Goal: Information Seeking & Learning: Learn about a topic

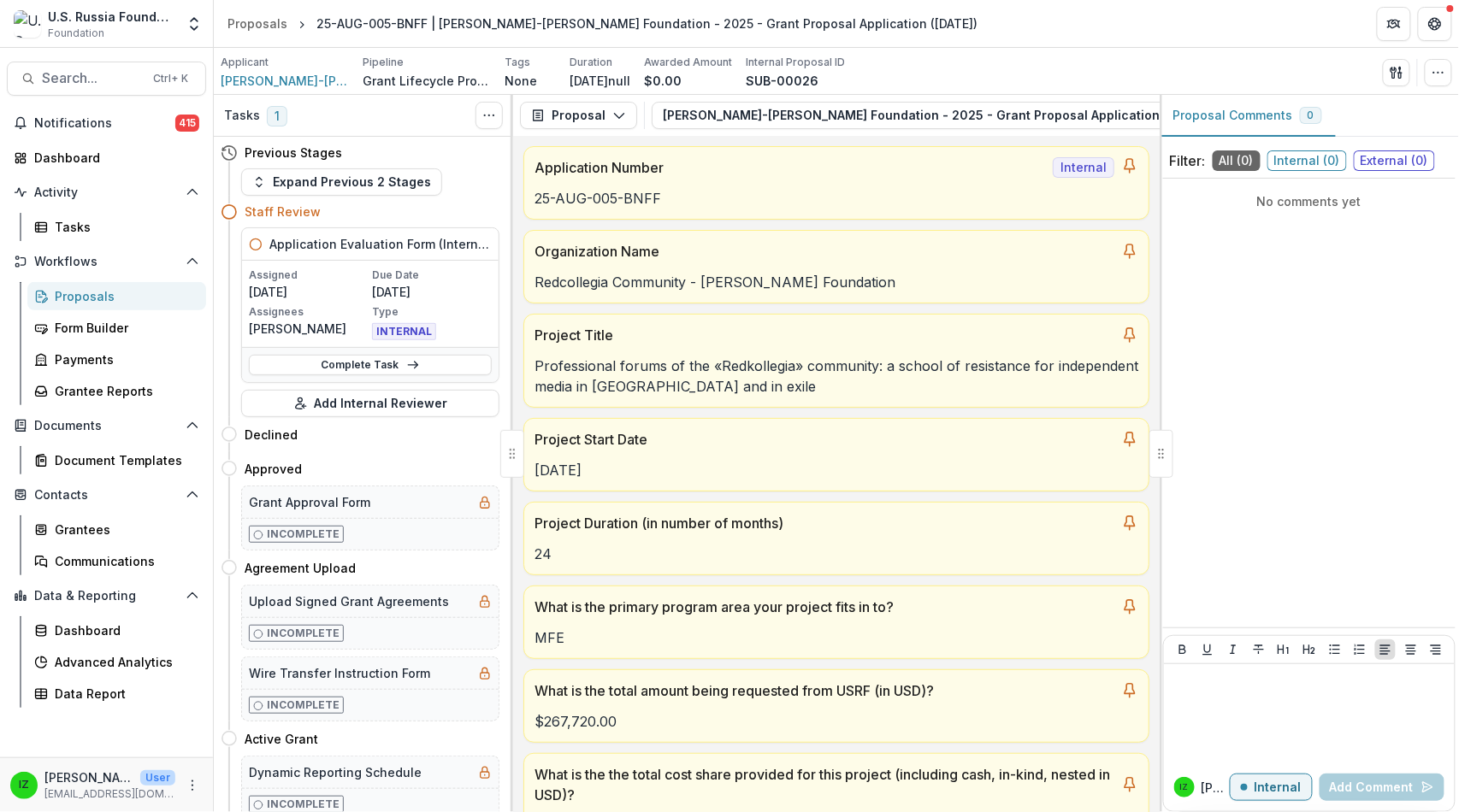
scroll to position [14331, 0]
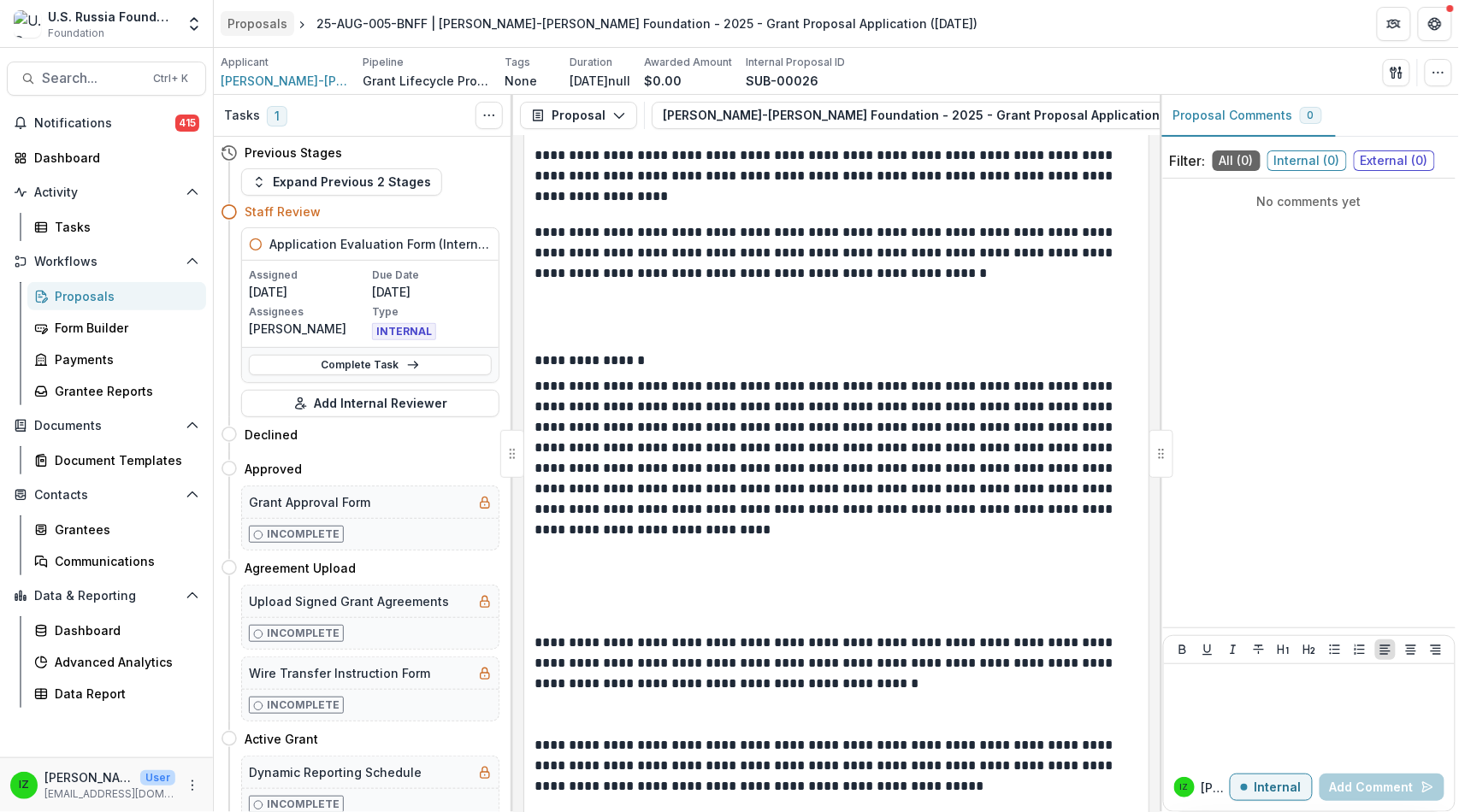
click at [257, 15] on div "Proposals" at bounding box center [257, 23] width 60 height 18
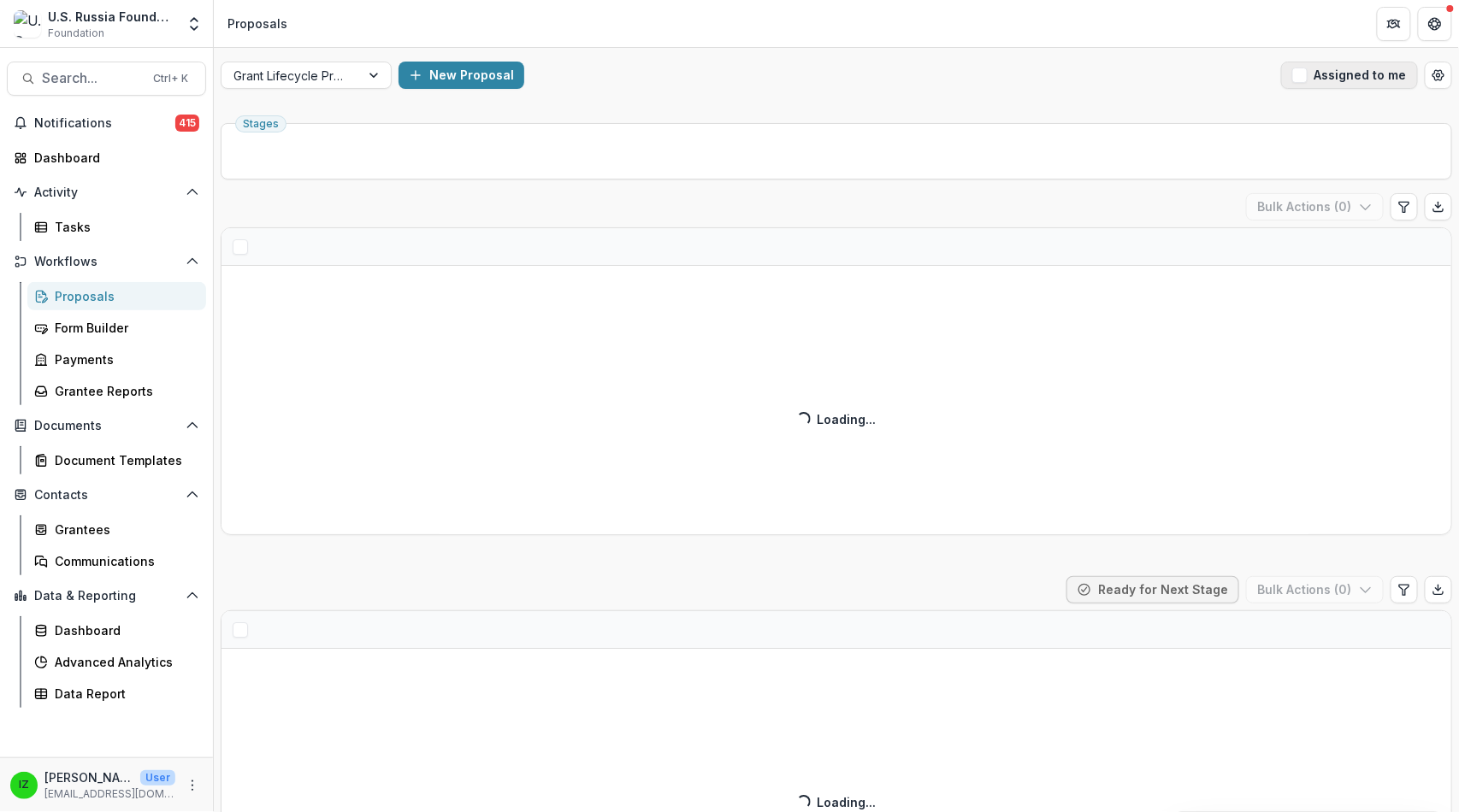
click at [1292, 83] on span "button" at bounding box center [1300, 75] width 16 height 16
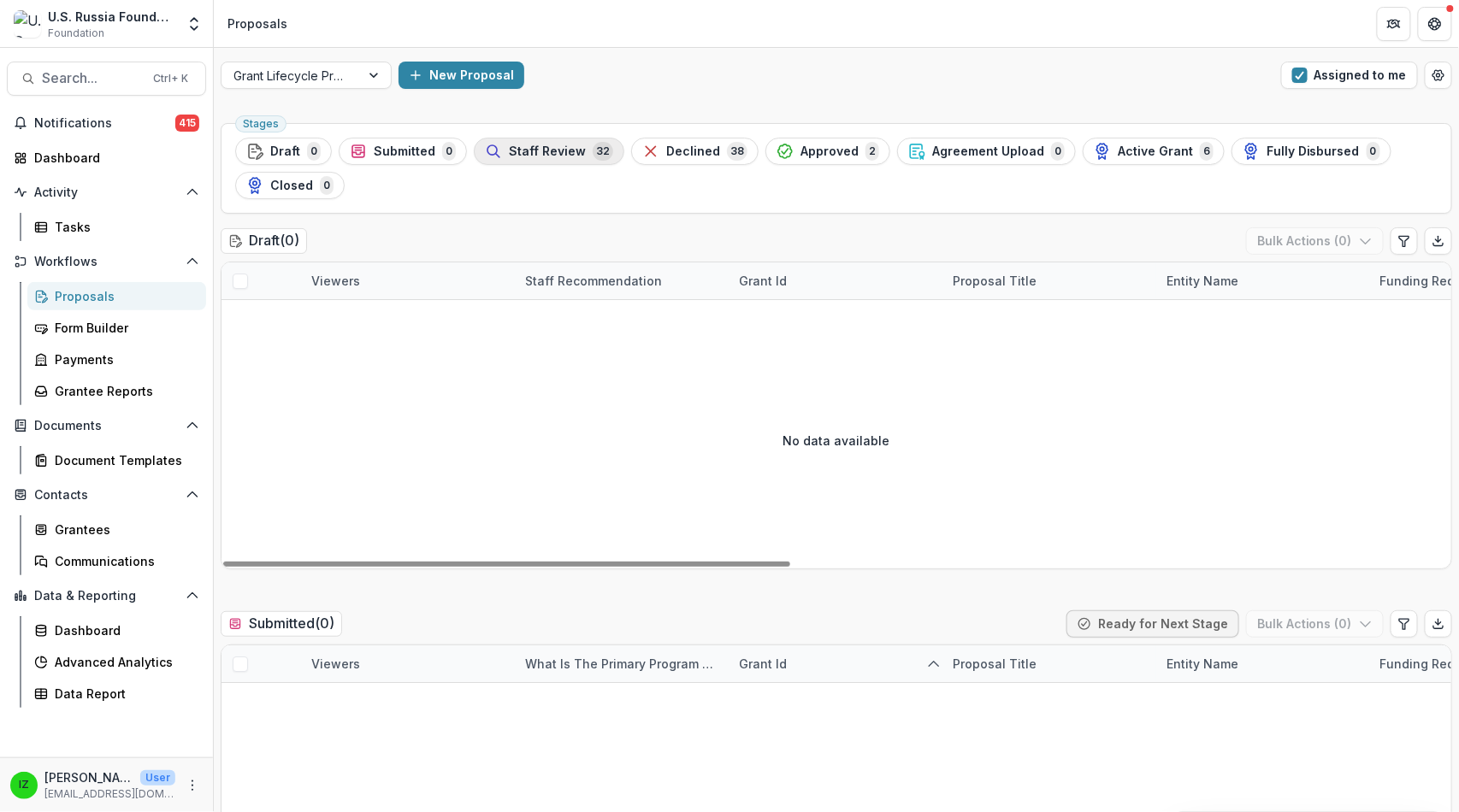
click at [586, 159] on span "Staff Review" at bounding box center [547, 152] width 77 height 15
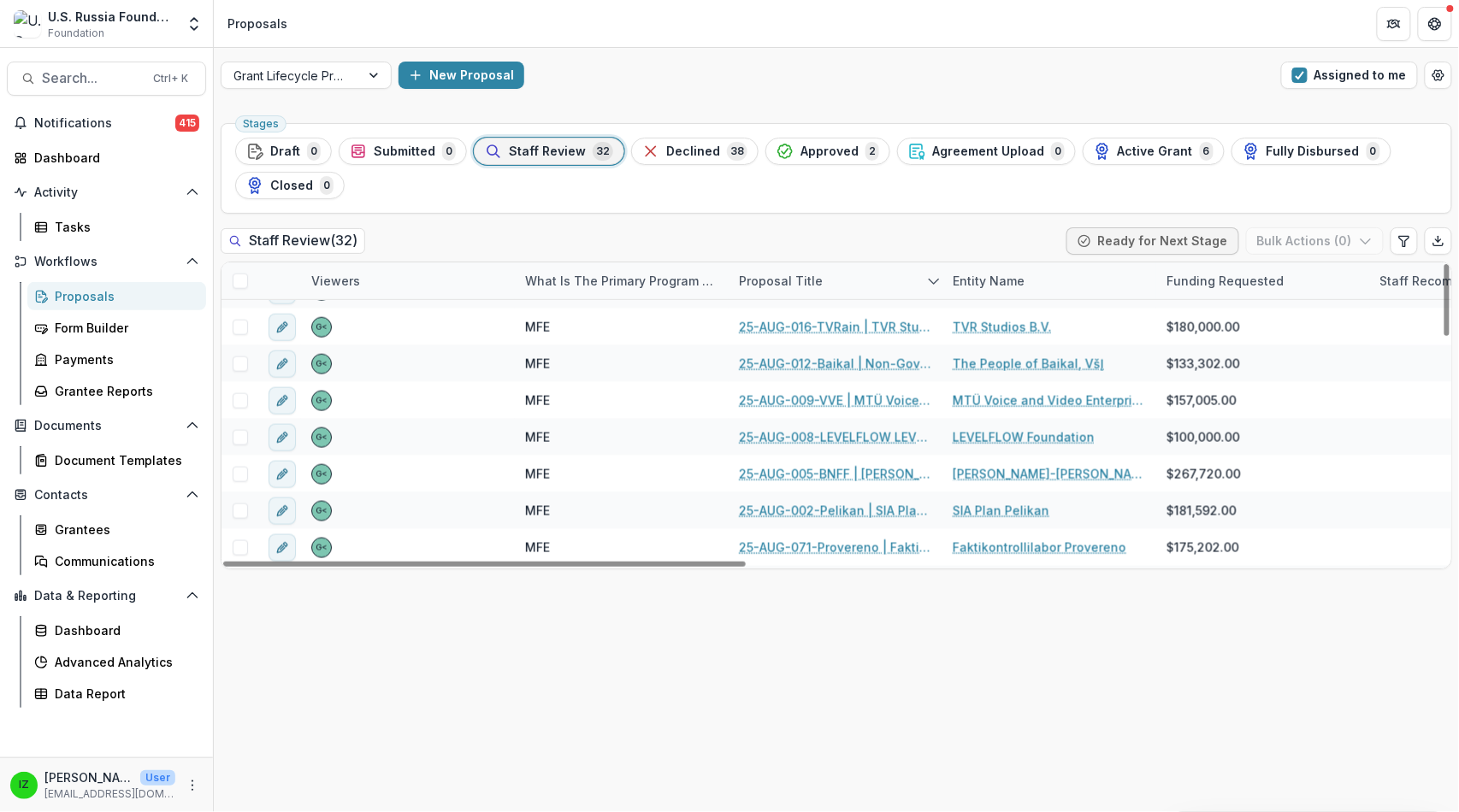
scroll to position [631, 0]
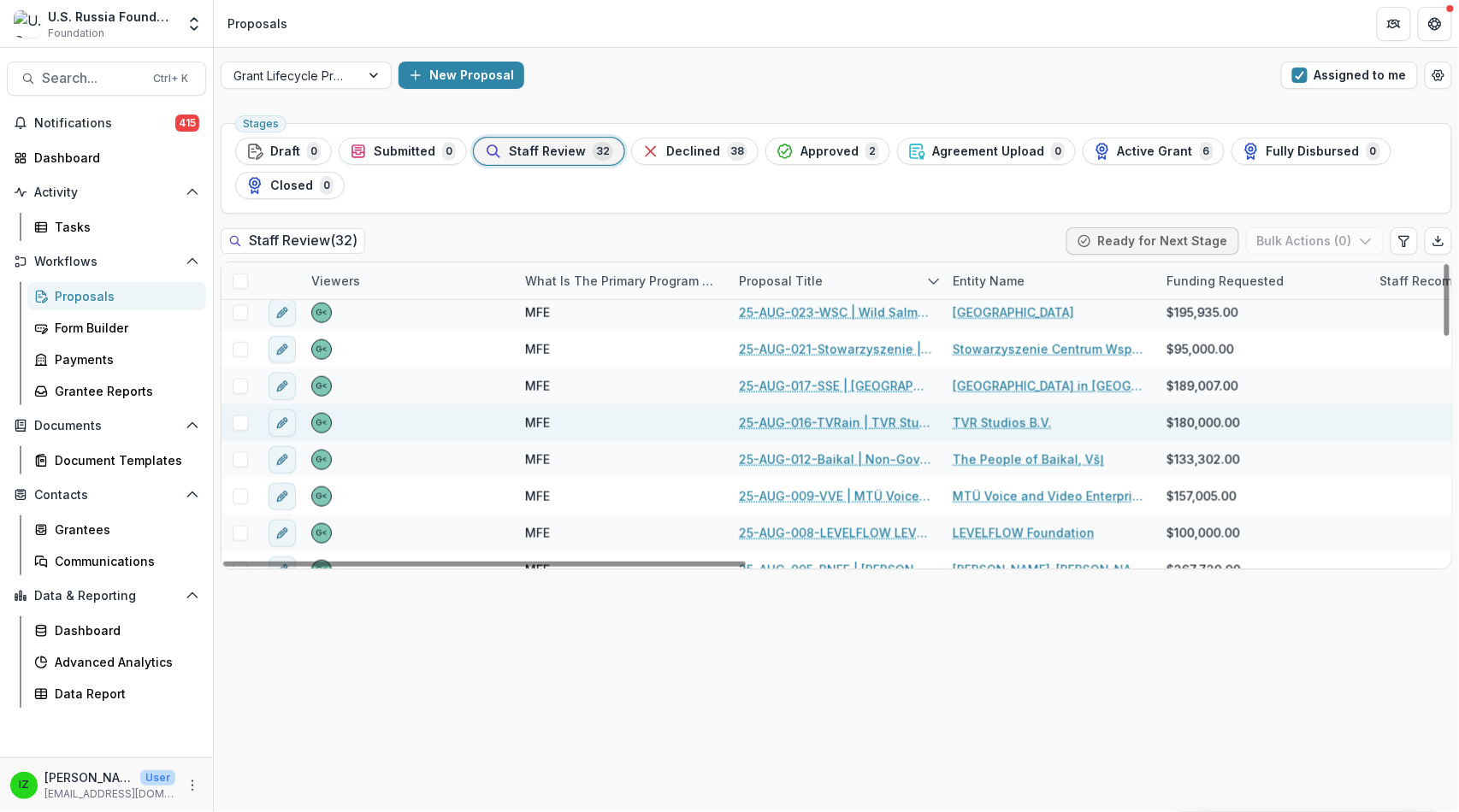
click at [870, 432] on link "25-AUG-016-TVRain | TVR Studios B.V. - 2025 - Grant Proposal Application ([DATE…" at bounding box center [836, 422] width 194 height 18
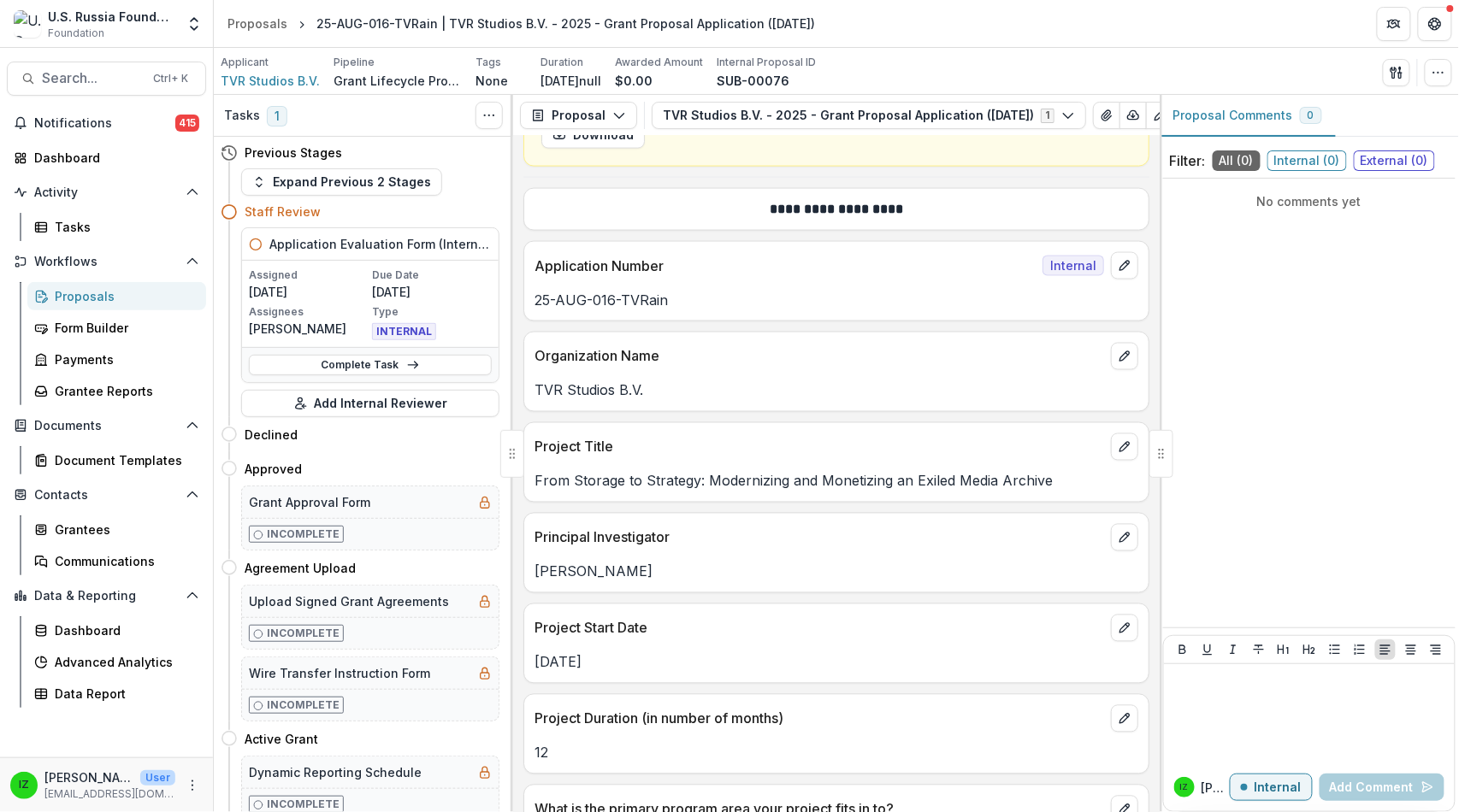
scroll to position [950, 0]
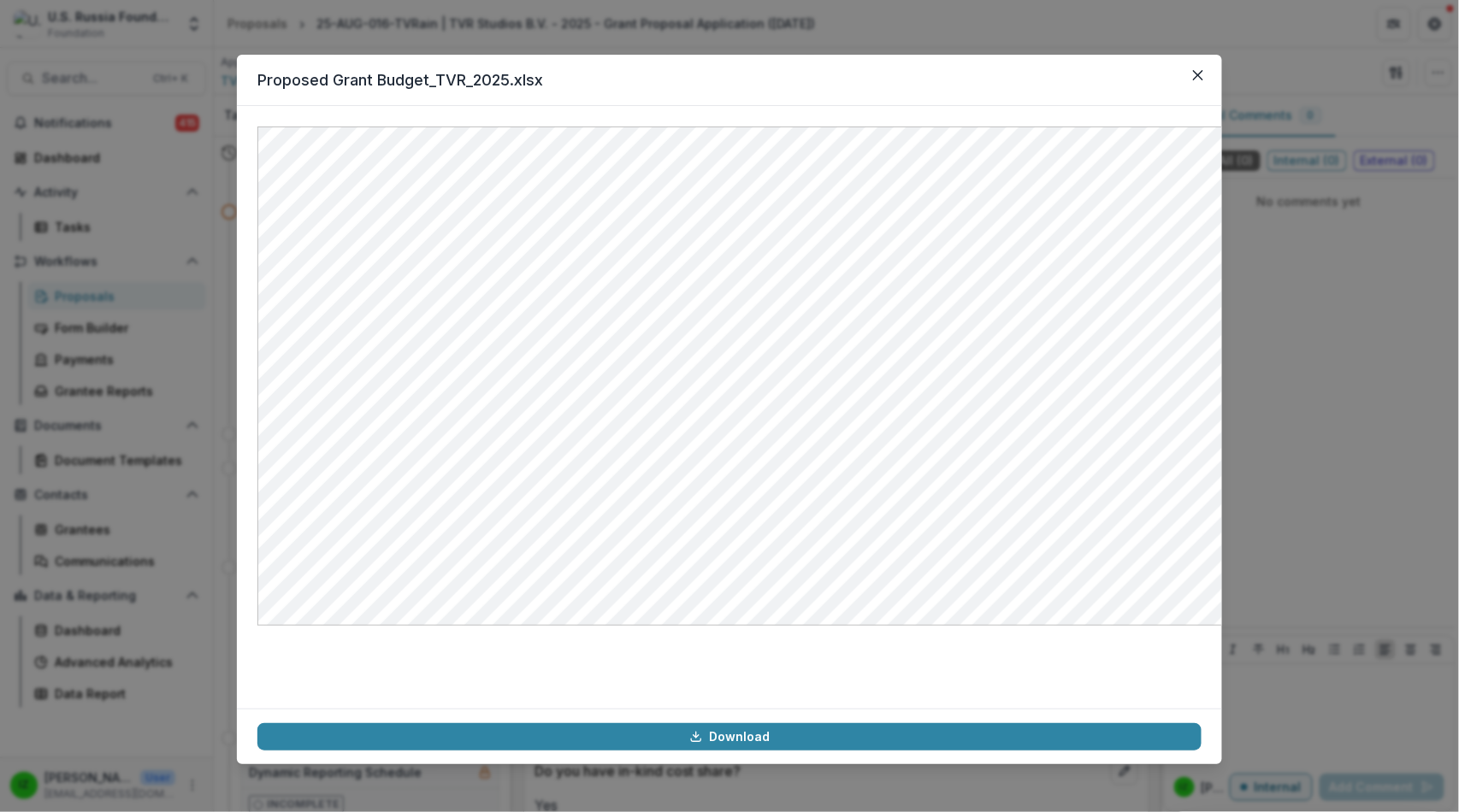
scroll to position [15011, 0]
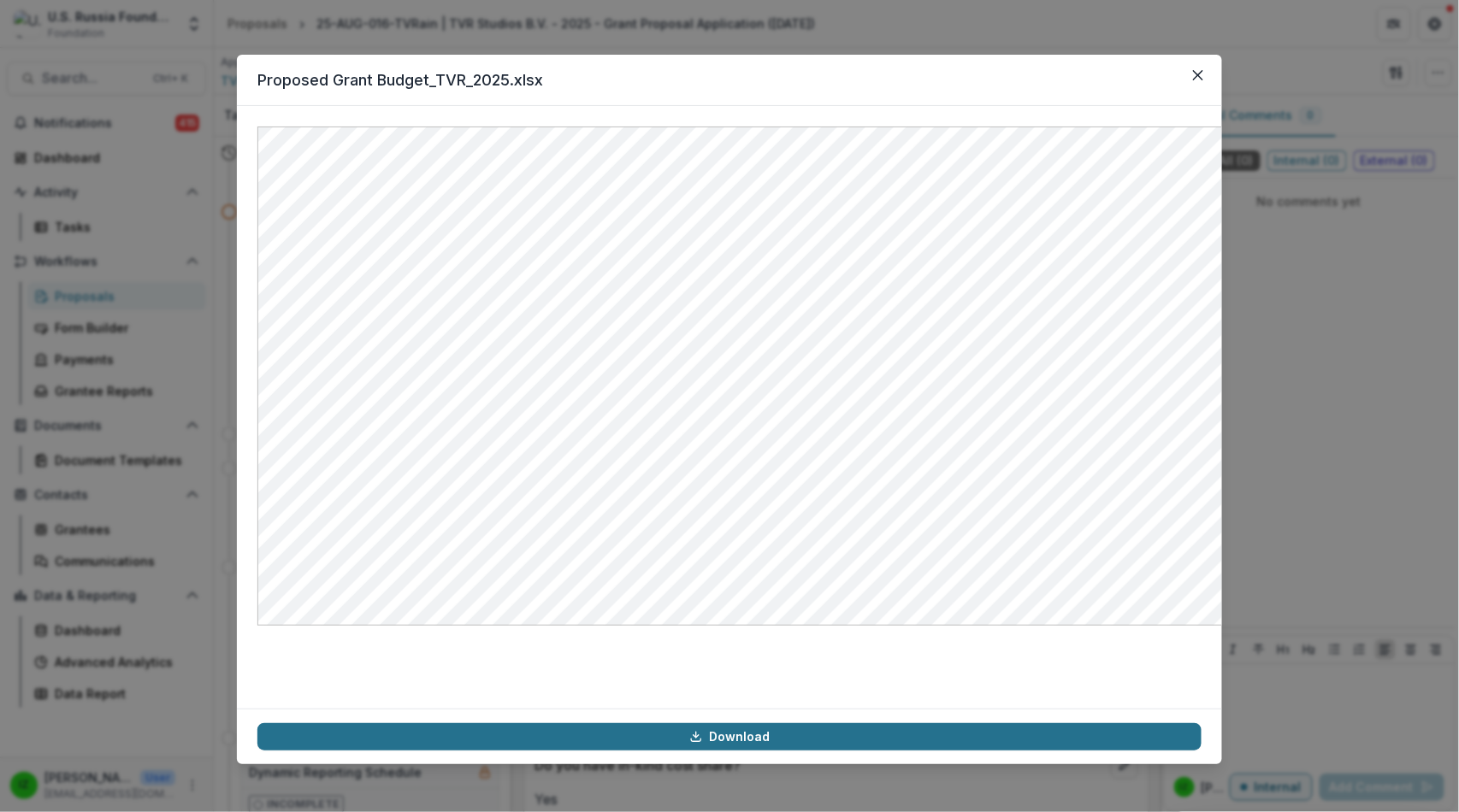
click at [783, 724] on link "Download" at bounding box center [730, 737] width 944 height 27
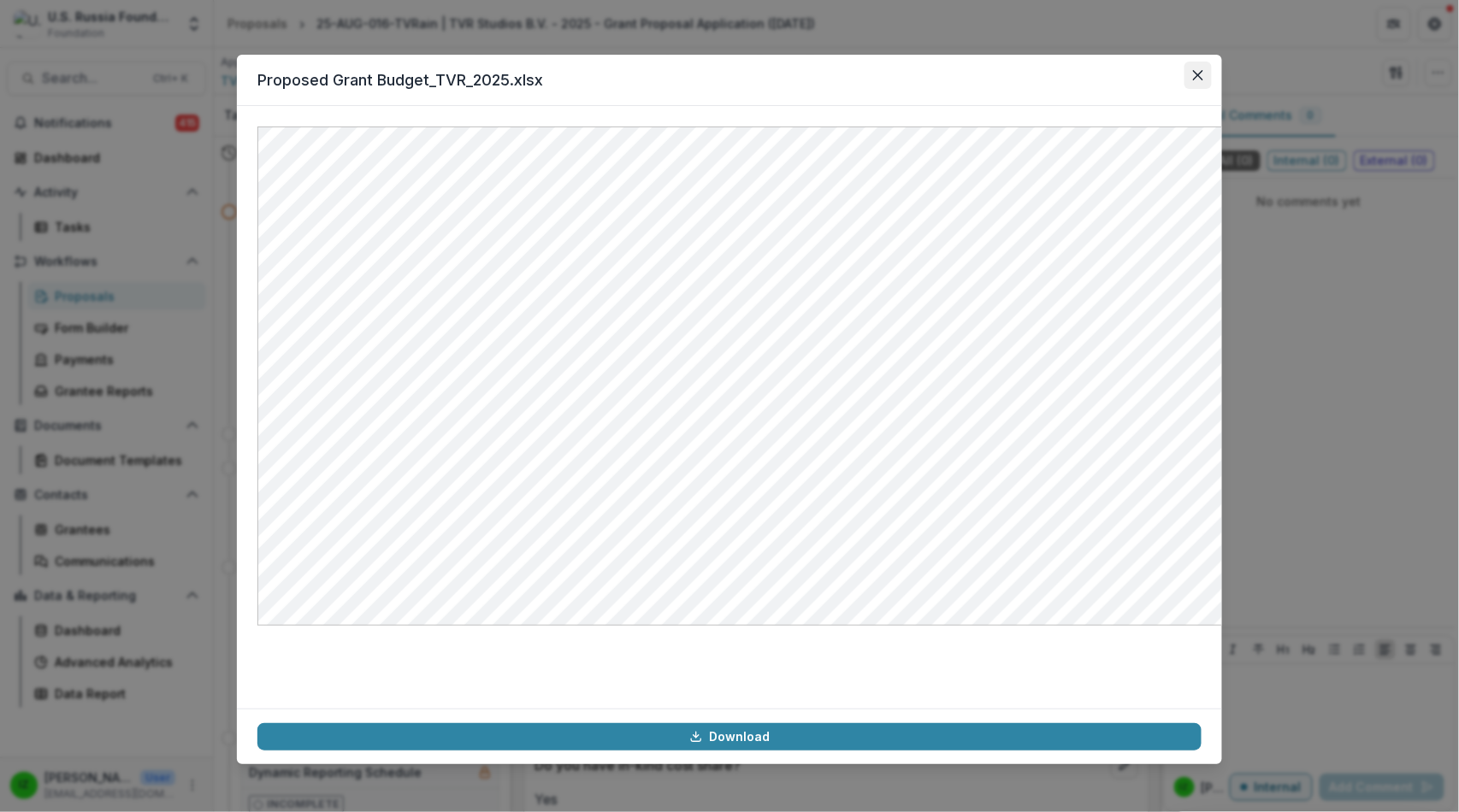
click at [1203, 80] on icon "Close" at bounding box center [1198, 74] width 10 height 10
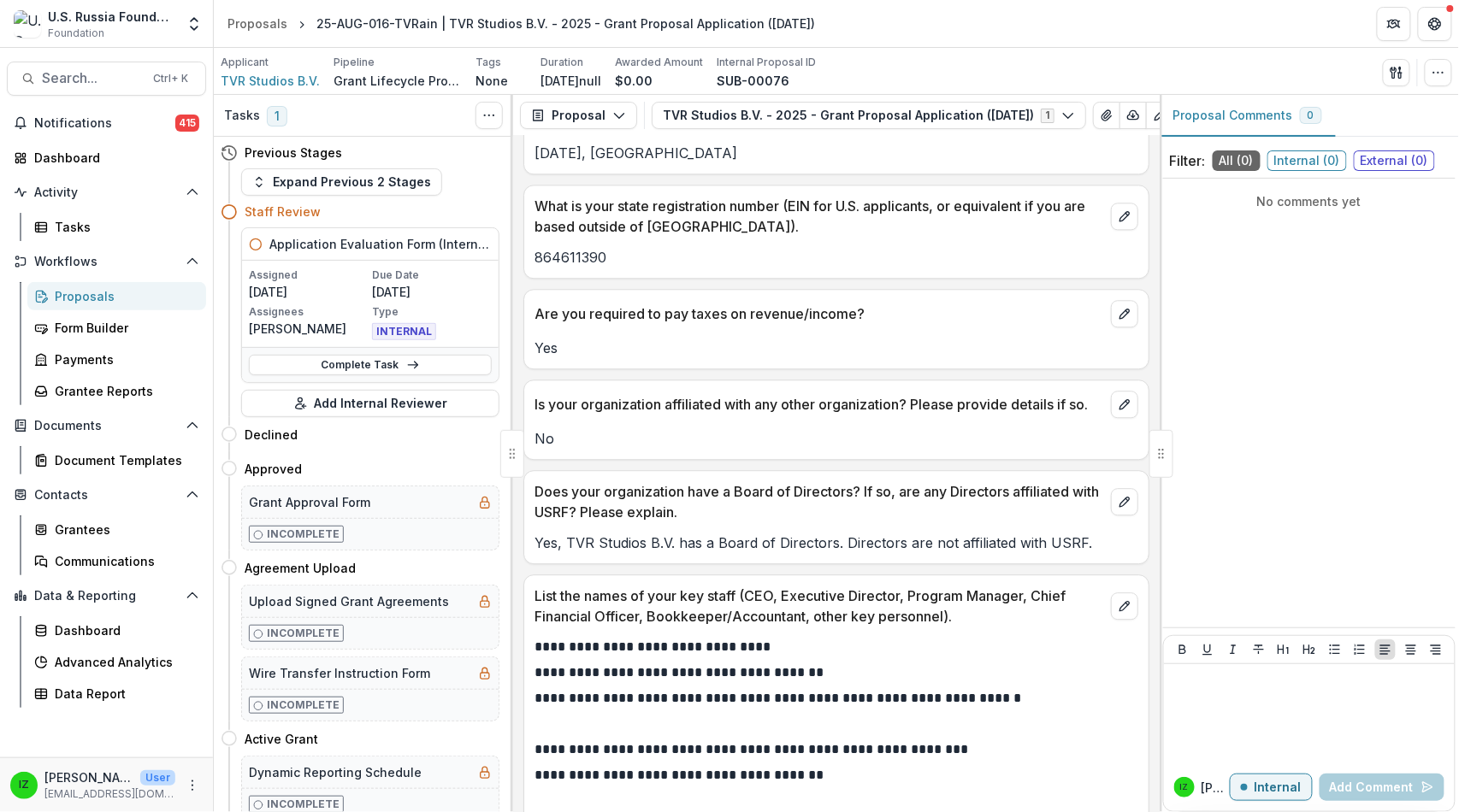
scroll to position [16747, 0]
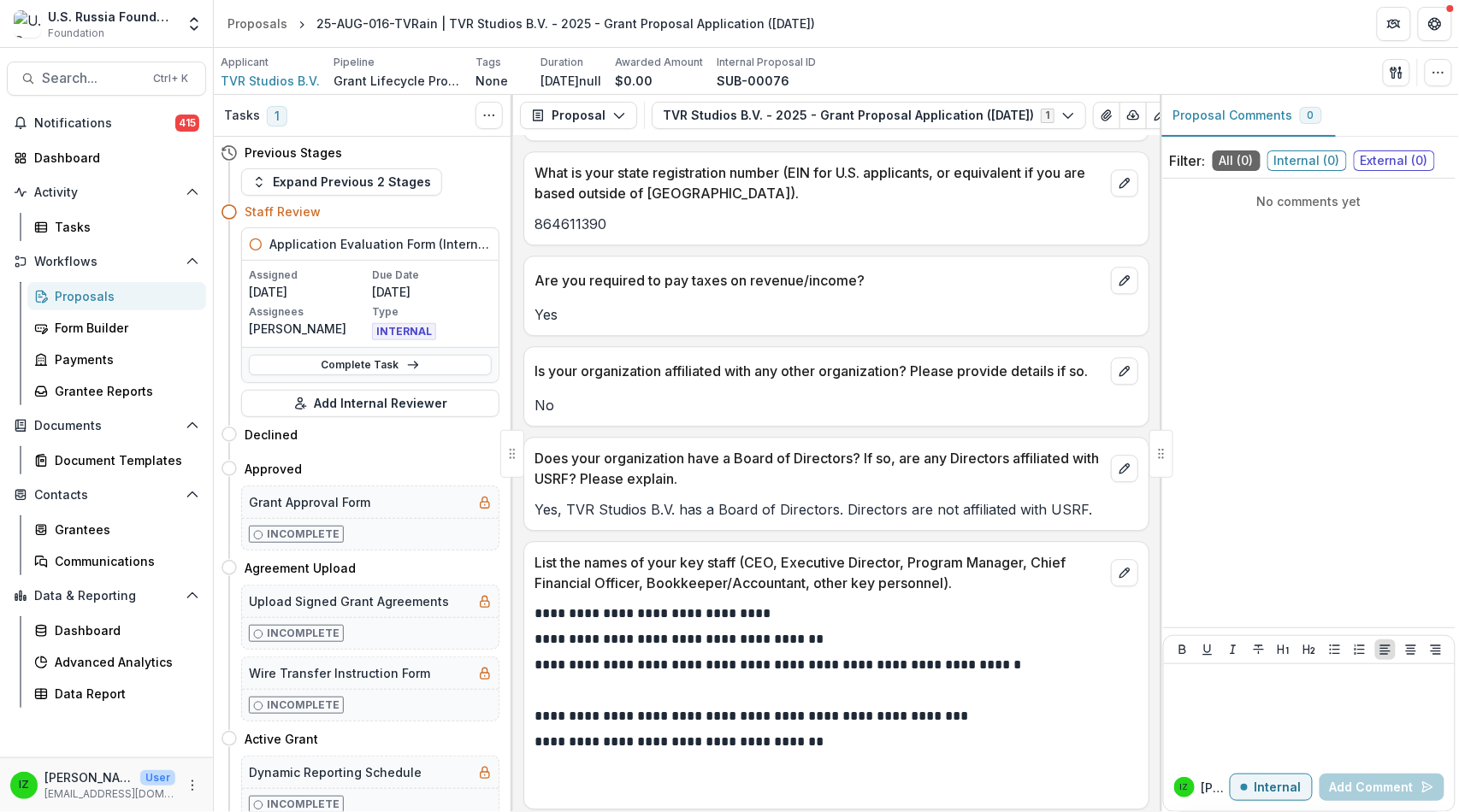
drag, startPoint x: 544, startPoint y: 270, endPoint x: 859, endPoint y: 526, distance: 405.9
copy div "**********"
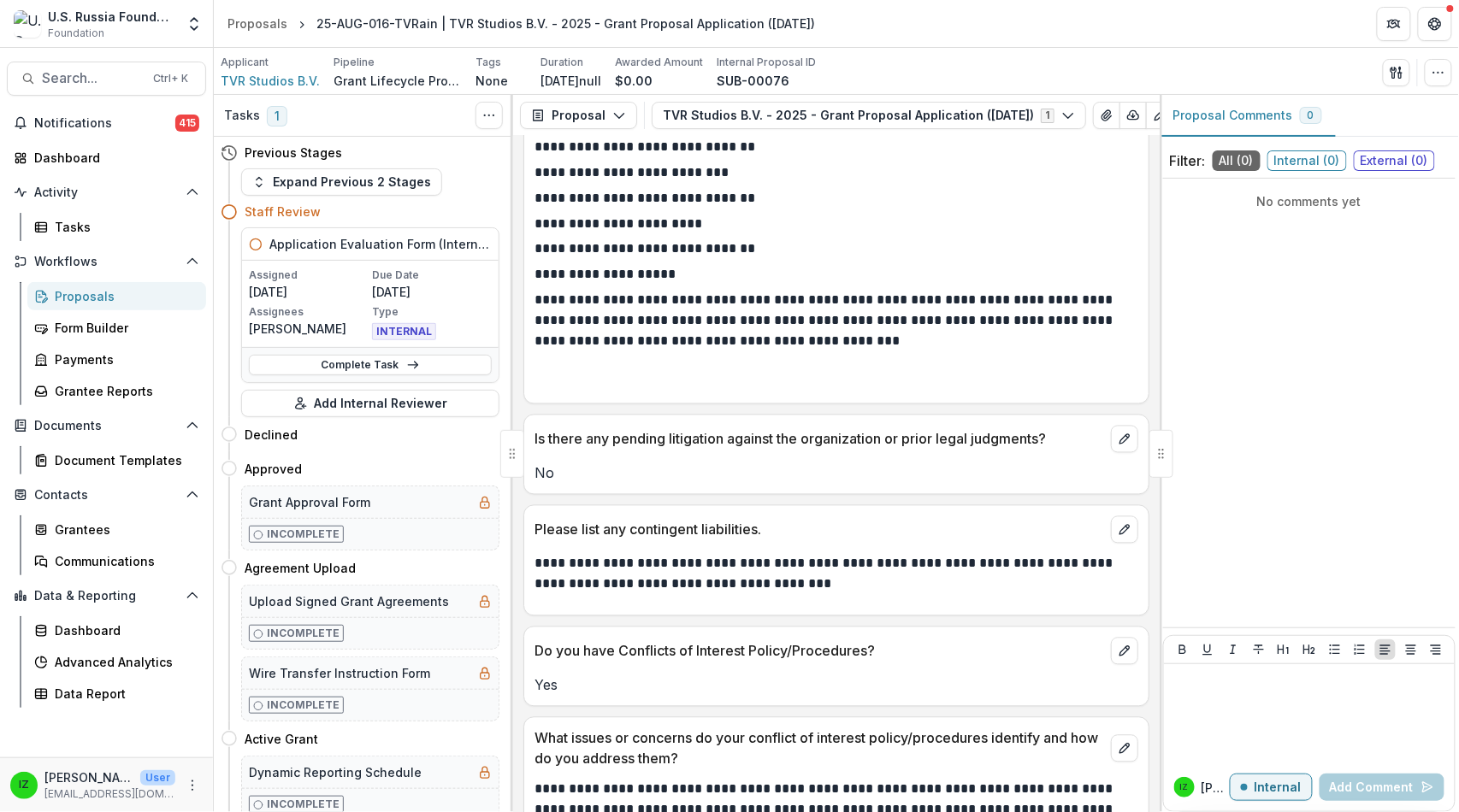
scroll to position [18646, 0]
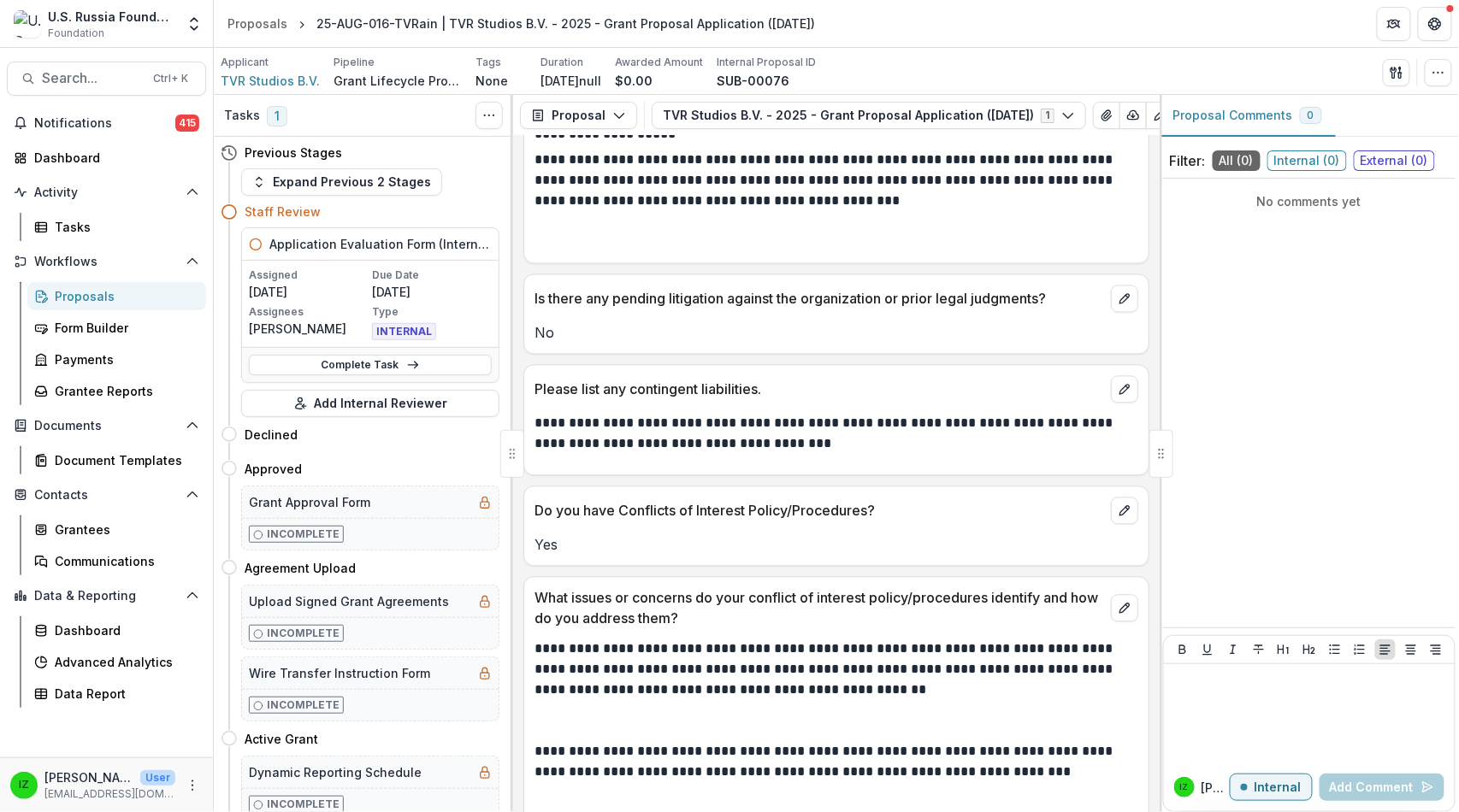
drag, startPoint x: 646, startPoint y: 430, endPoint x: 557, endPoint y: 380, distance: 102.1
drag, startPoint x: 537, startPoint y: 376, endPoint x: 643, endPoint y: 419, distance: 114.4
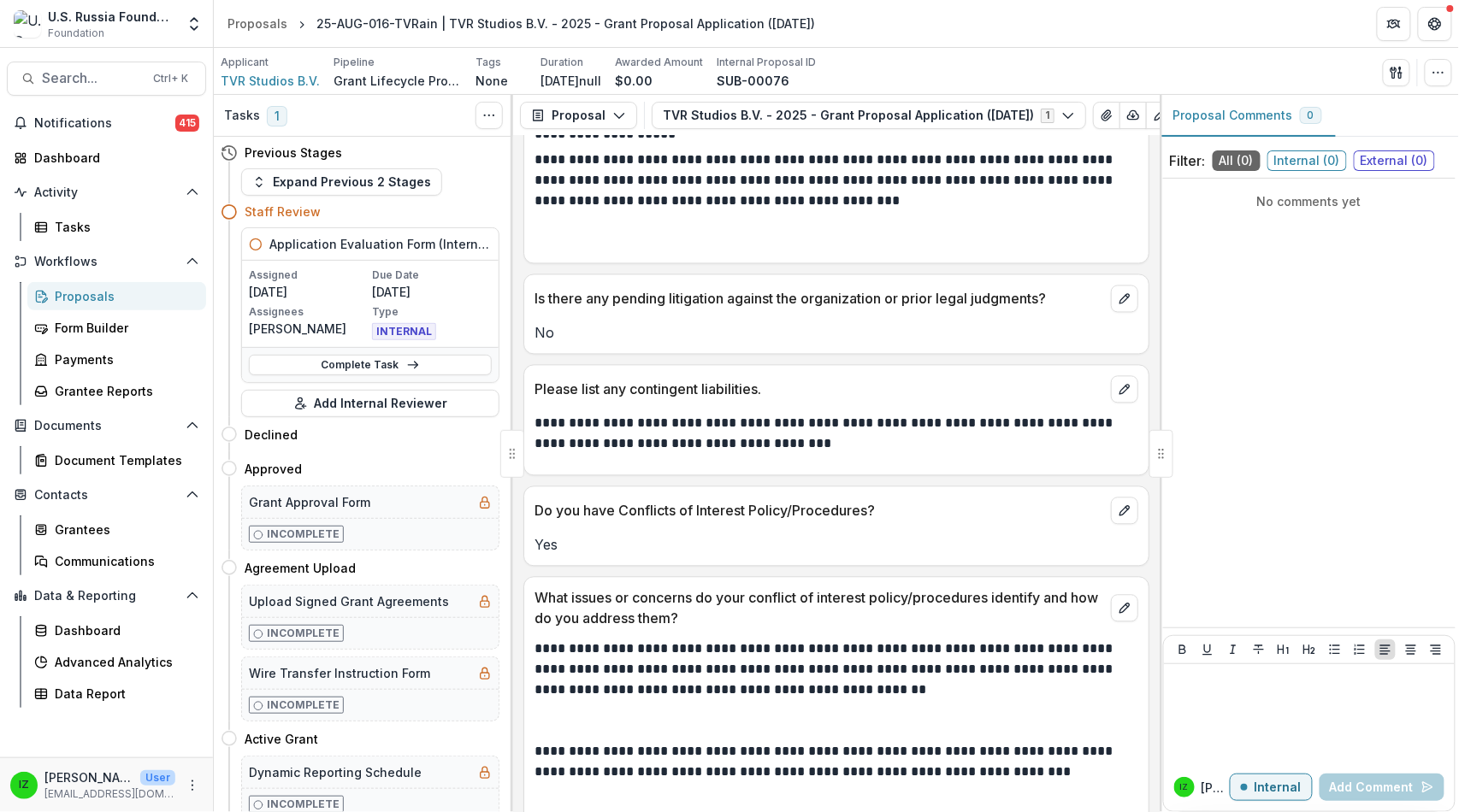
copy div "Amount of in-kind cost share. $31,920.00"
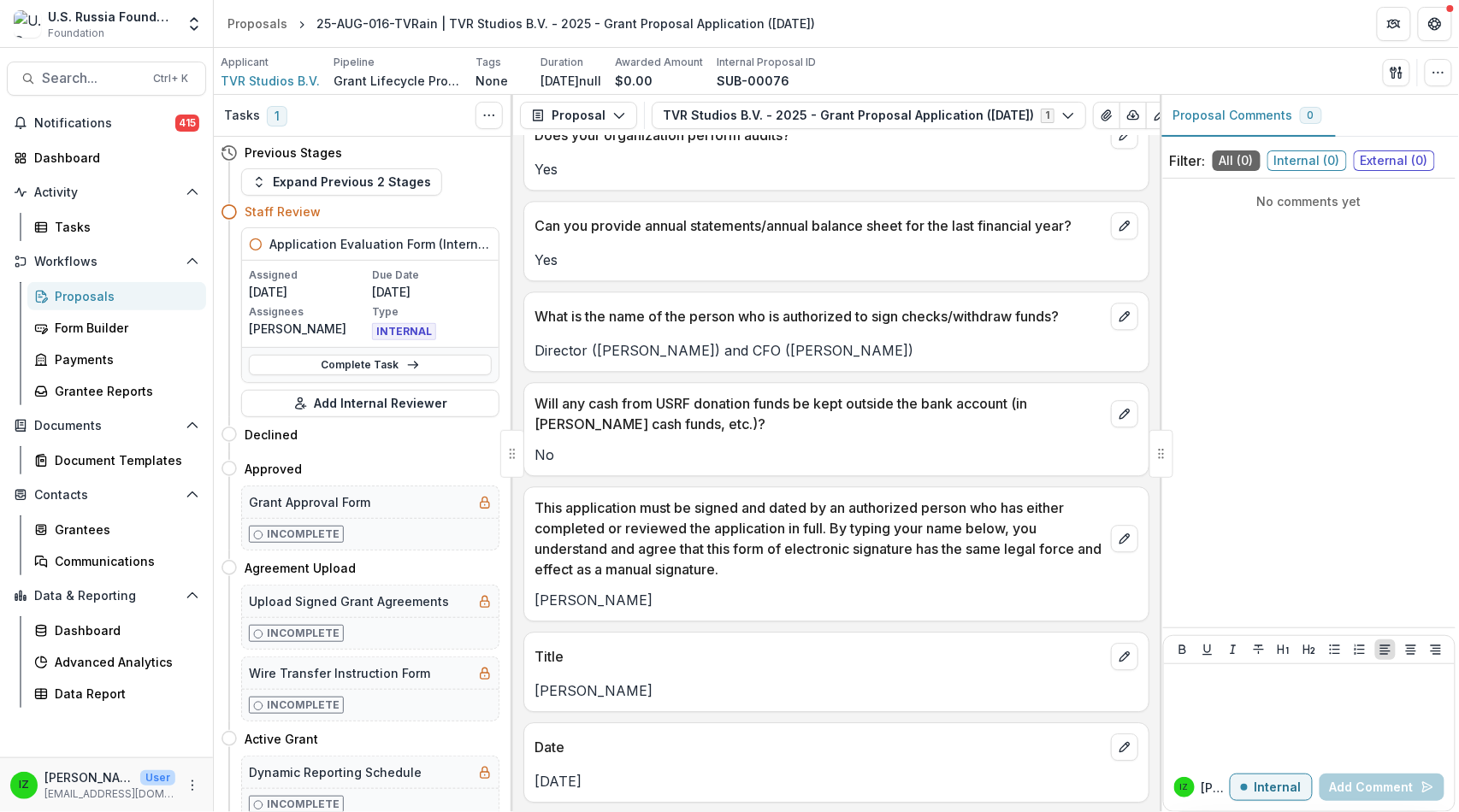
scroll to position [21591, 0]
drag, startPoint x: 544, startPoint y: 405, endPoint x: 858, endPoint y: 703, distance: 432.9
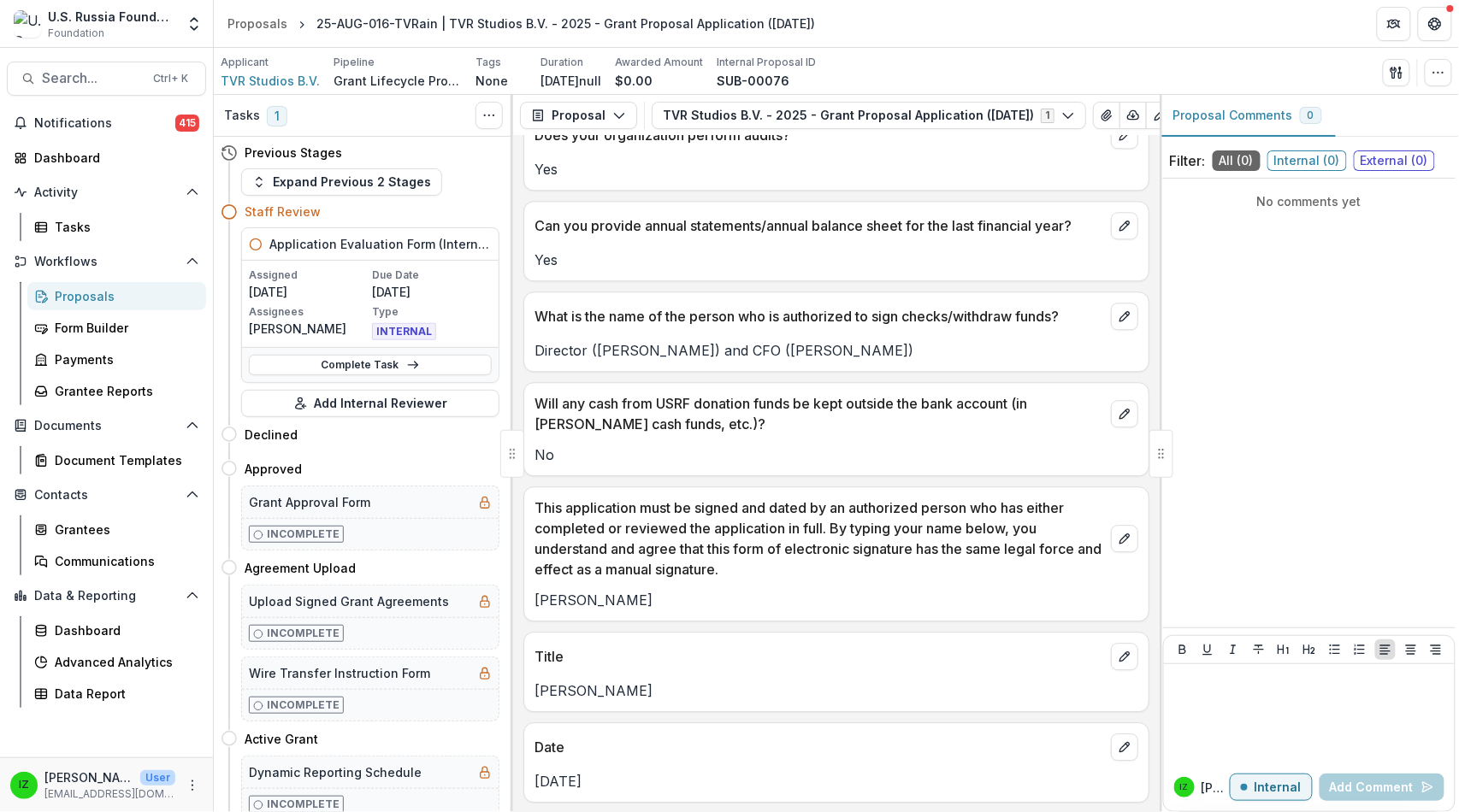
drag, startPoint x: 544, startPoint y: 406, endPoint x: 838, endPoint y: 542, distance: 323.9
copy div "**********"
click at [248, 20] on div "Proposals" at bounding box center [257, 23] width 60 height 18
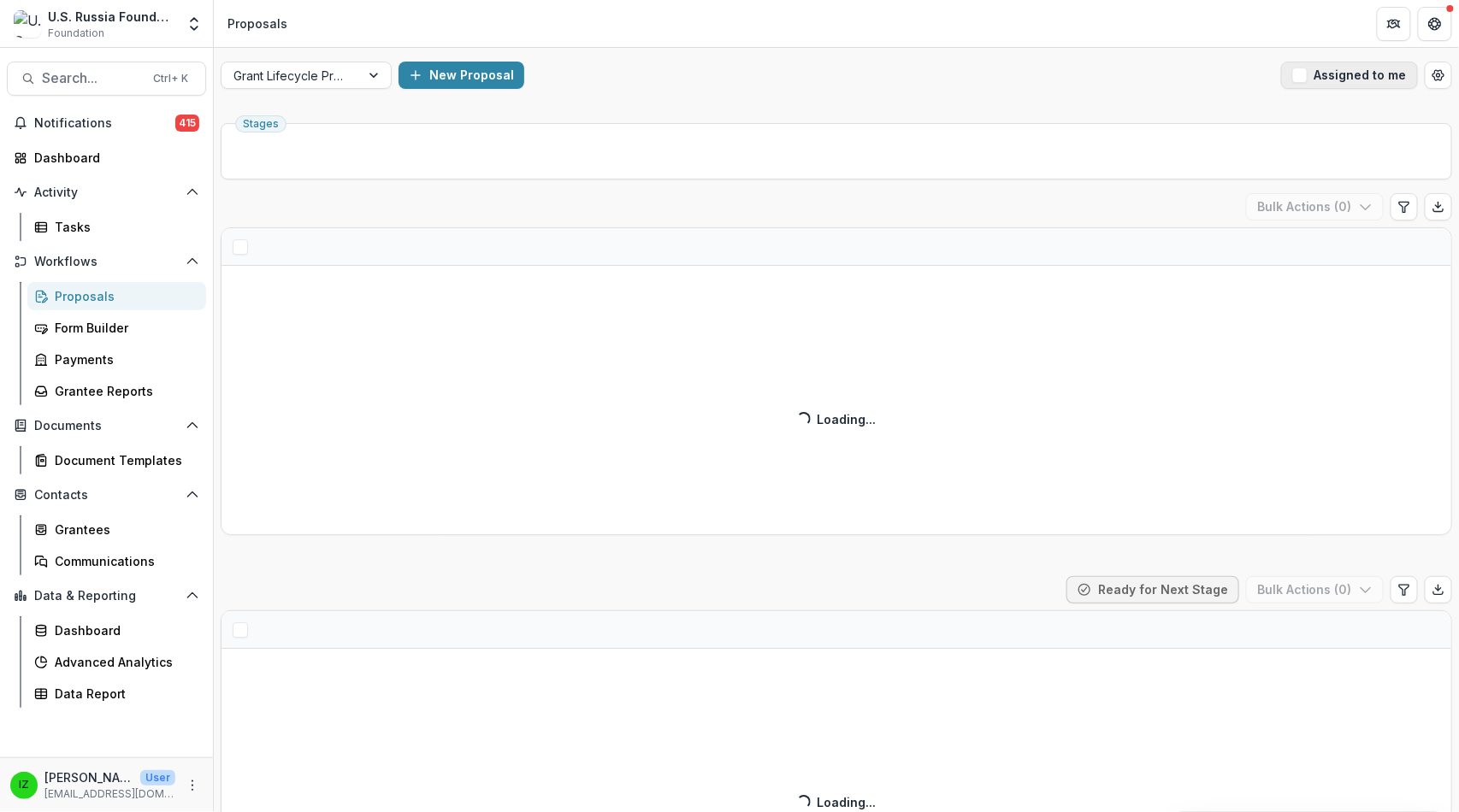
click at [1292, 83] on span "button" at bounding box center [1300, 75] width 16 height 16
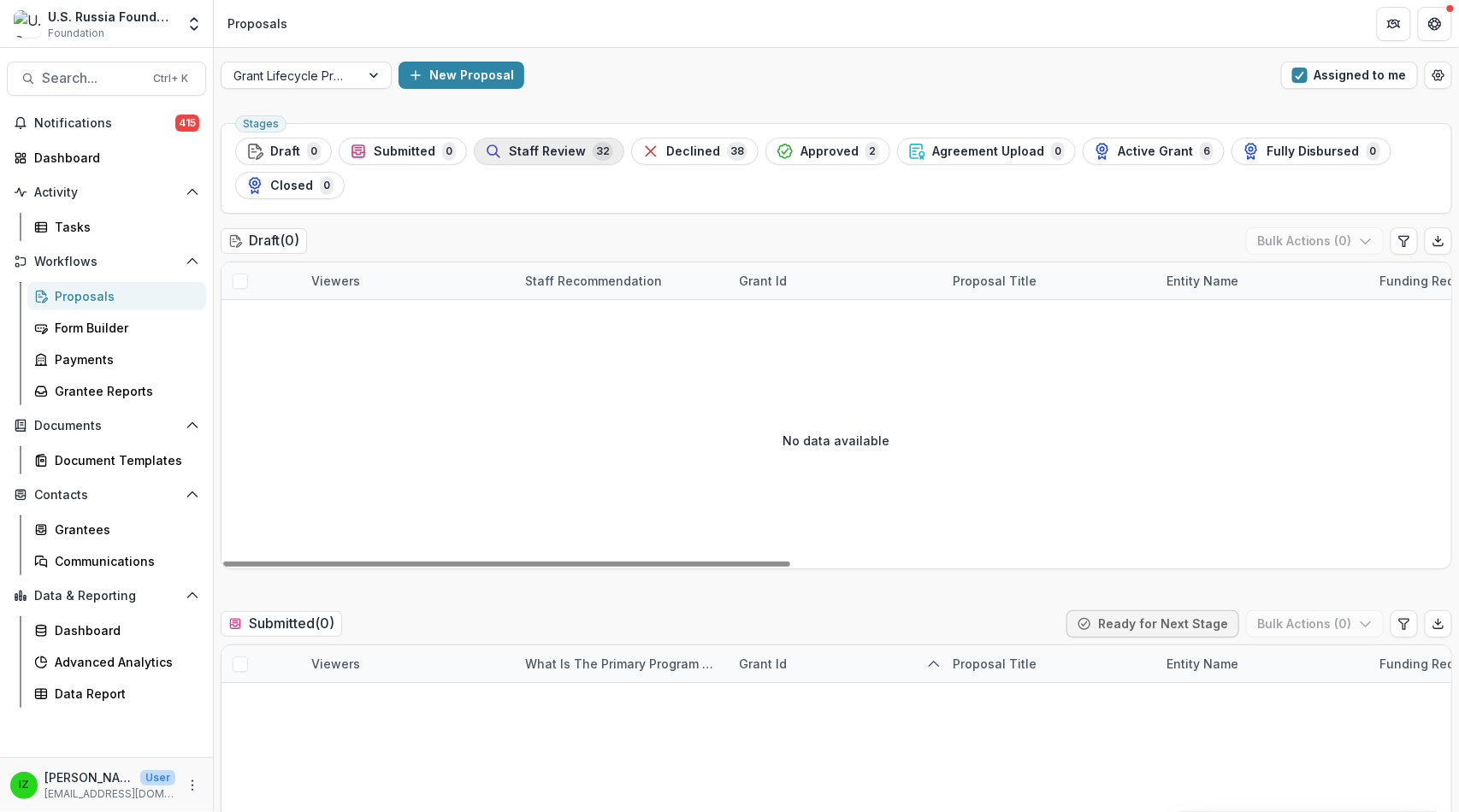
click at [586, 159] on span "Staff Review" at bounding box center [547, 152] width 77 height 15
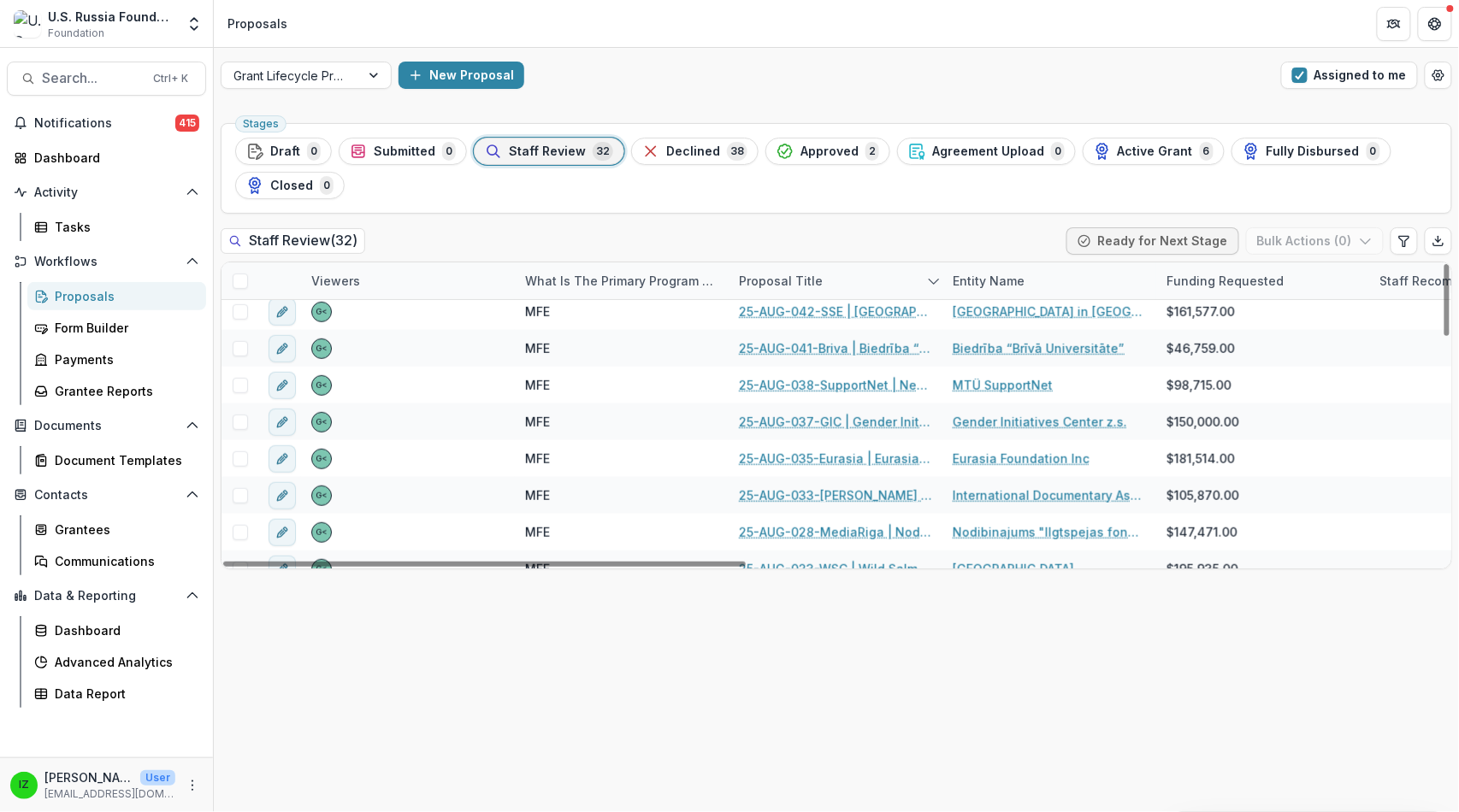
scroll to position [474, 0]
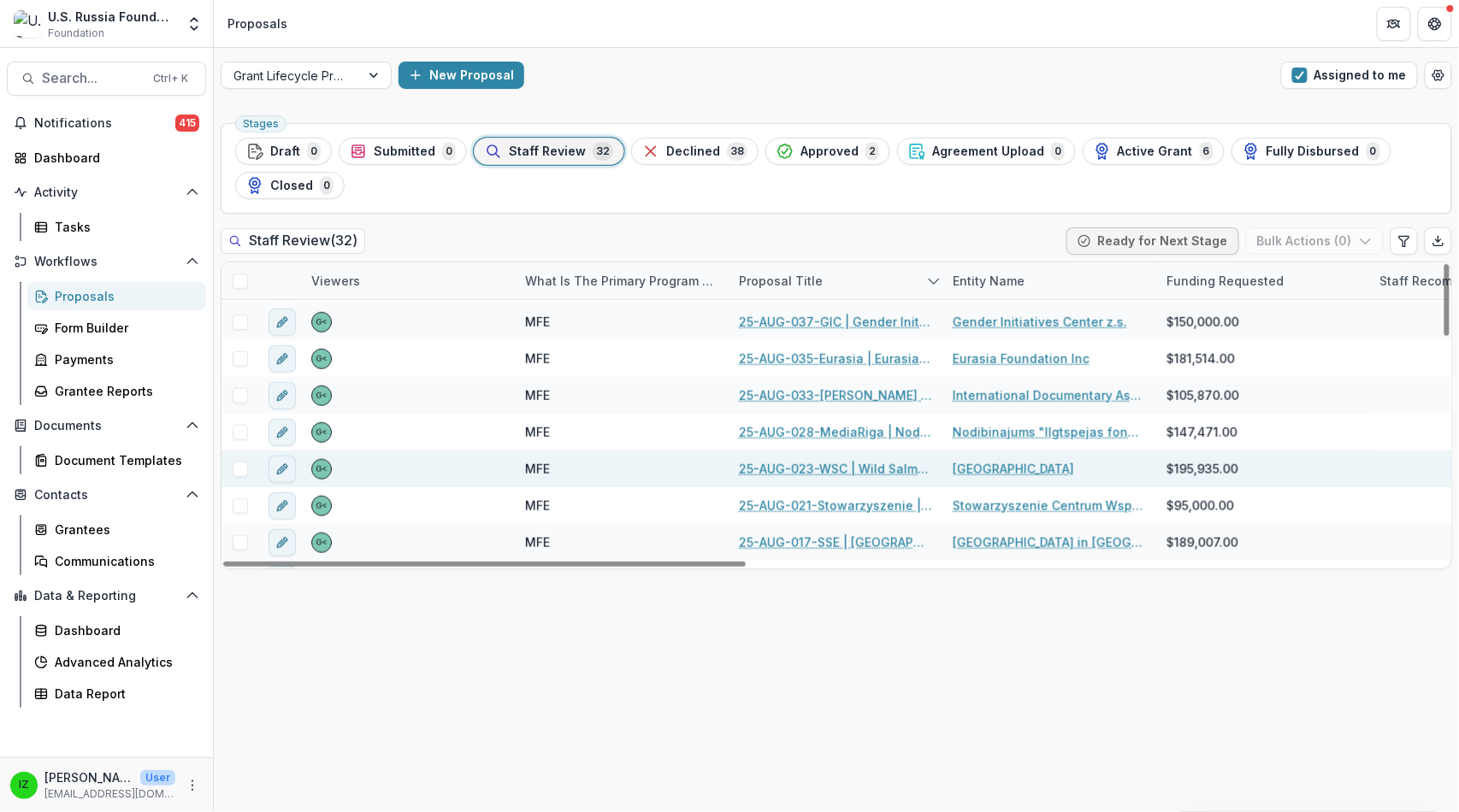
click at [826, 478] on link "25-AUG-023-WSC | Wild Salmon Center - 2025 - Grant Proposal Application ([DATE])" at bounding box center [836, 468] width 194 height 18
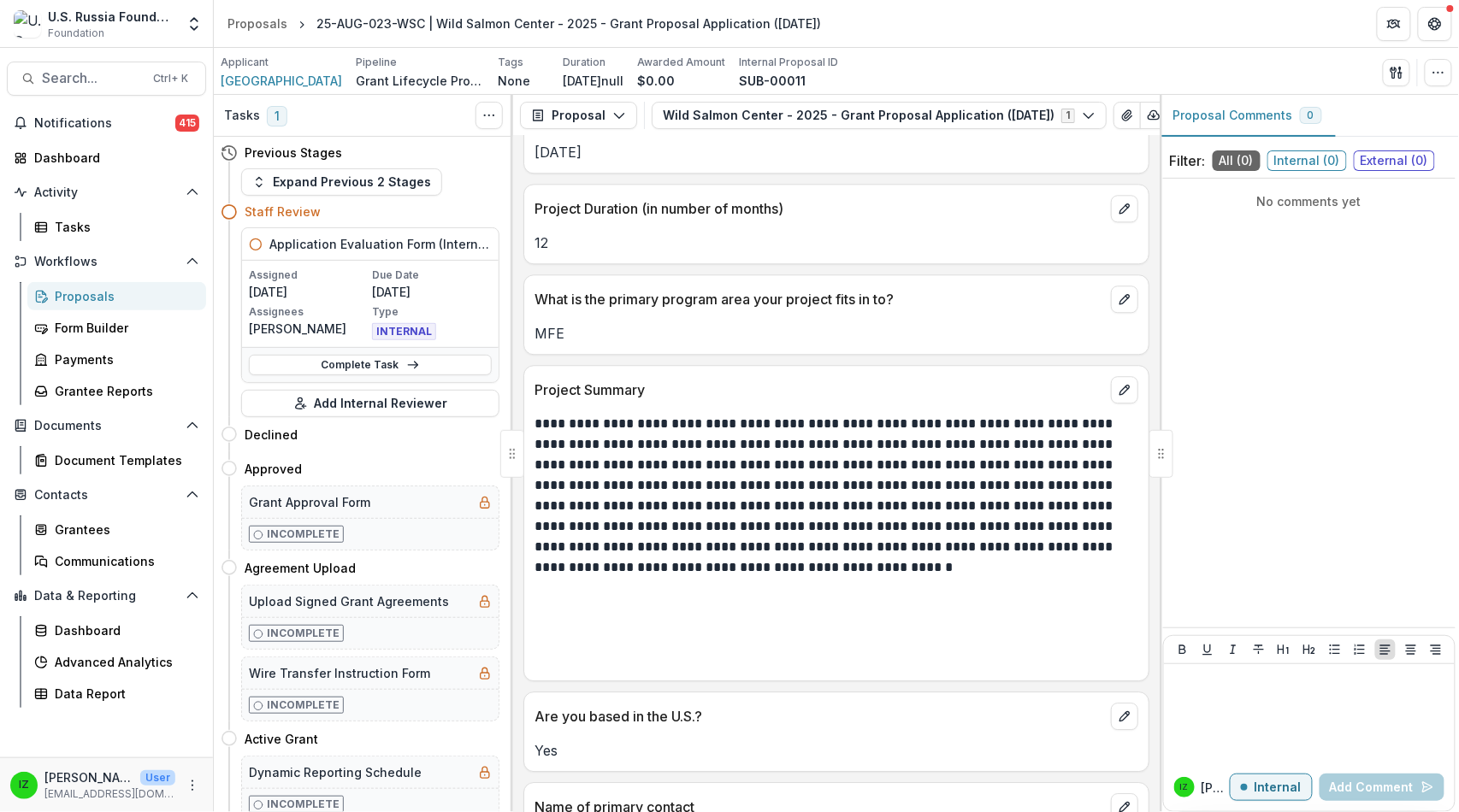
scroll to position [1424, 0]
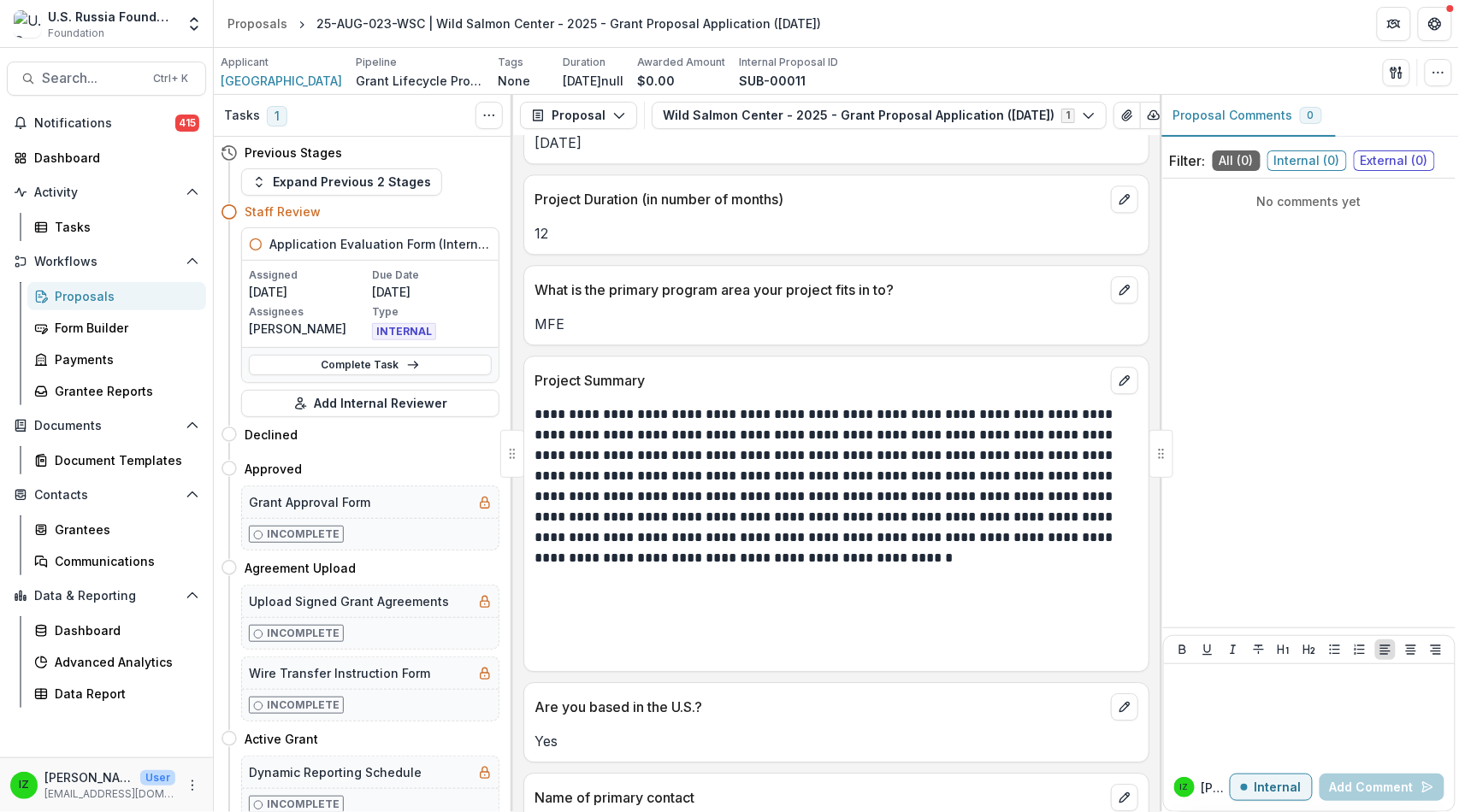
drag, startPoint x: 703, startPoint y: 354, endPoint x: 535, endPoint y: 321, distance: 171.2
drag, startPoint x: 687, startPoint y: 348, endPoint x: 528, endPoint y: 279, distance: 173.3
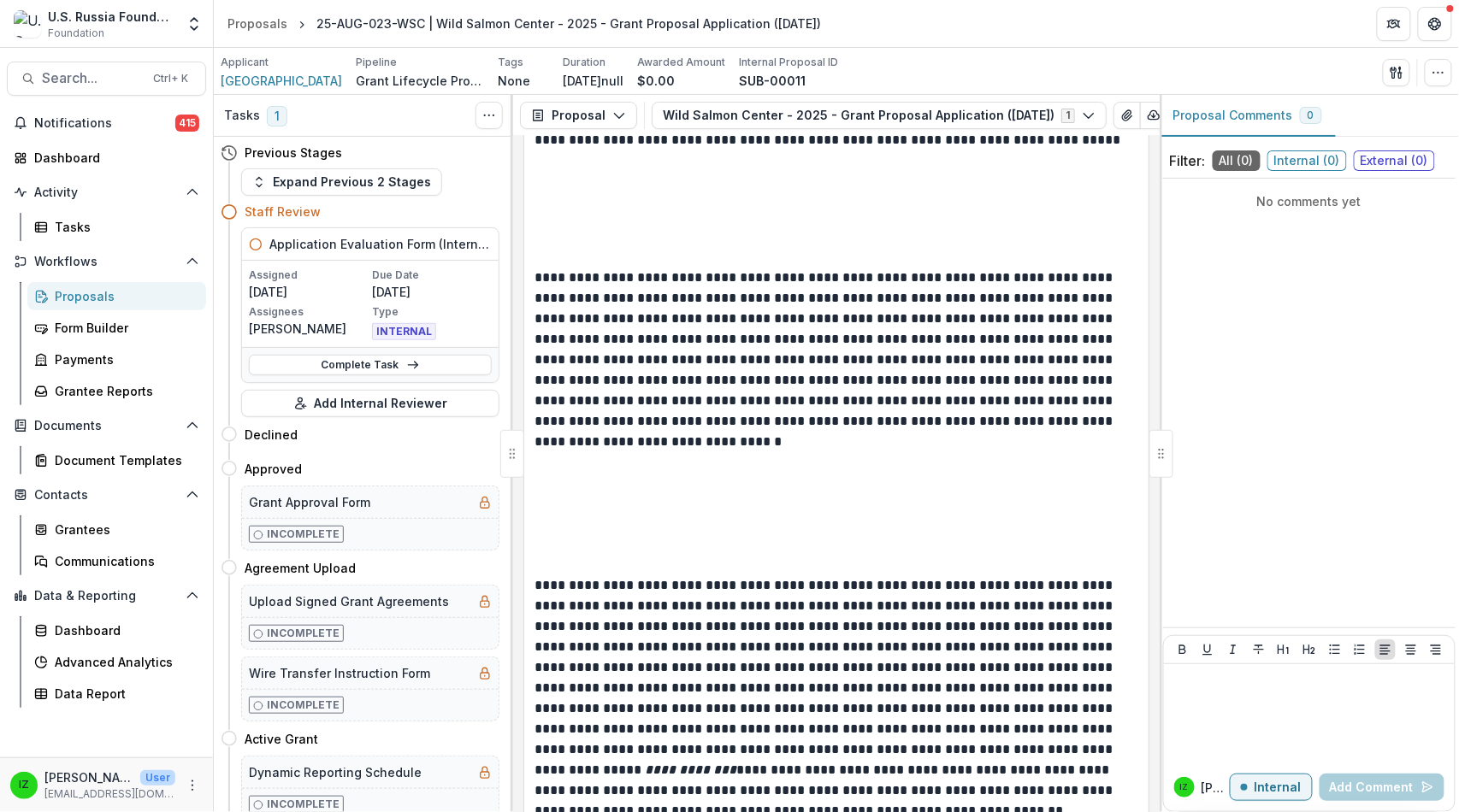
scroll to position [5414, 0]
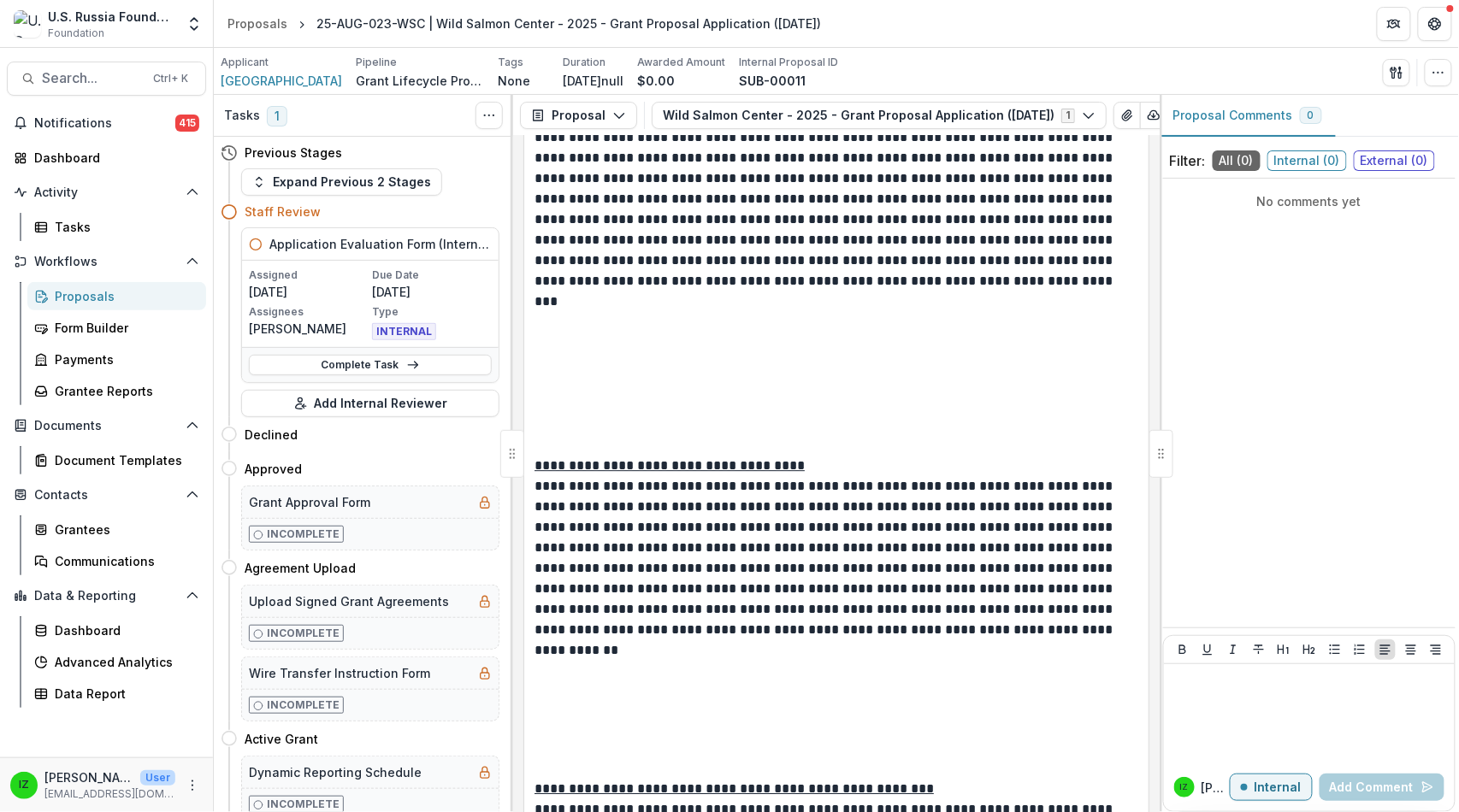
scroll to position [8089, 0]
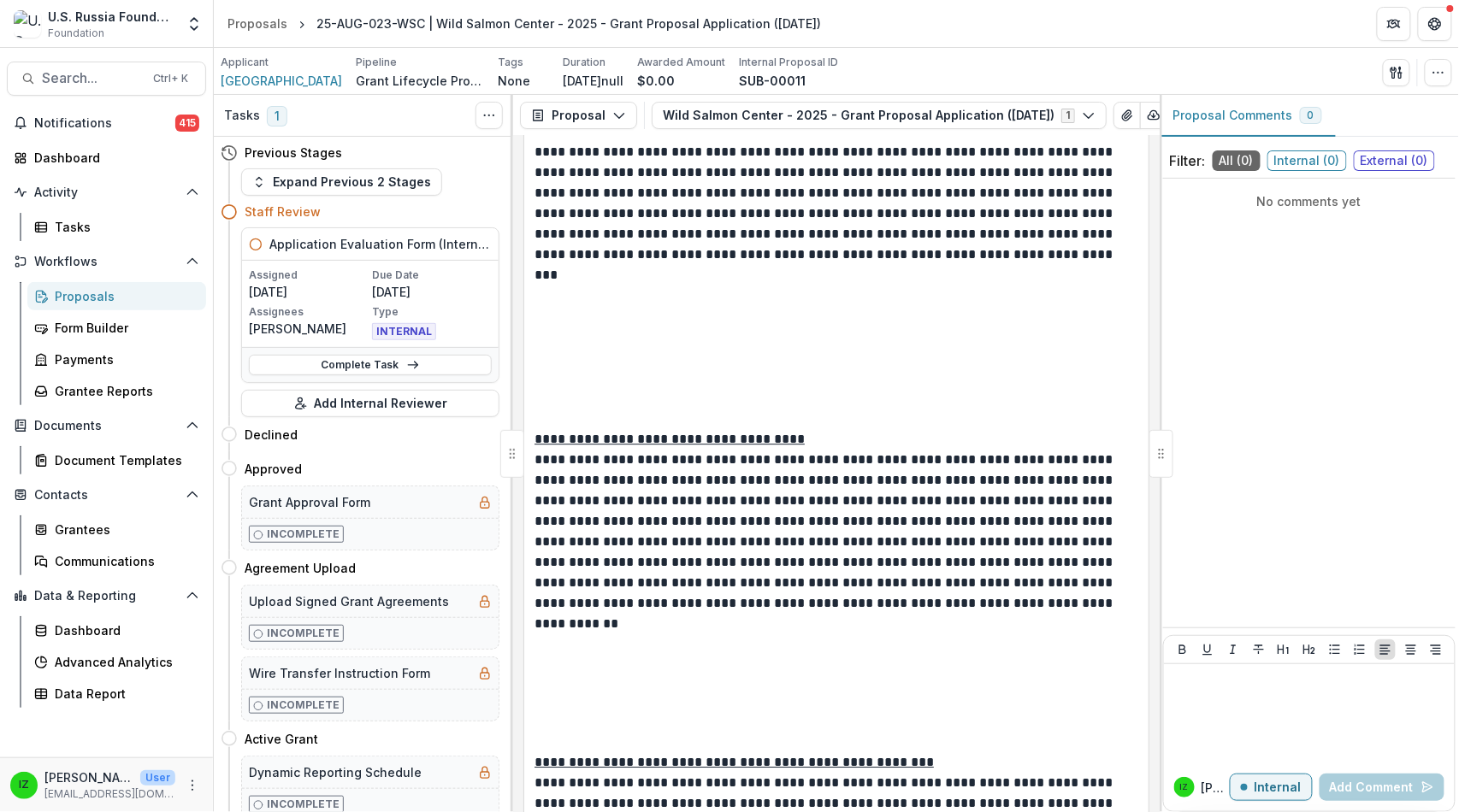
drag, startPoint x: 537, startPoint y: 292, endPoint x: 968, endPoint y: 592, distance: 525.1
copy div "**********"
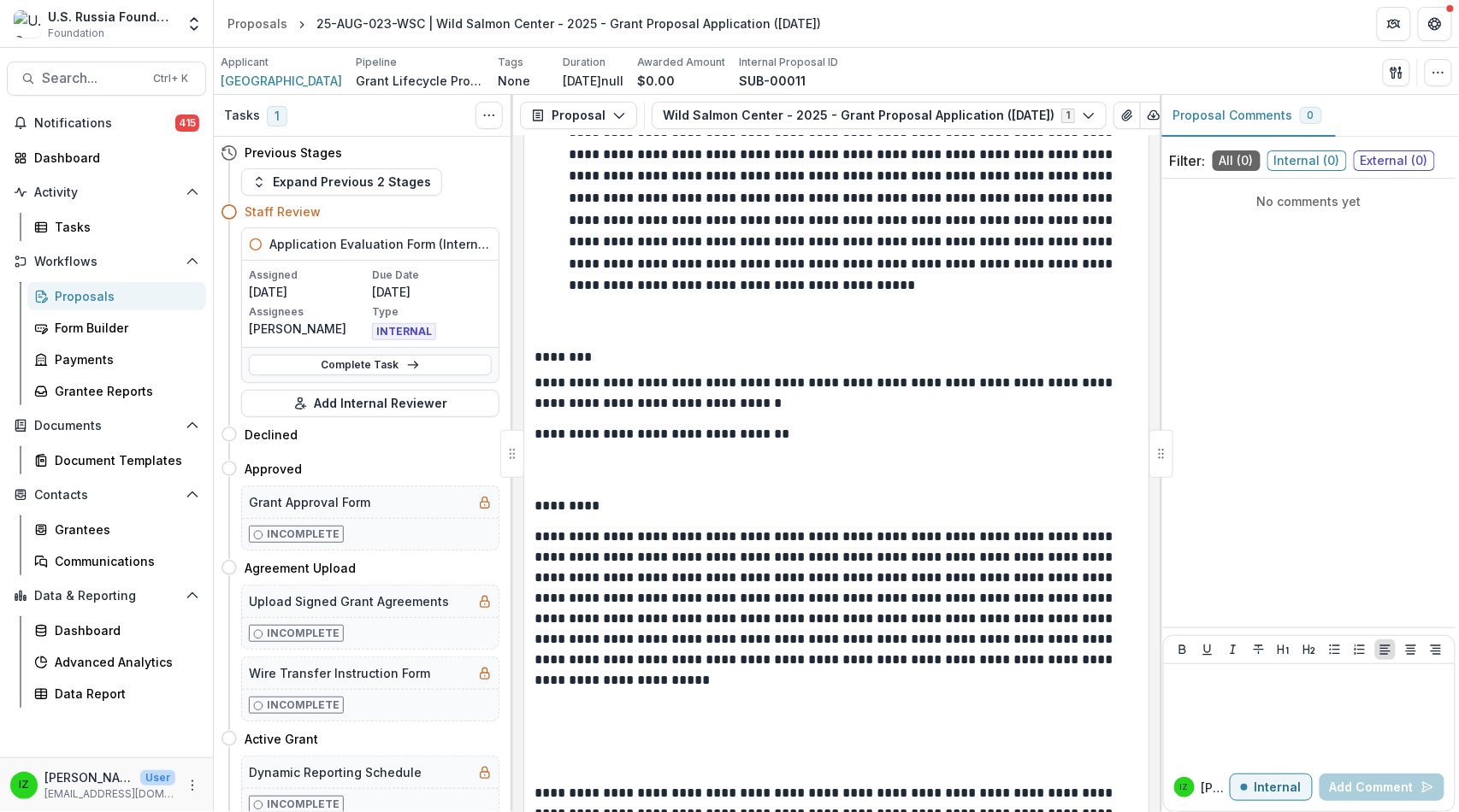
scroll to position [16067, 0]
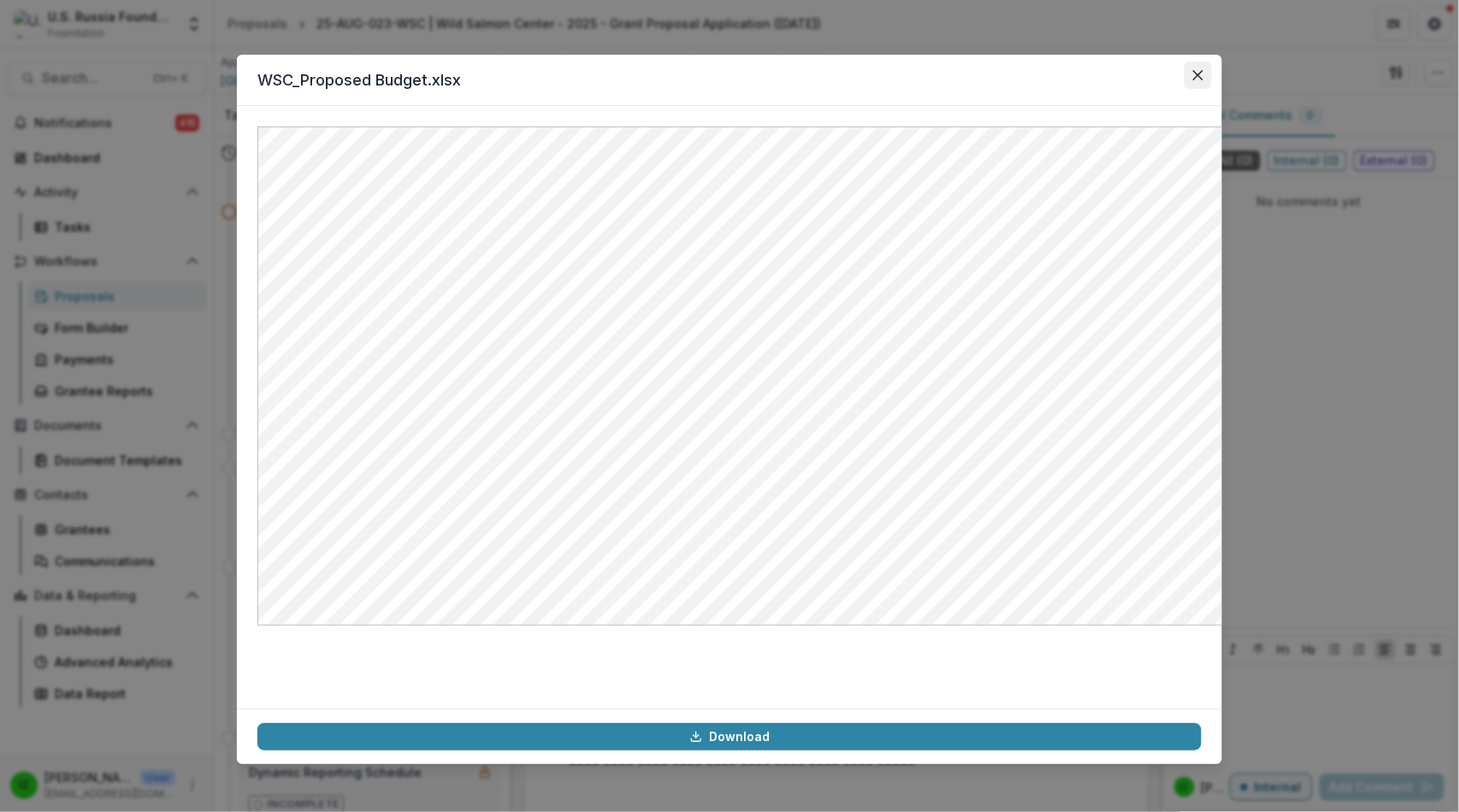
click at [1203, 80] on icon "Close" at bounding box center [1198, 74] width 10 height 10
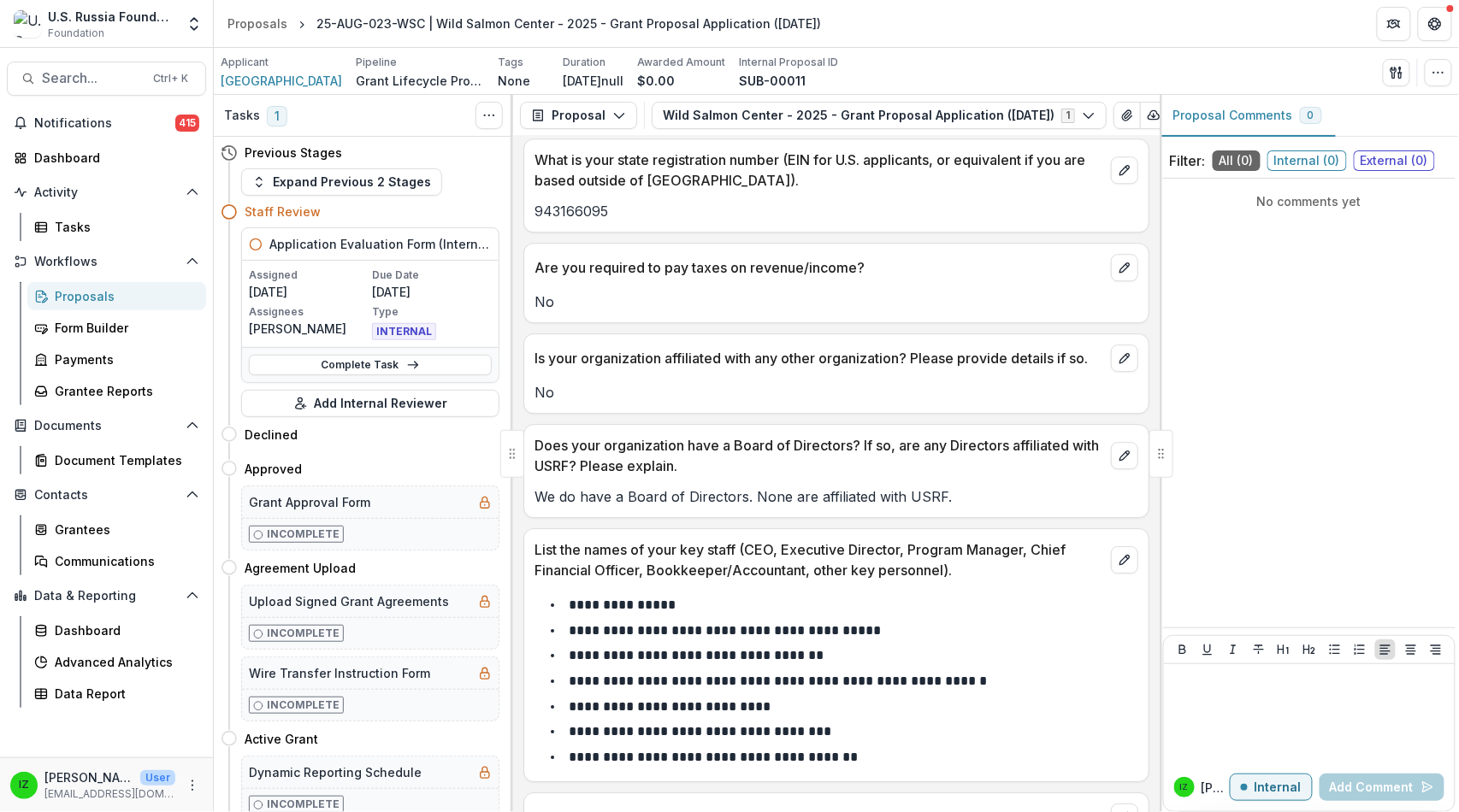
scroll to position [19108, 0]
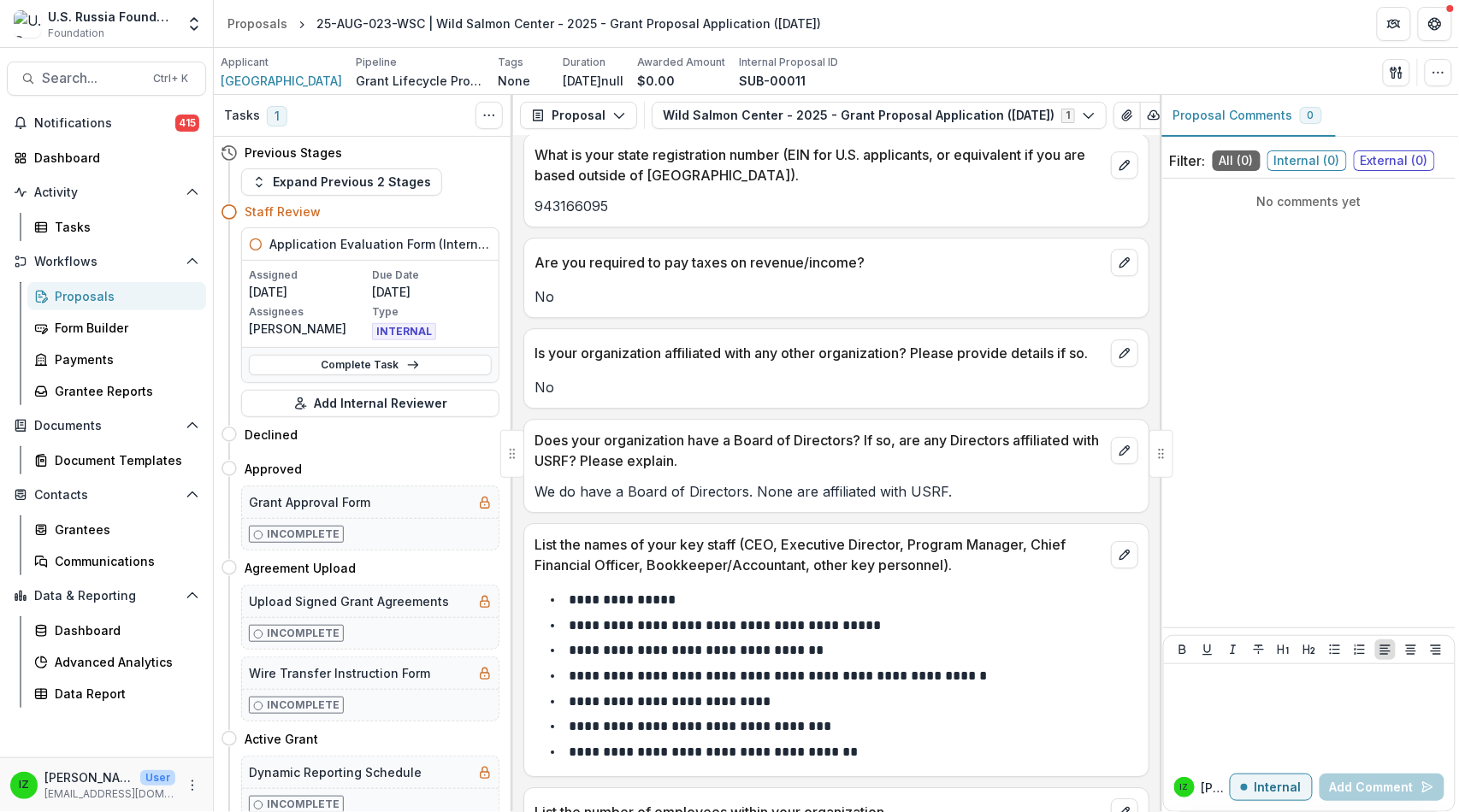
drag, startPoint x: 685, startPoint y: 528, endPoint x: 523, endPoint y: 402, distance: 205.2
click at [523, 402] on div "**********" at bounding box center [836, 473] width 647 height 676
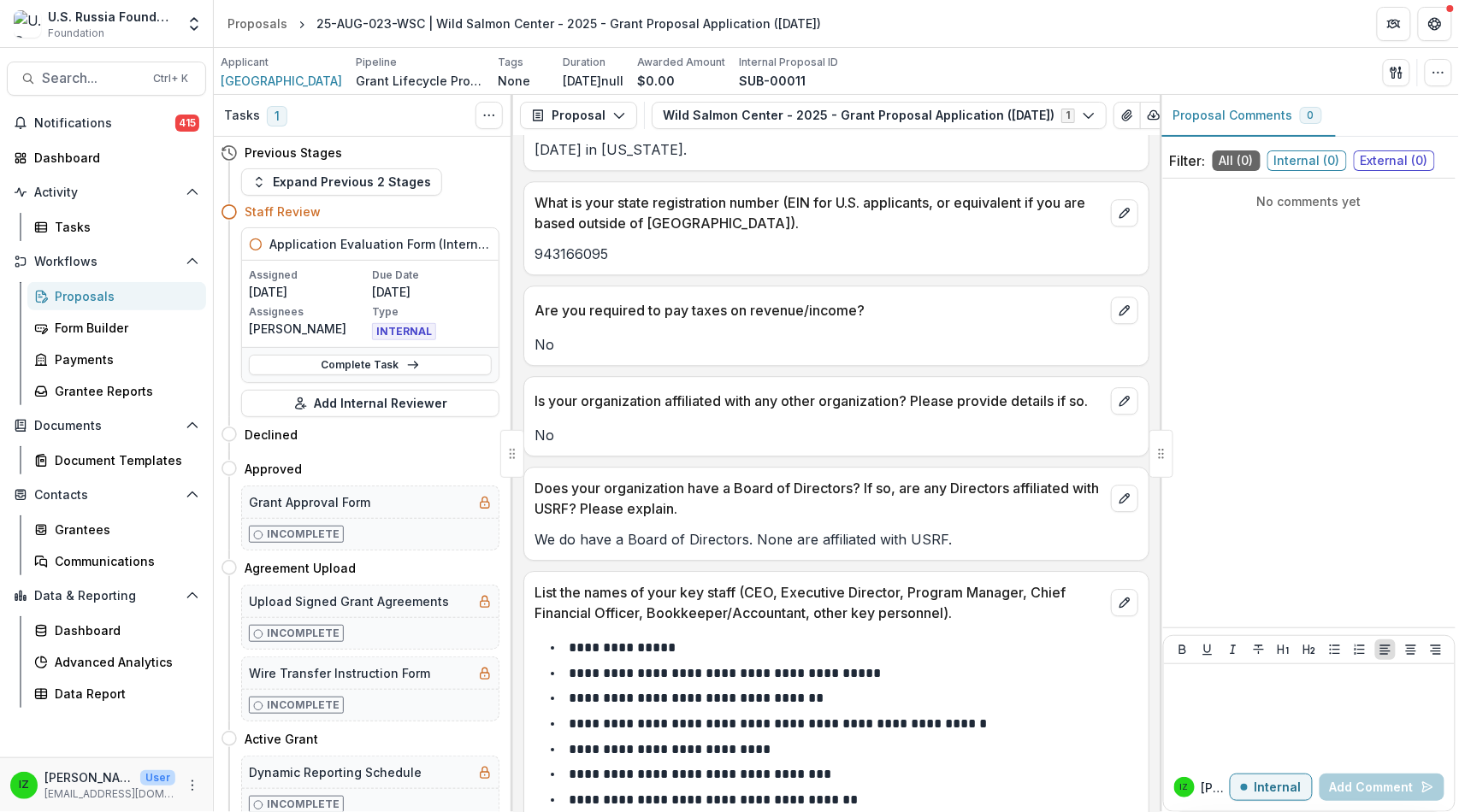
scroll to position [19013, 0]
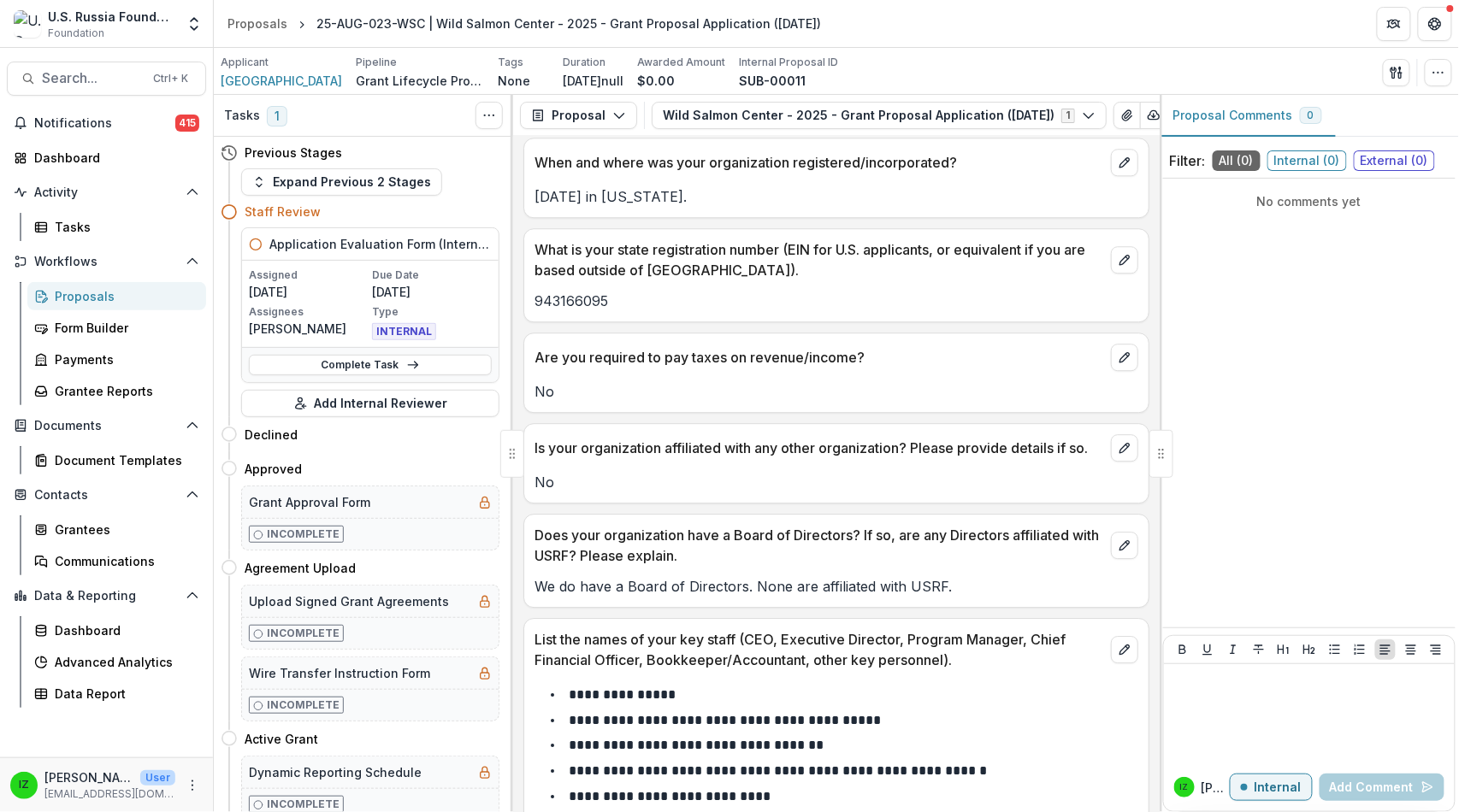
copy div "**********"
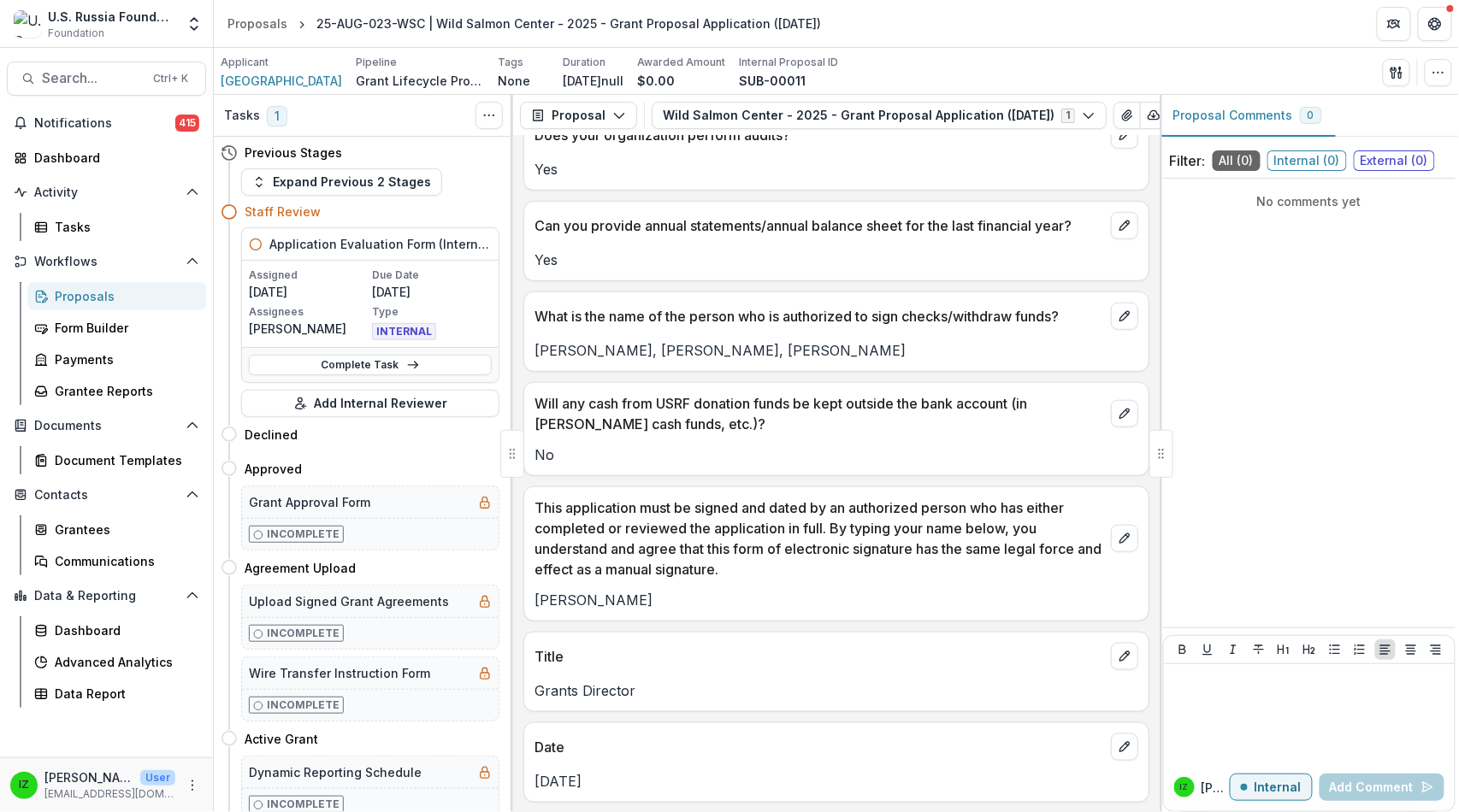
scroll to position [22622, 0]
drag, startPoint x: 680, startPoint y: 624, endPoint x: 520, endPoint y: 386, distance: 286.8
click at [520, 386] on div "**********" at bounding box center [836, 473] width 647 height 676
copy div "**********"
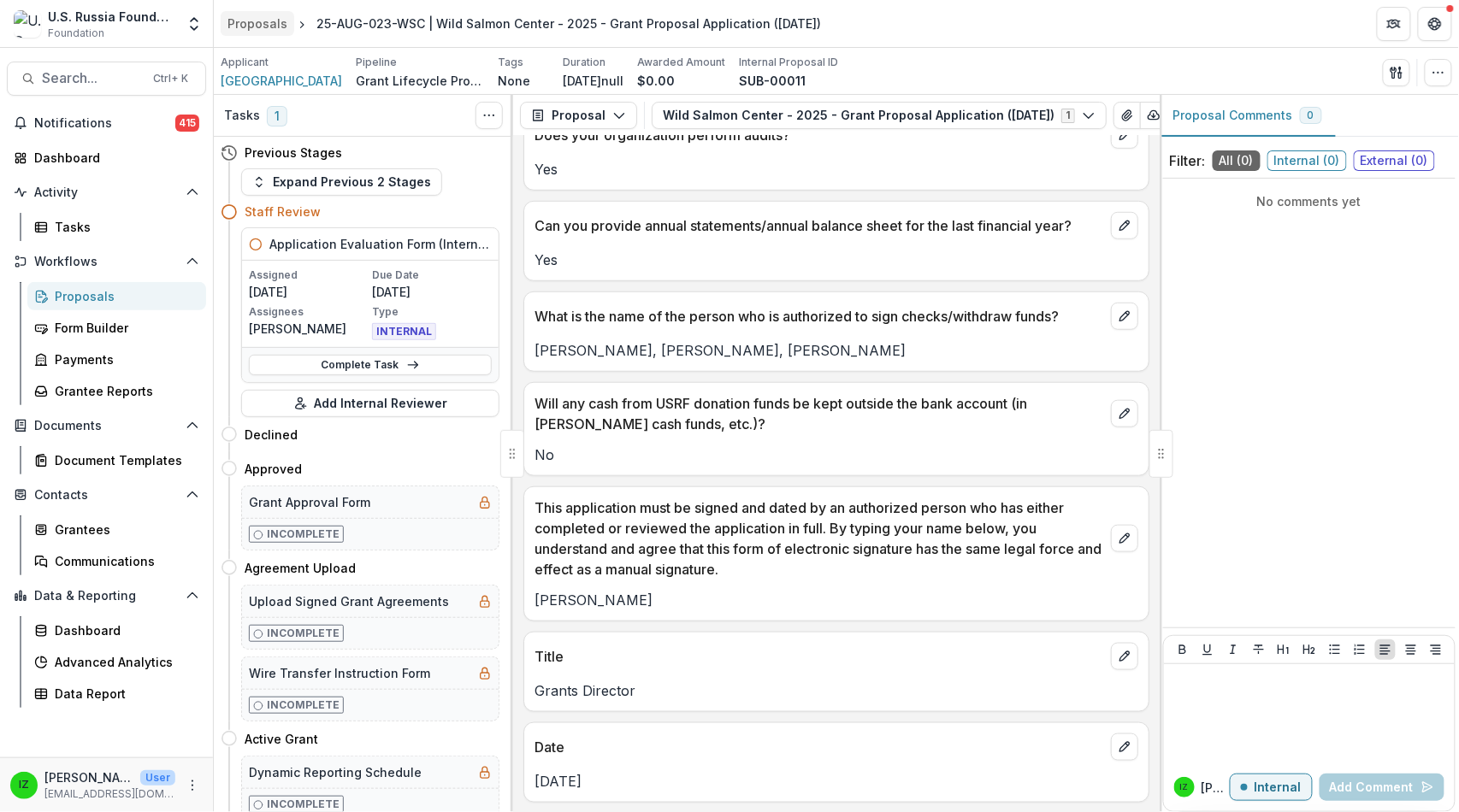
click at [261, 24] on div "Proposals" at bounding box center [257, 23] width 60 height 18
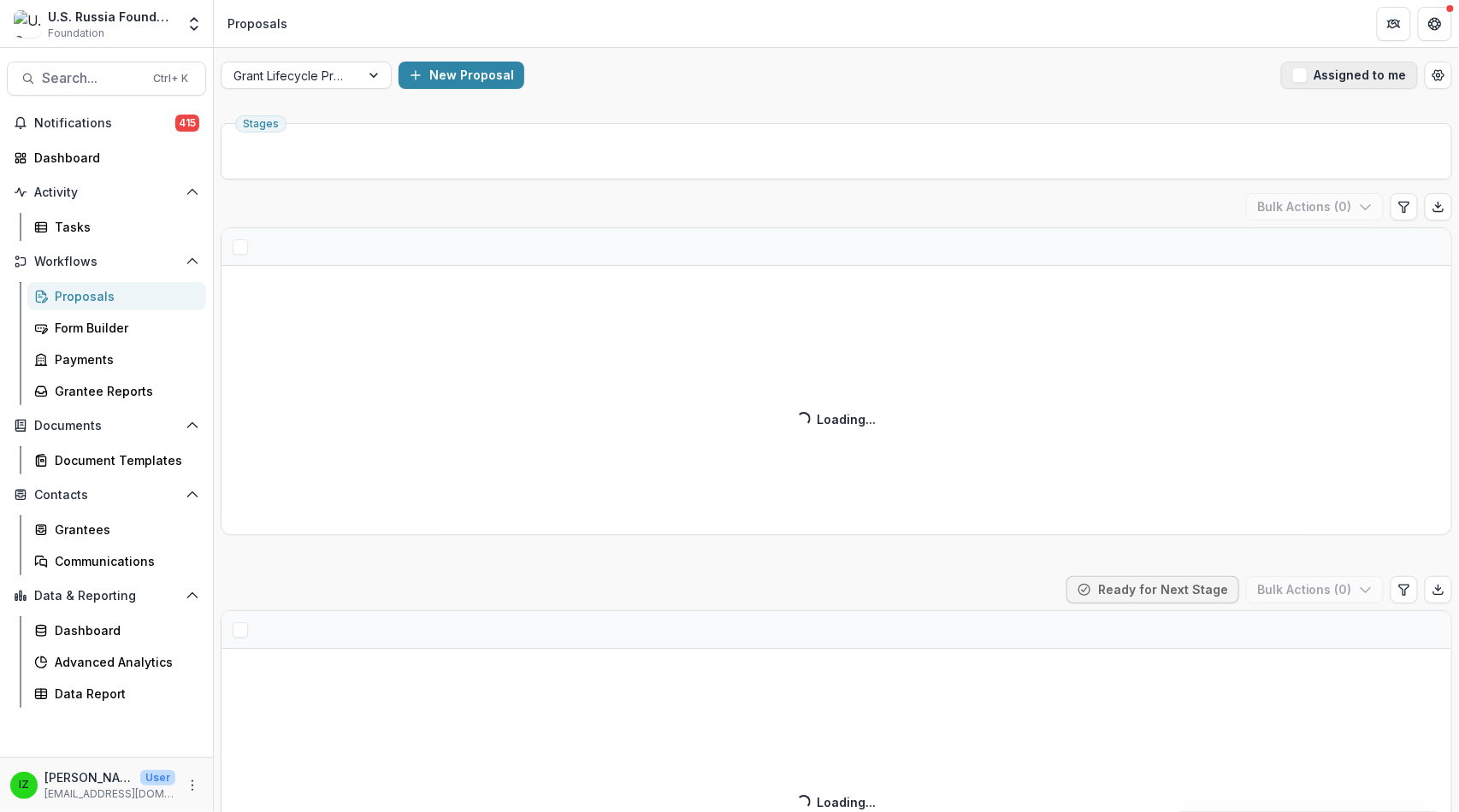
click at [1292, 83] on span "button" at bounding box center [1300, 75] width 16 height 16
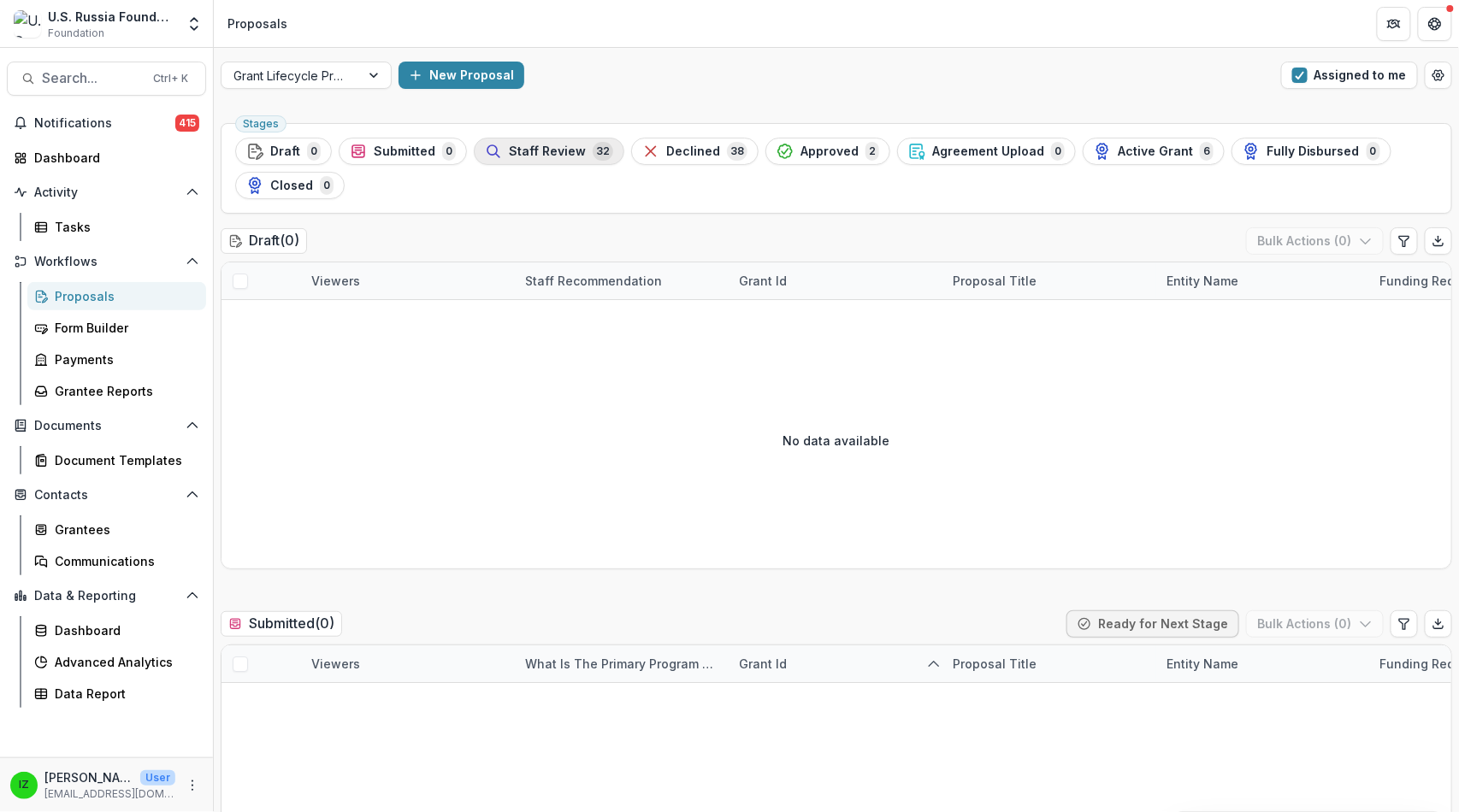
click at [586, 159] on span "Staff Review" at bounding box center [547, 152] width 77 height 15
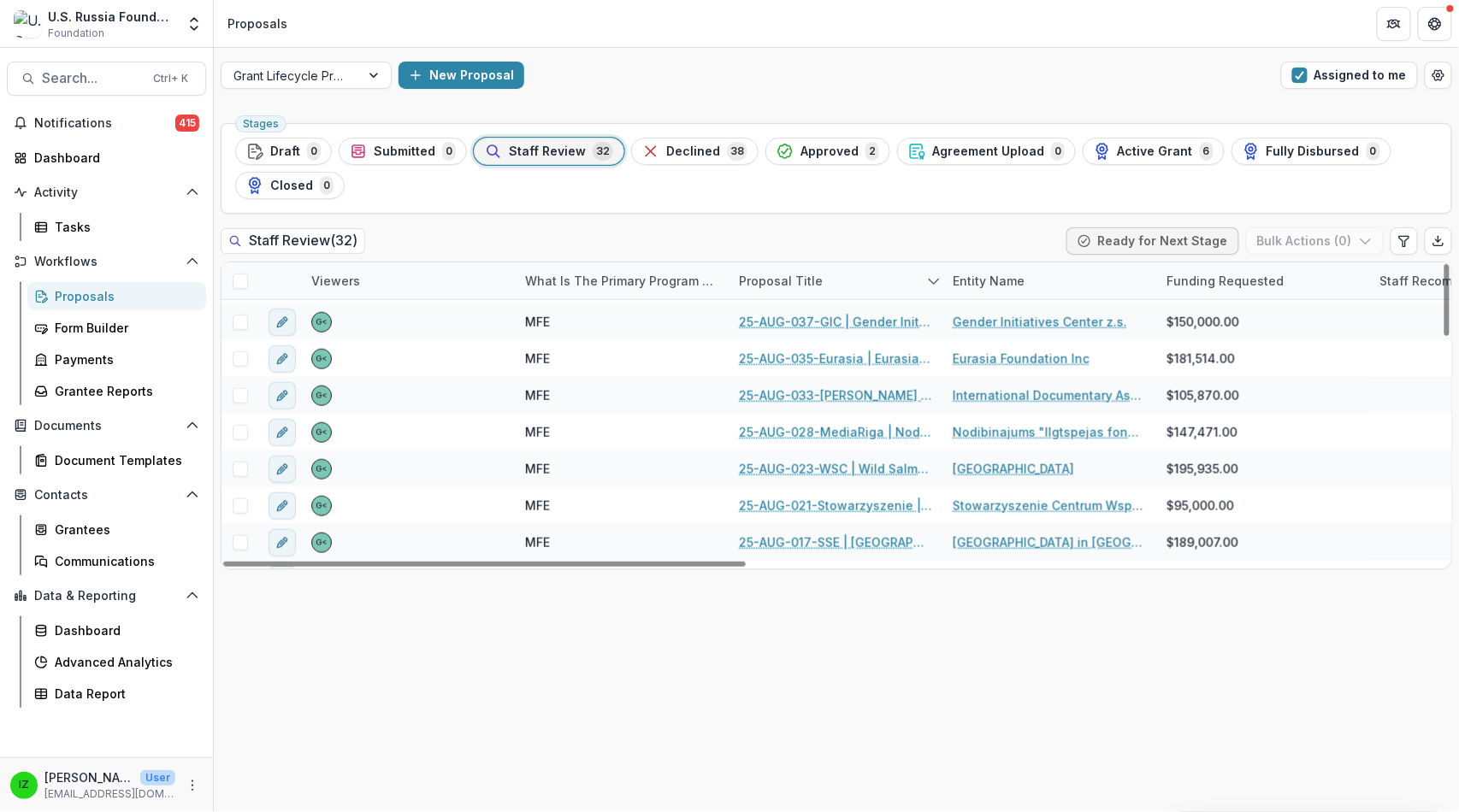
scroll to position [569, 0]
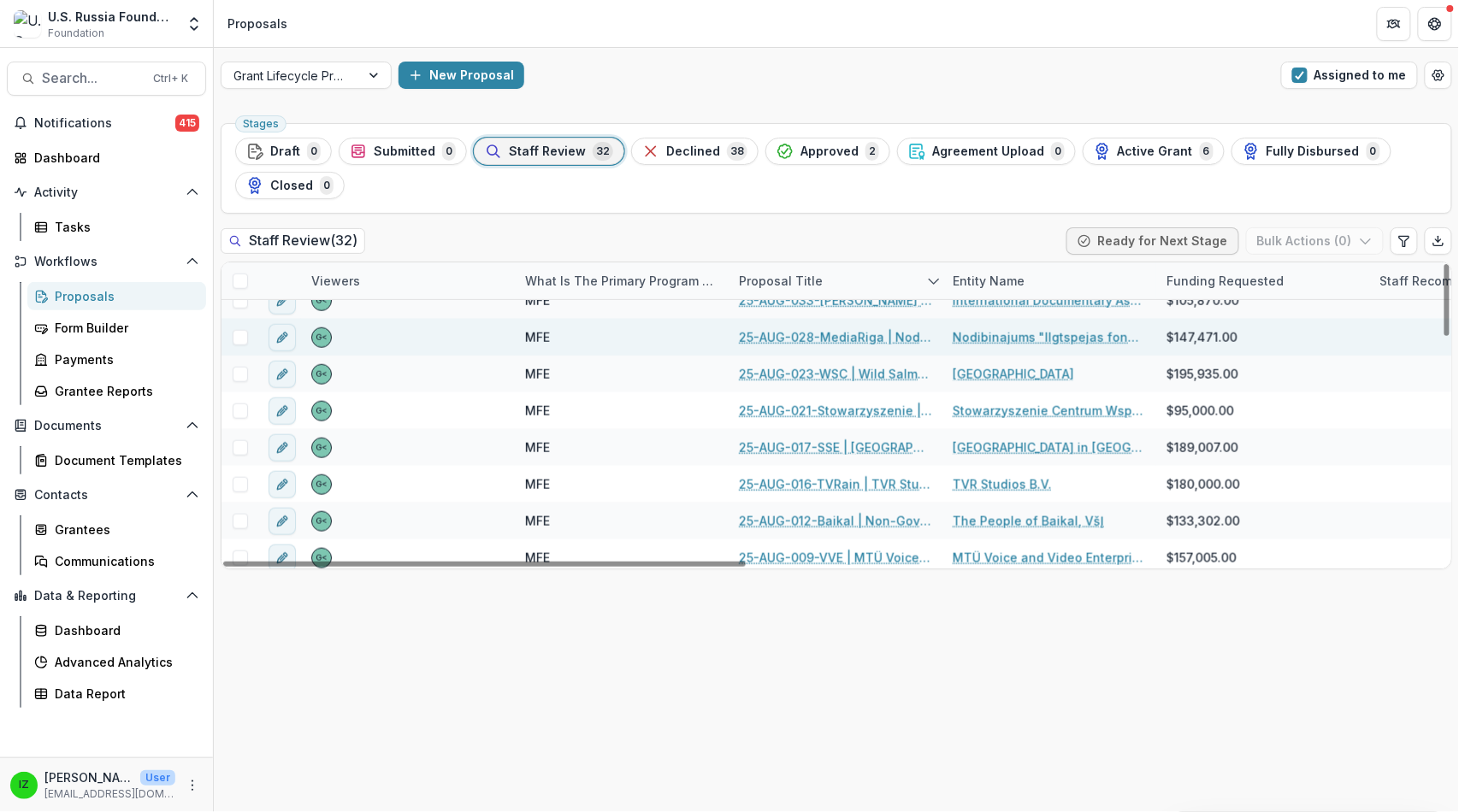
click at [843, 346] on link "25-AUG-028-MediaRiga | Nodibinajums "Ilgtspejas fonds" - 2025 - Grant Proposal …" at bounding box center [836, 337] width 194 height 18
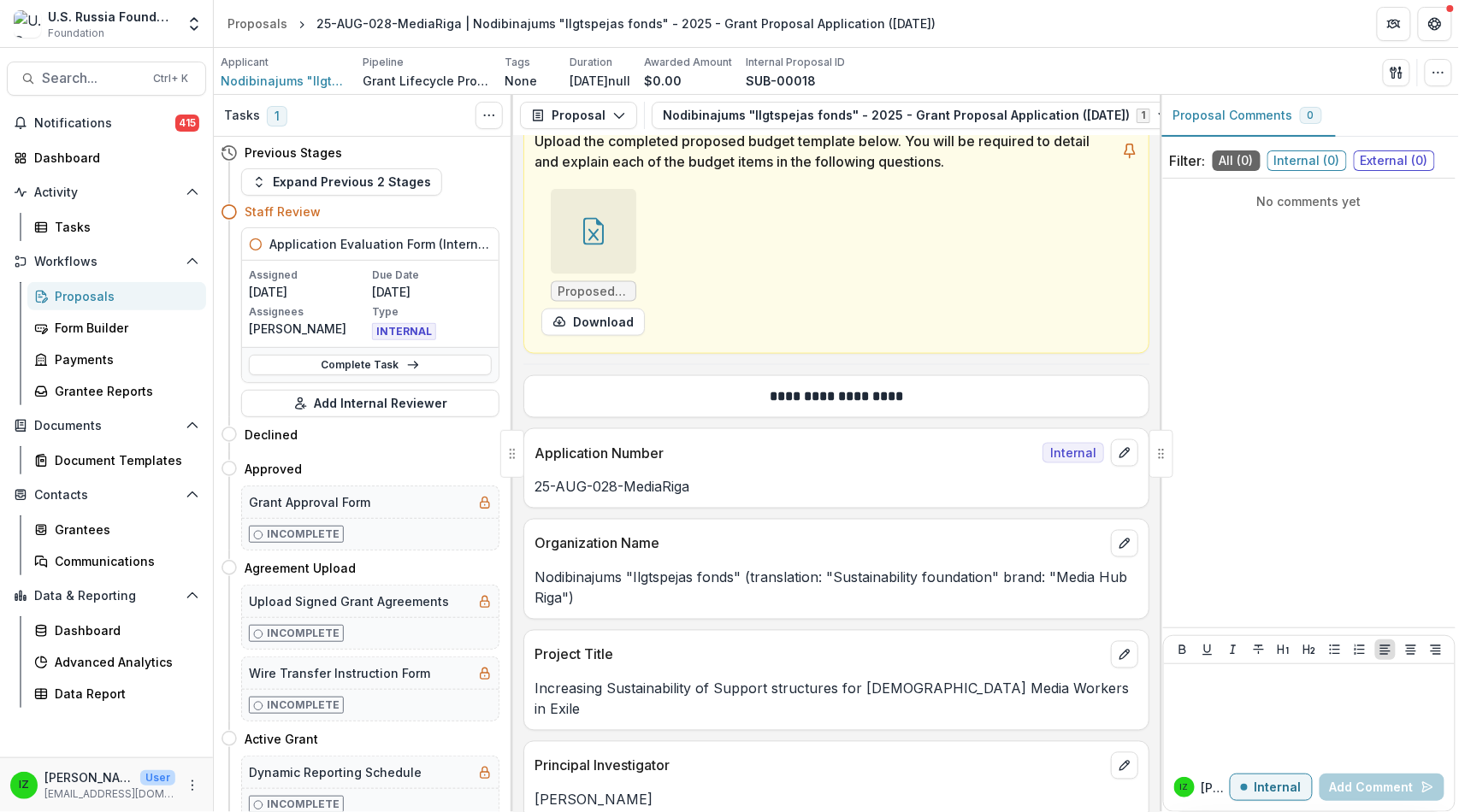
scroll to position [855, 0]
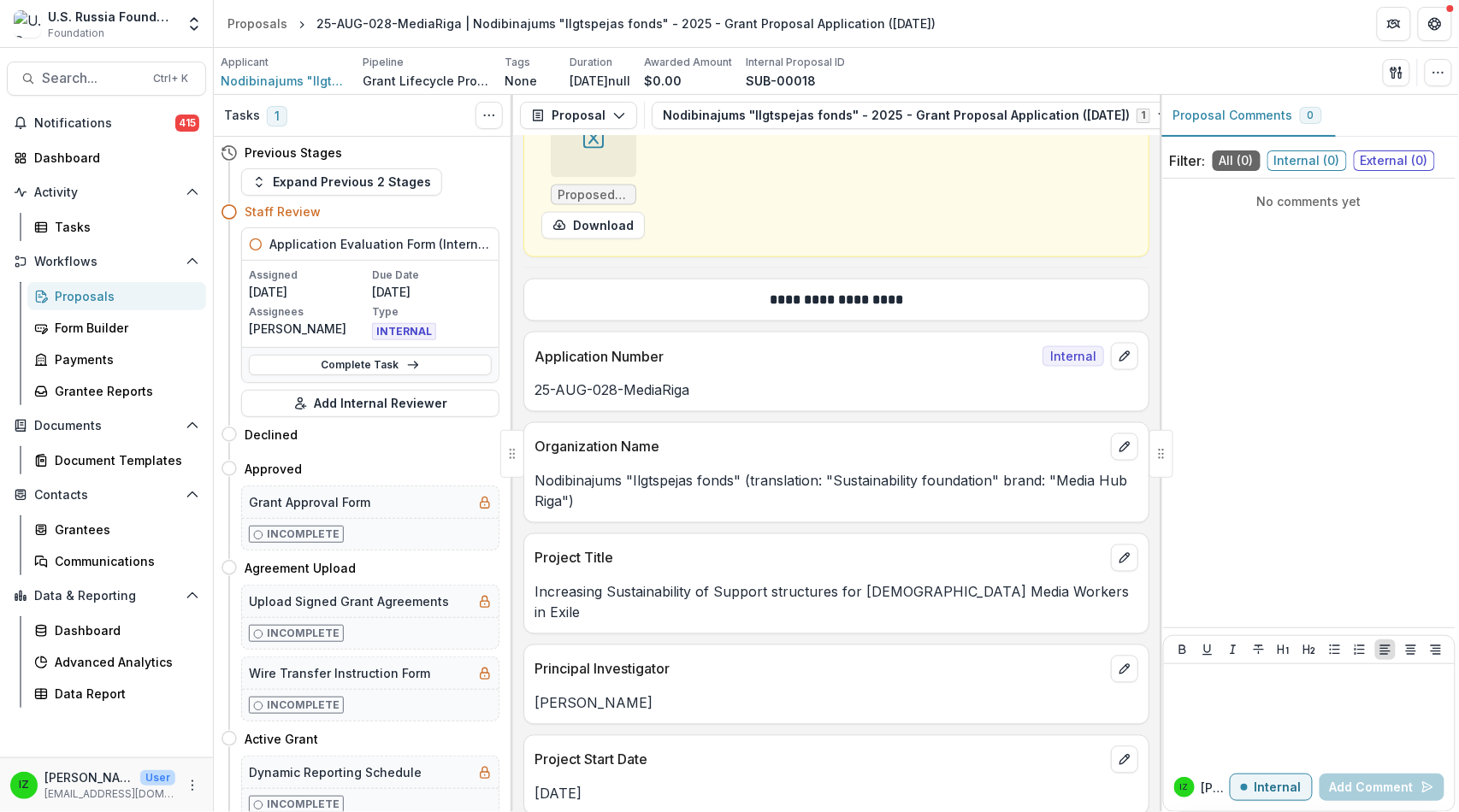
click at [608, 149] on icon at bounding box center [593, 135] width 27 height 27
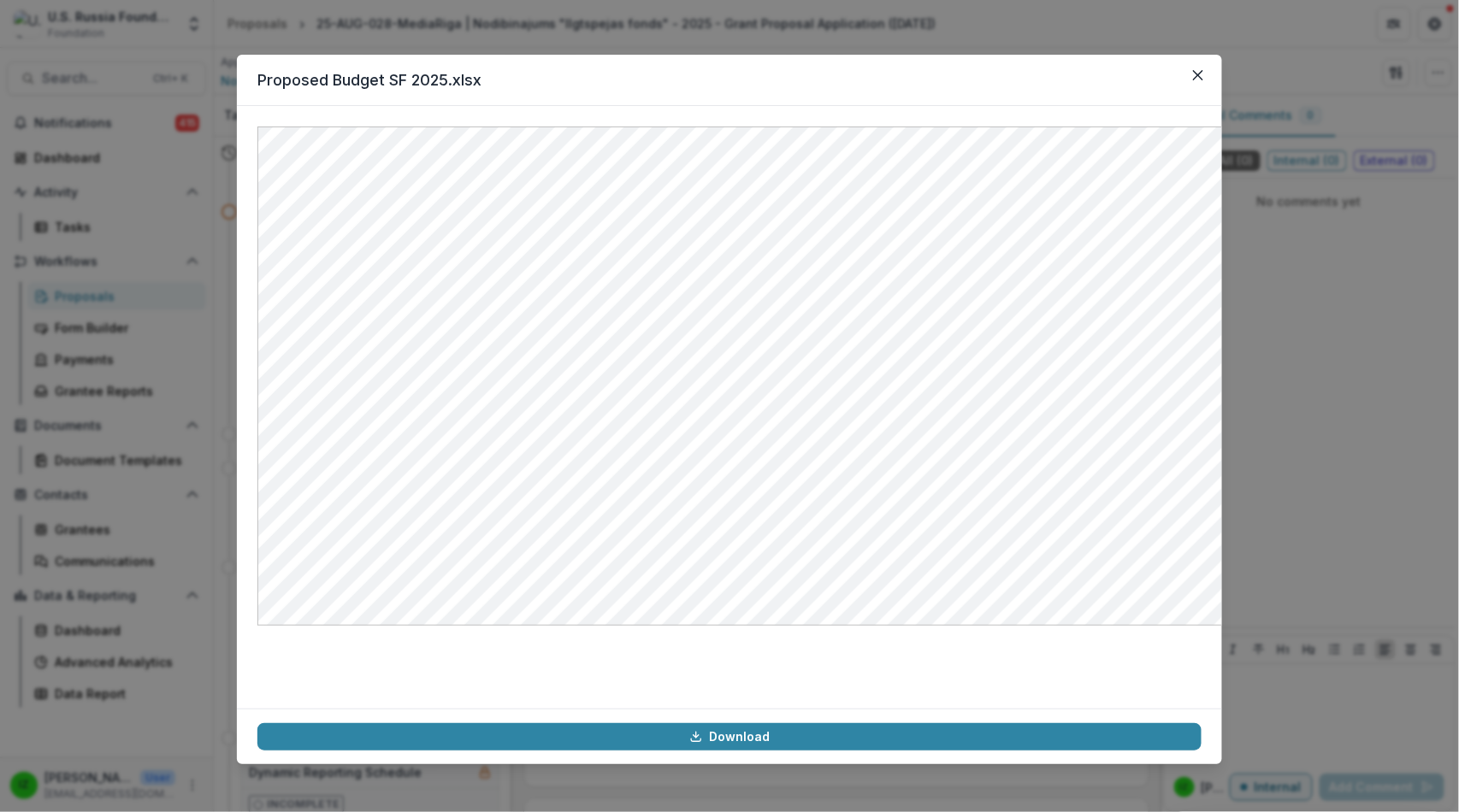
scroll to position [17038, 0]
click at [1203, 80] on icon "Close" at bounding box center [1198, 74] width 10 height 10
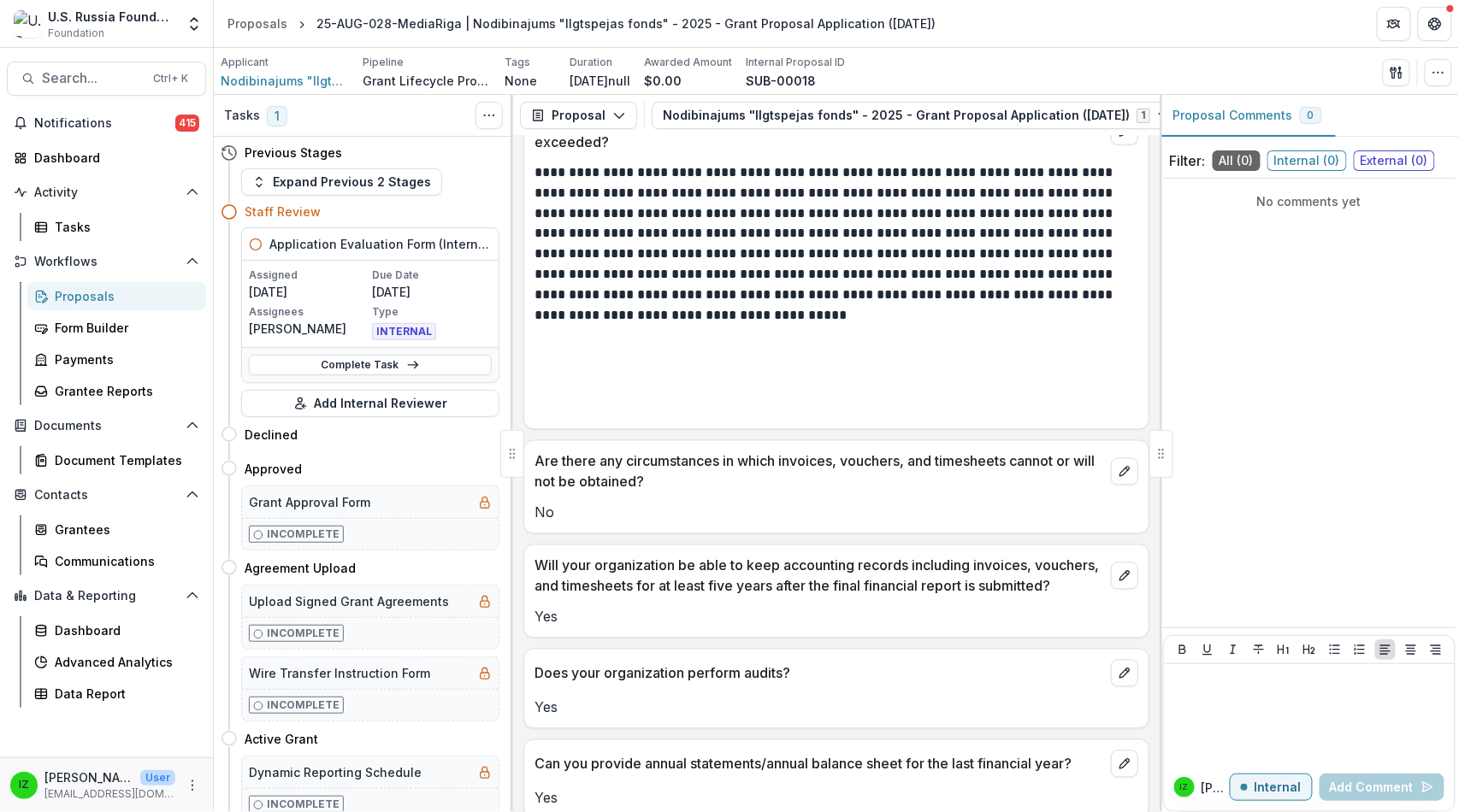
scroll to position [20729, 0]
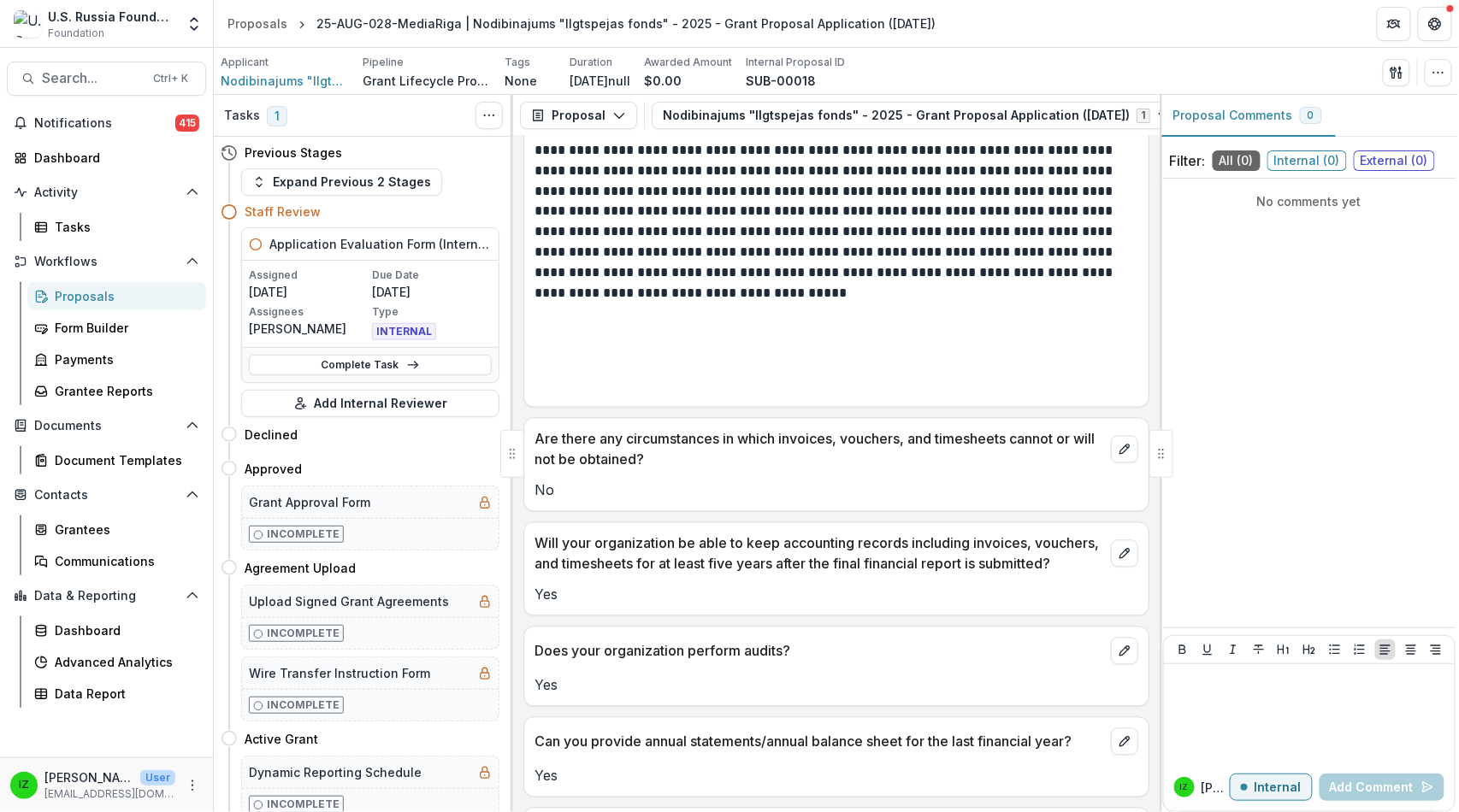
drag, startPoint x: 673, startPoint y: 395, endPoint x: 518, endPoint y: 211, distance: 240.6
click at [518, 211] on div "**********" at bounding box center [836, 473] width 647 height 676
copy div "Cash cost share organization 1 Sustainability Foundation, own source Cash cost …"
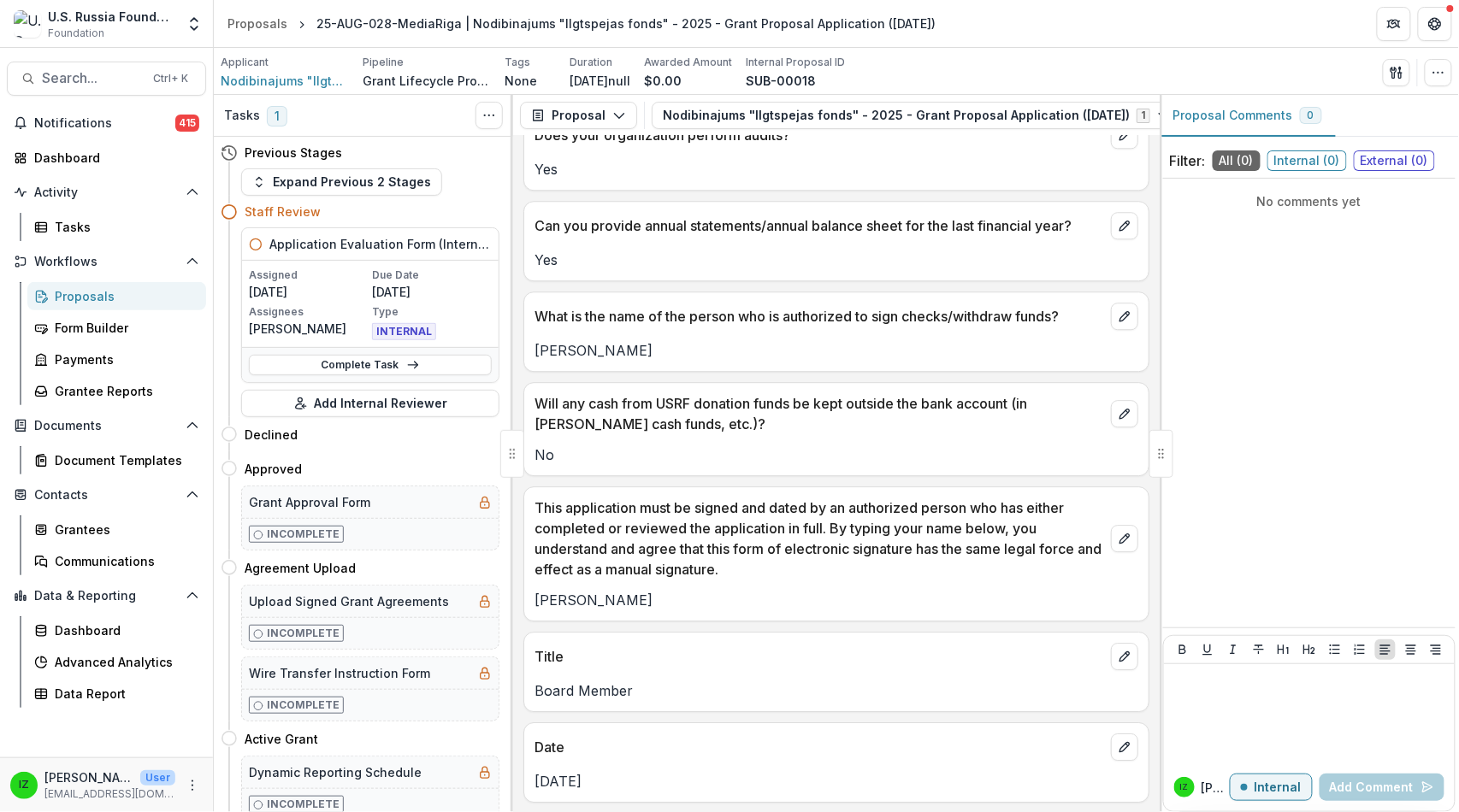
scroll to position [23485, 0]
drag, startPoint x: 1018, startPoint y: 542, endPoint x: 539, endPoint y: 449, distance: 487.9
copy div "**********"
drag, startPoint x: 254, startPoint y: 21, endPoint x: 265, endPoint y: 21, distance: 11.0
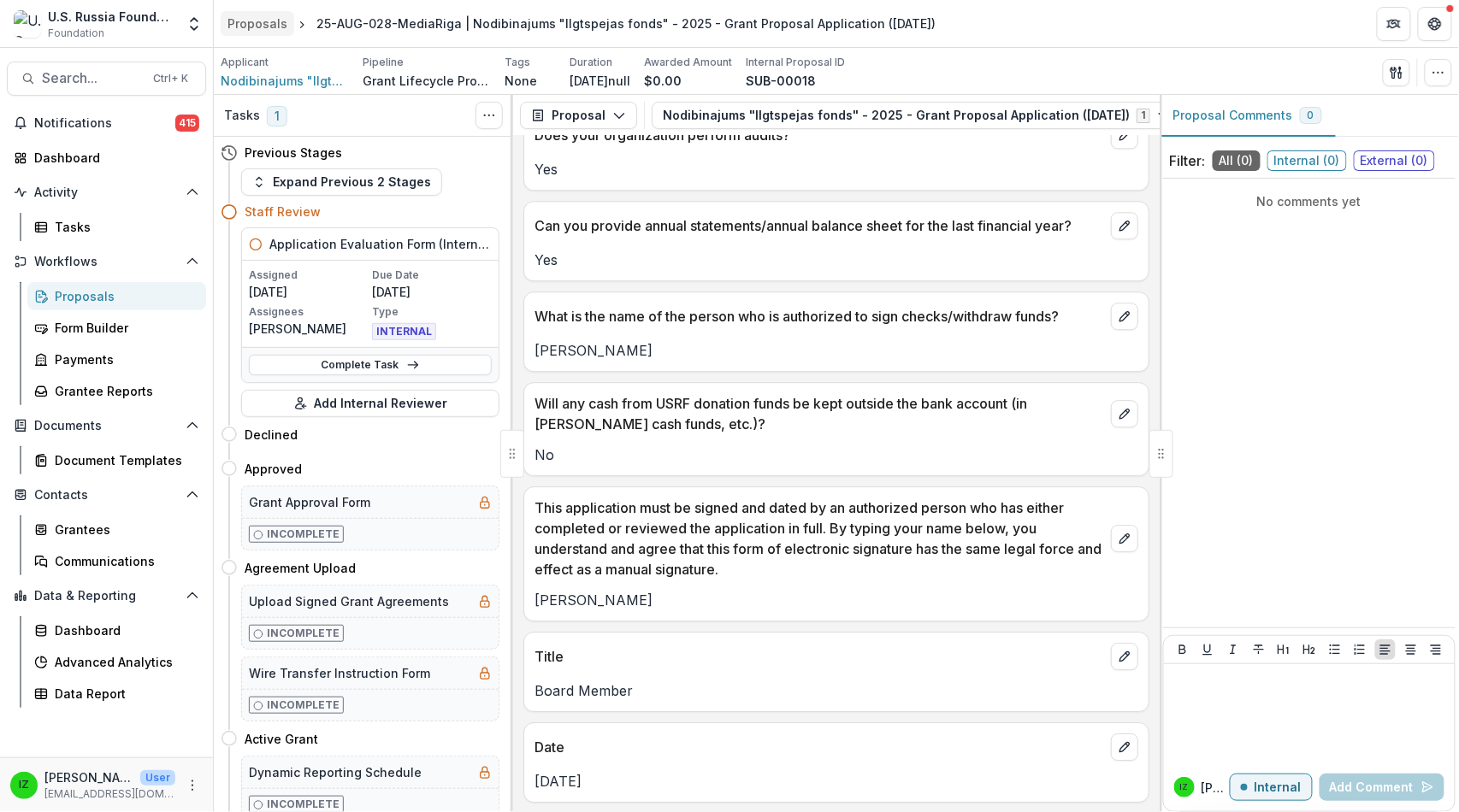
click at [254, 21] on div "Proposals" at bounding box center [257, 23] width 60 height 18
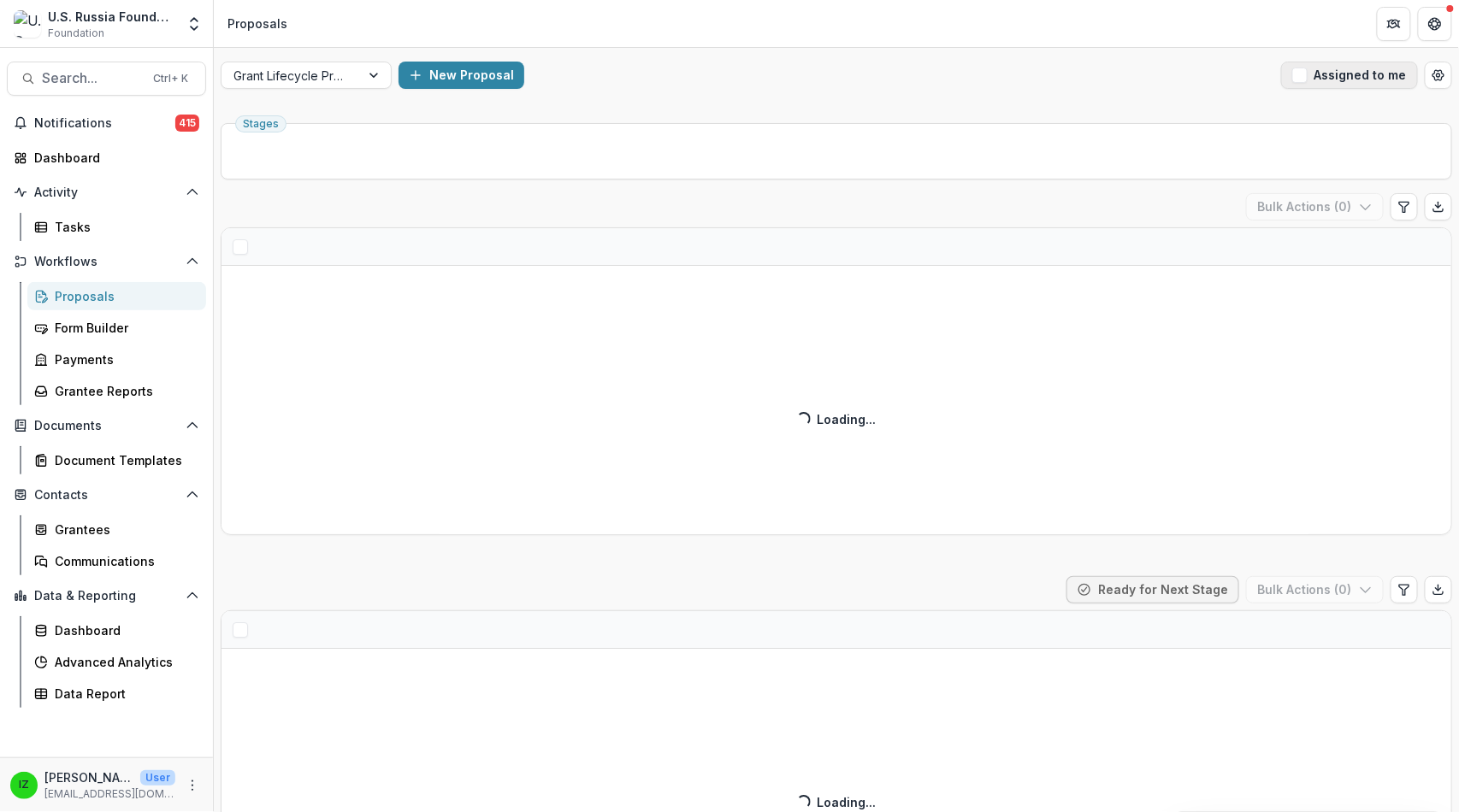
click at [1292, 83] on span "button" at bounding box center [1300, 75] width 16 height 16
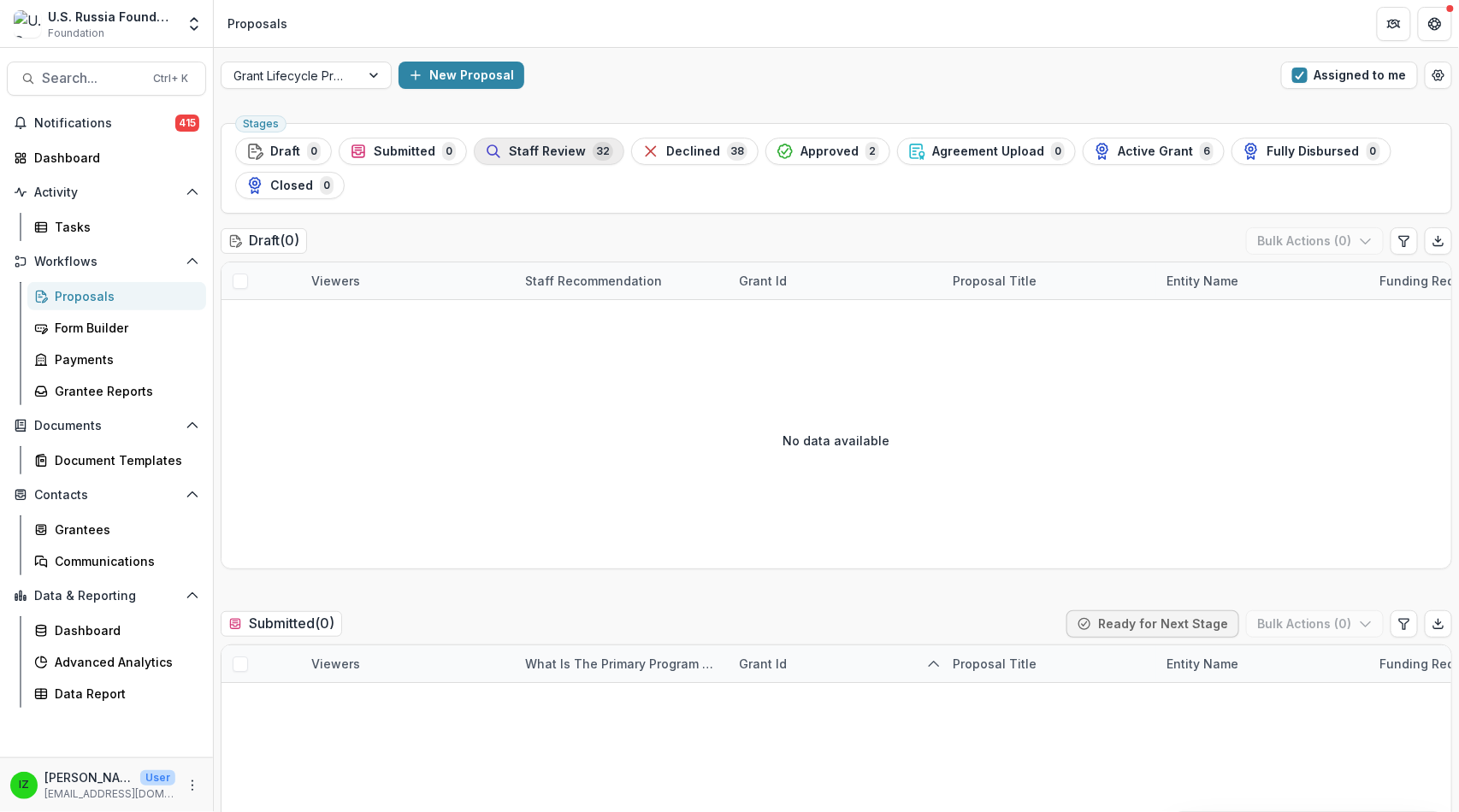
click at [586, 159] on span "Staff Review" at bounding box center [547, 152] width 77 height 15
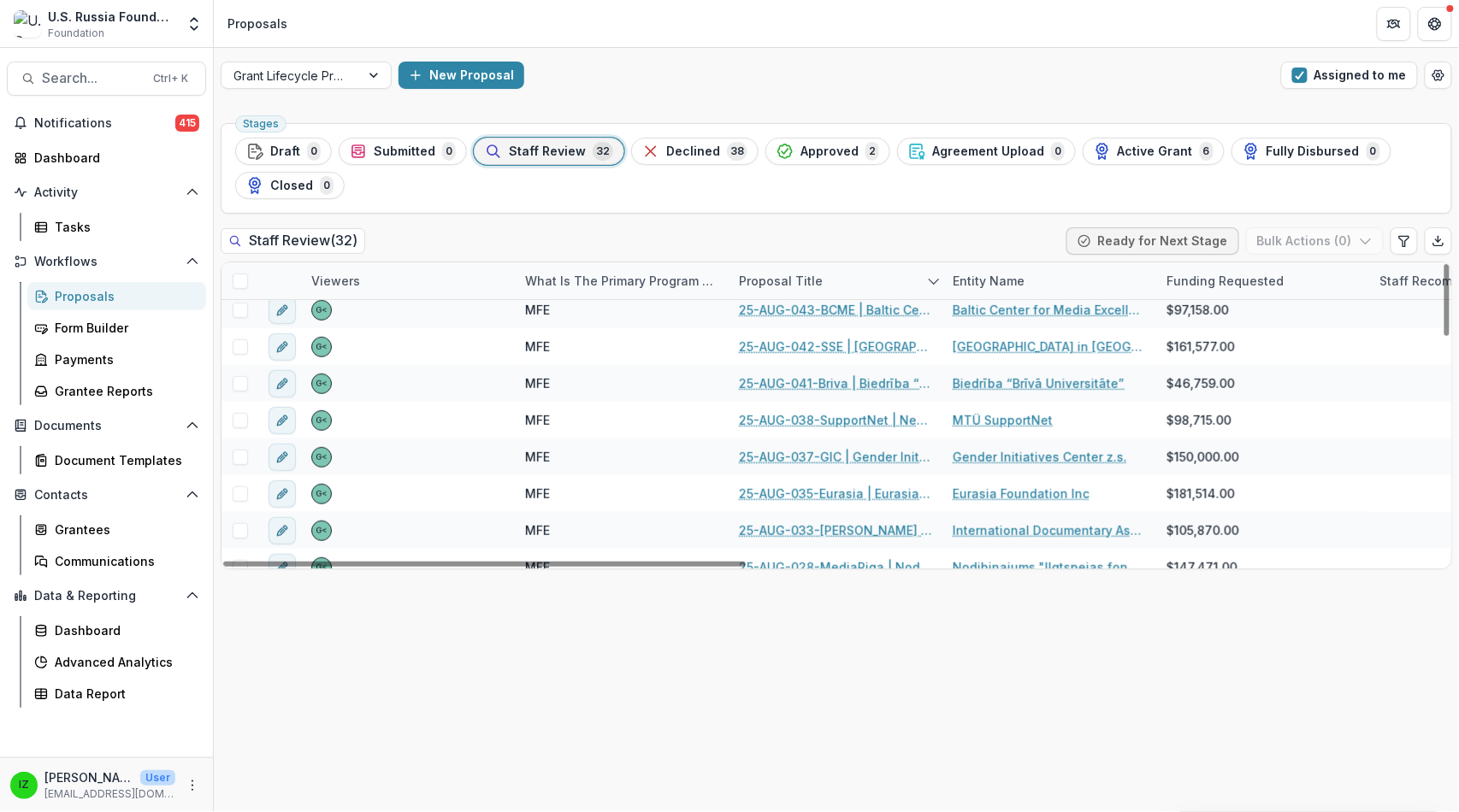
scroll to position [379, 0]
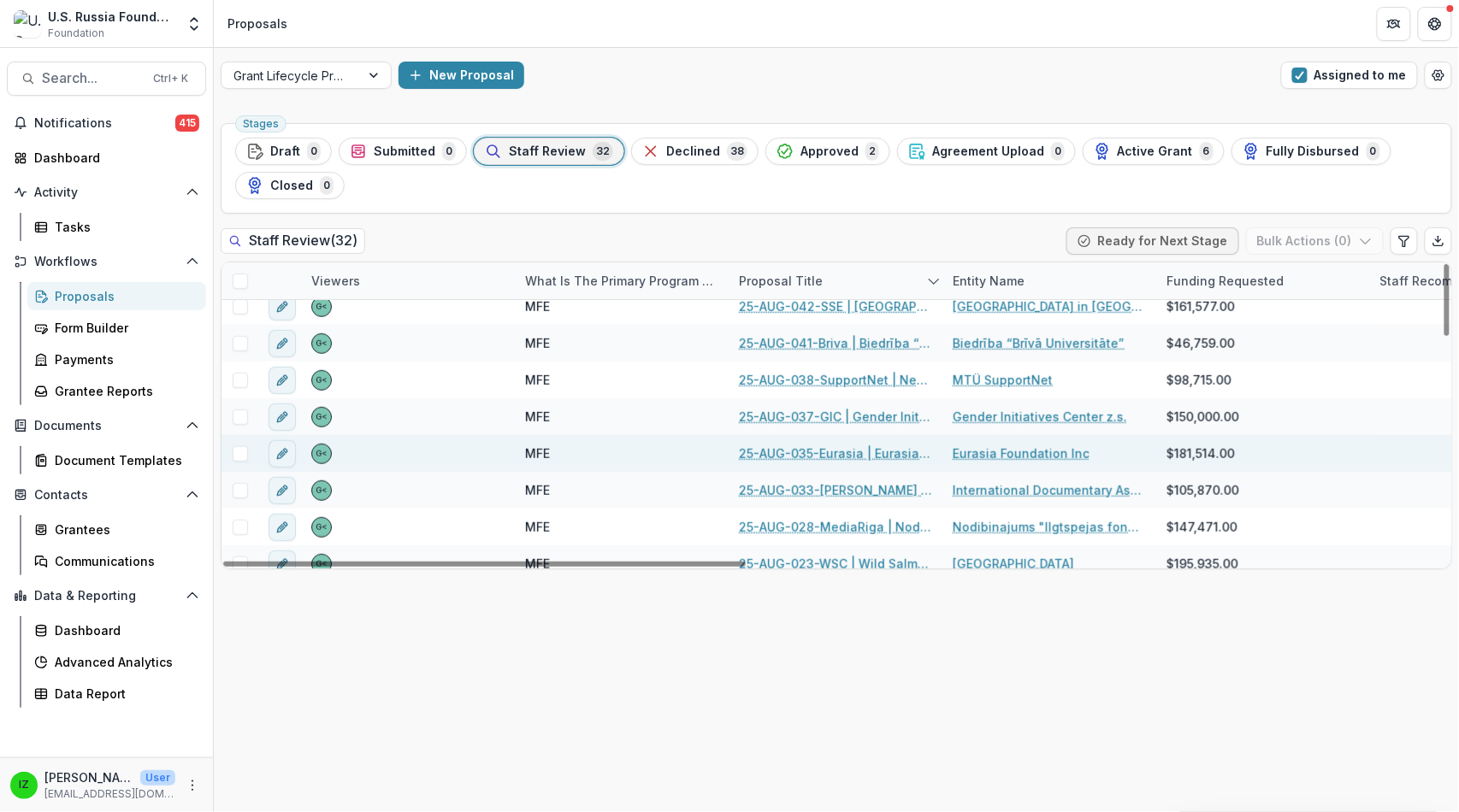
click at [818, 462] on link "25-AUG-035-Eurasia | Eurasia Foundation - 2025 - Grant Proposal Application ([D…" at bounding box center [836, 453] width 194 height 18
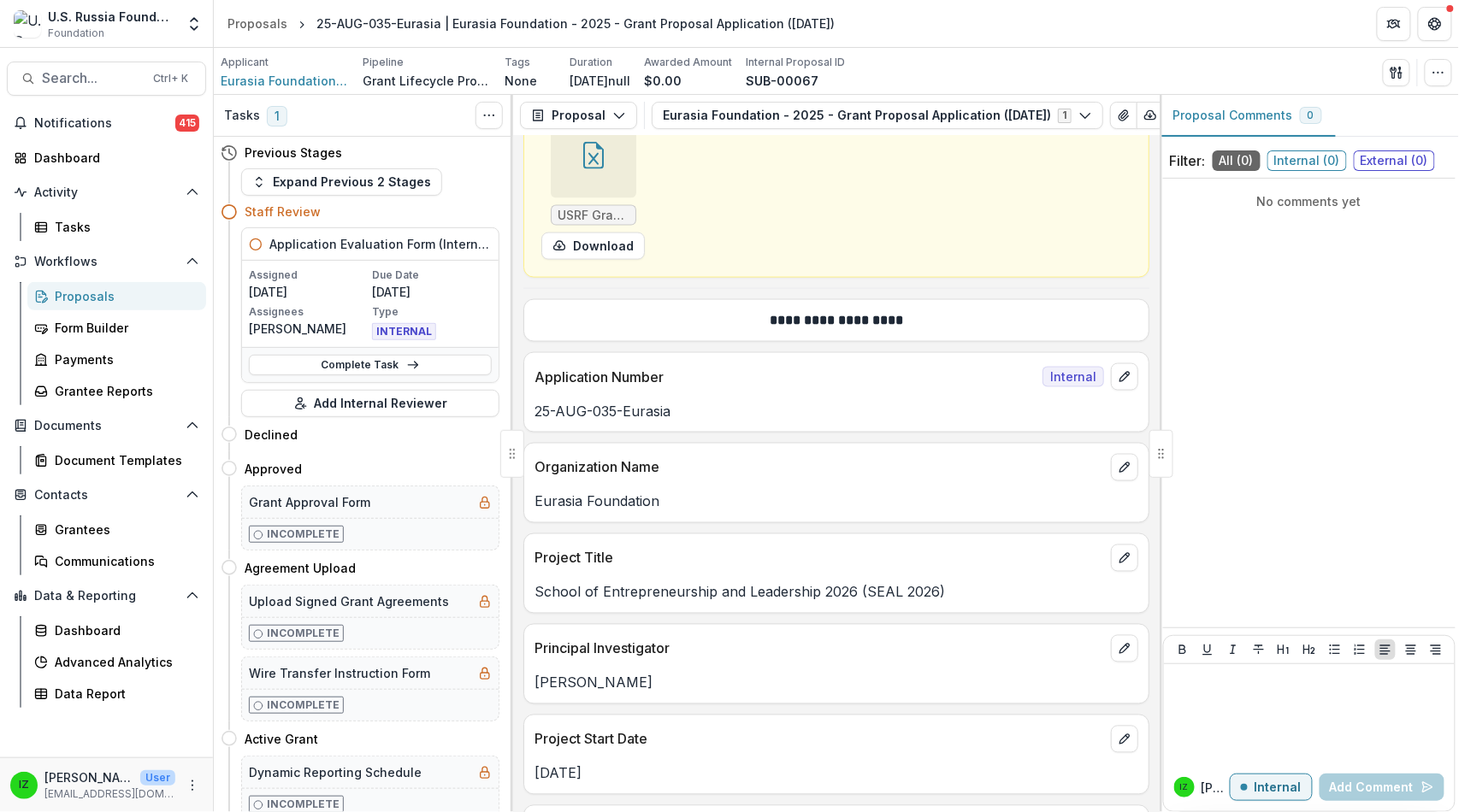
scroll to position [759, 0]
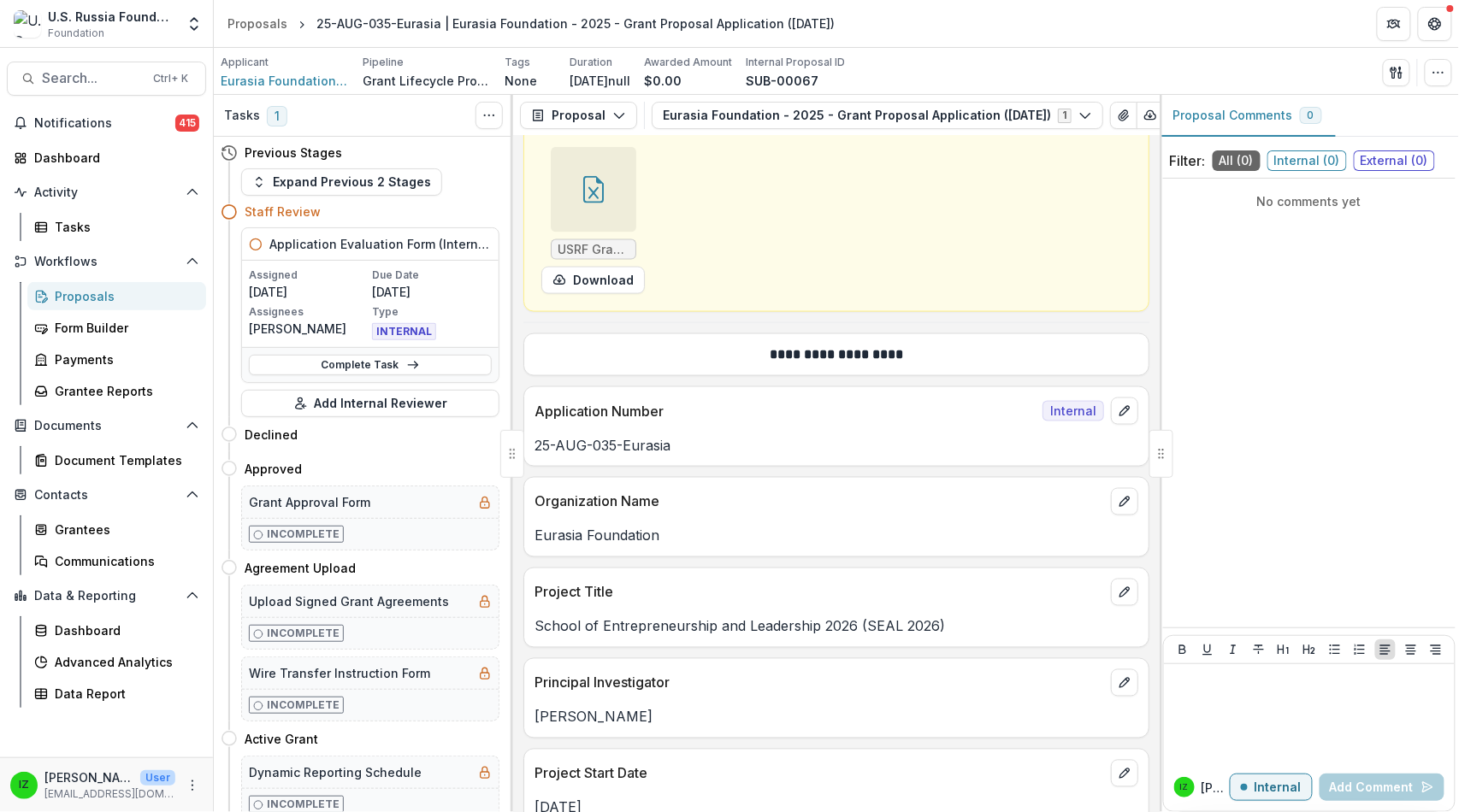
click at [614, 233] on div at bounding box center [594, 190] width 86 height 86
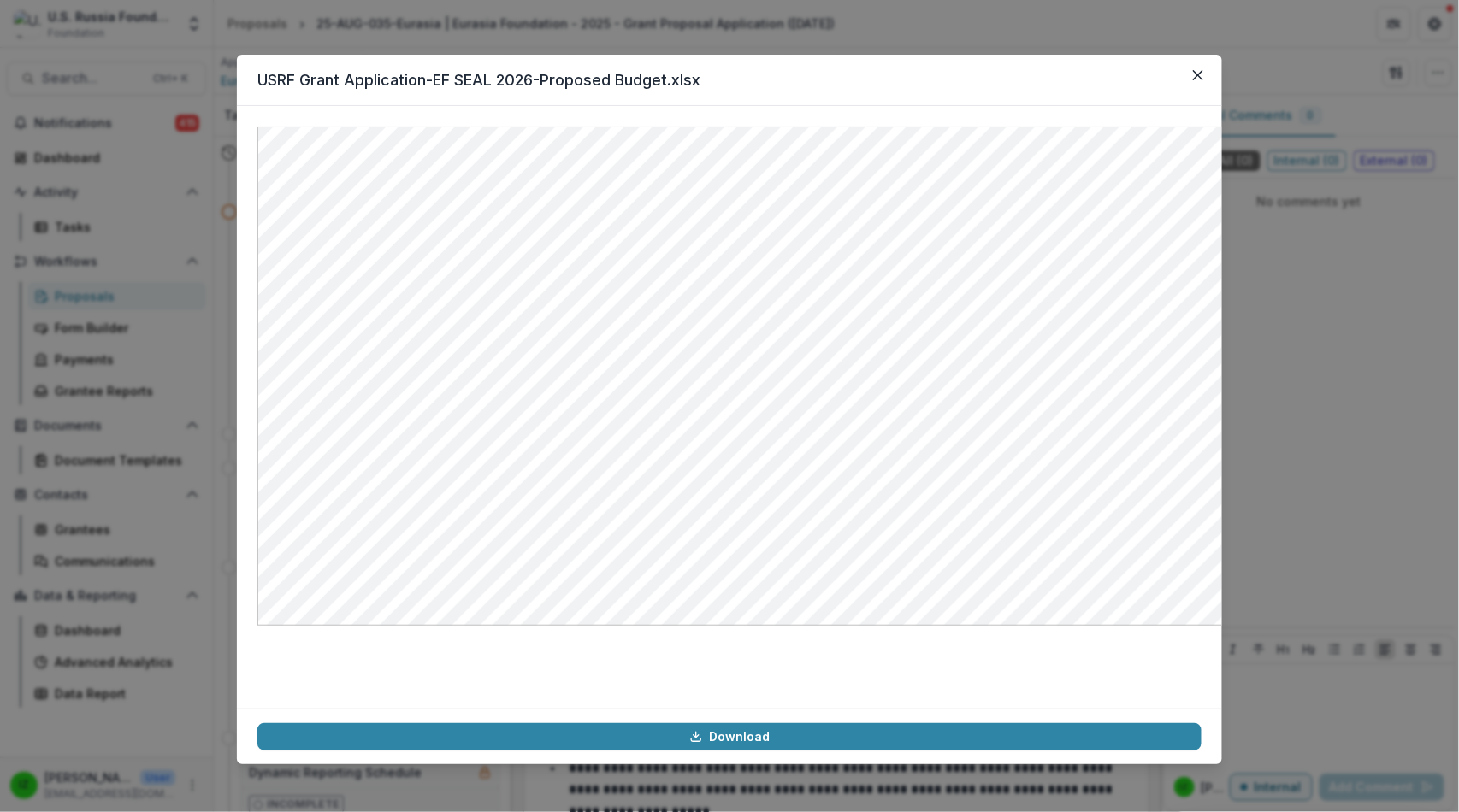
scroll to position [20891, 0]
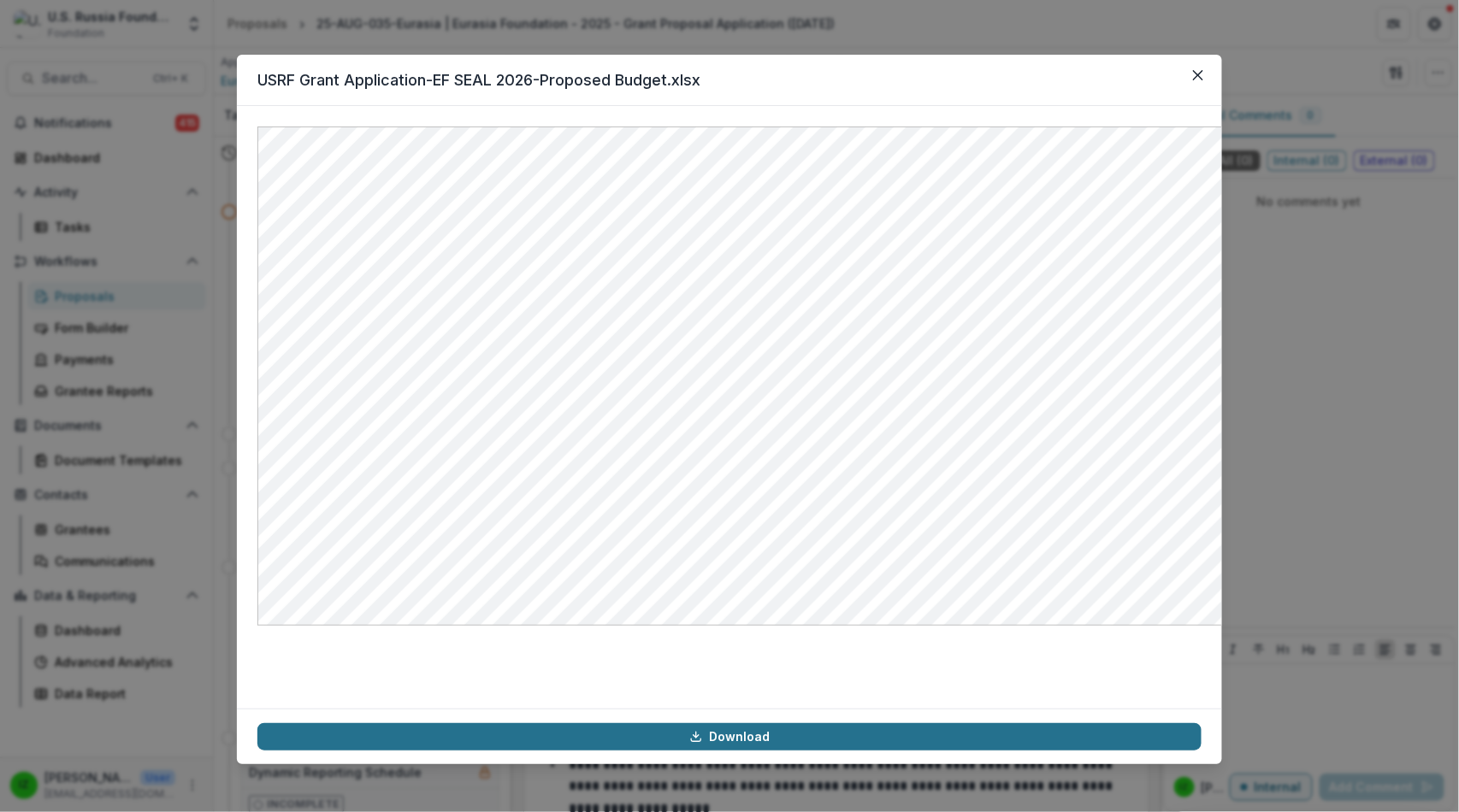
click at [745, 724] on link "Download" at bounding box center [730, 737] width 944 height 27
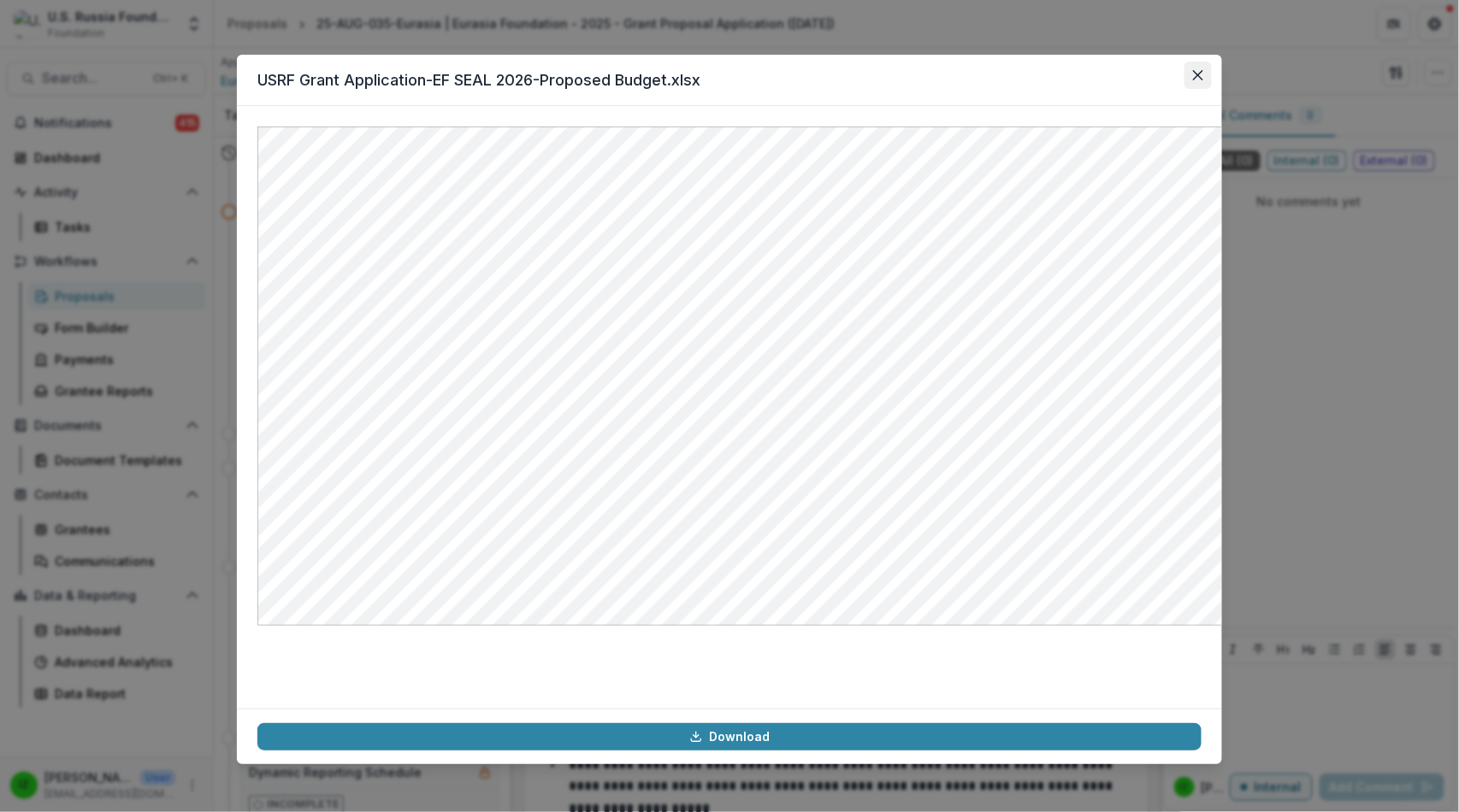
click at [1203, 80] on icon "Close" at bounding box center [1198, 74] width 10 height 10
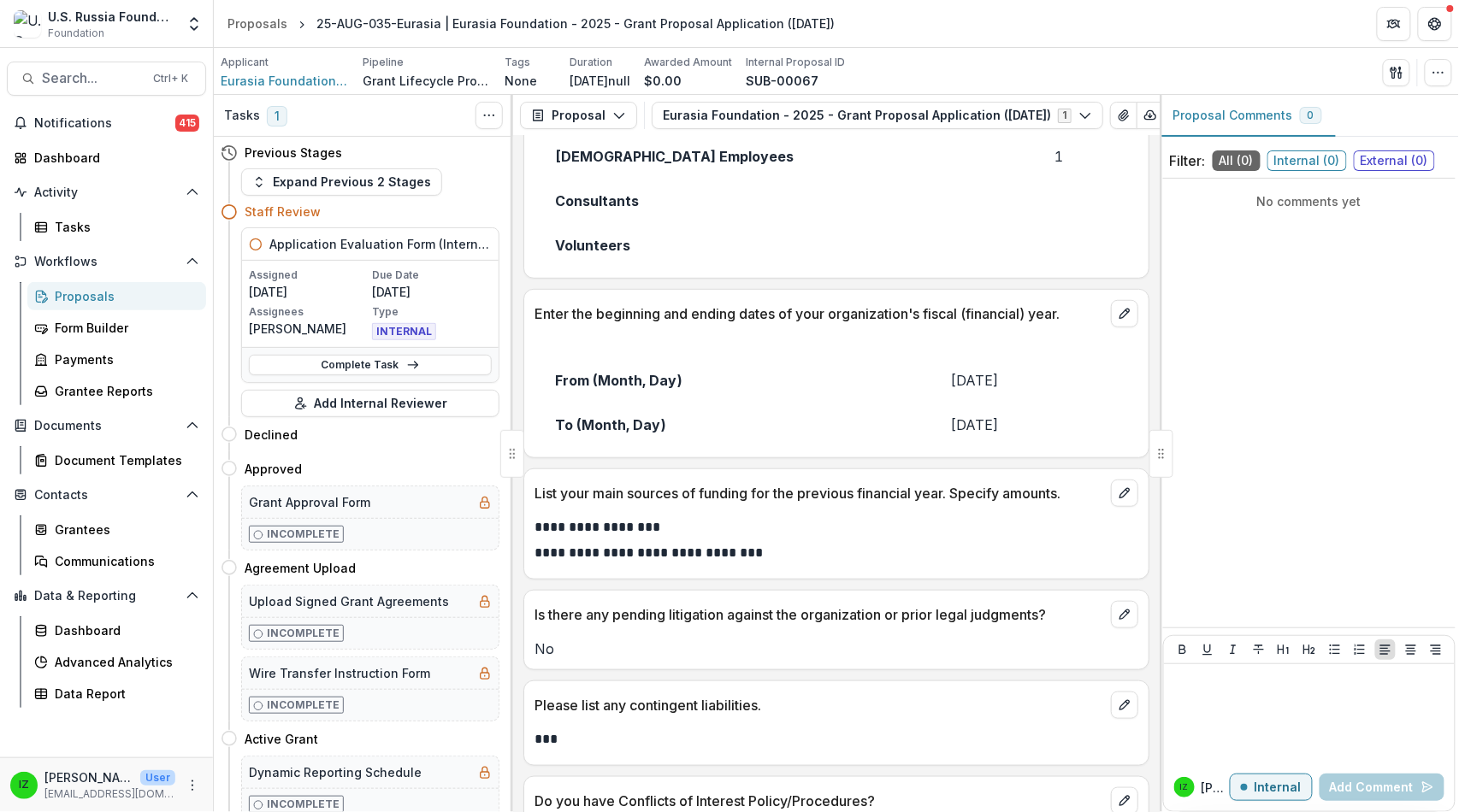
scroll to position [24353, 0]
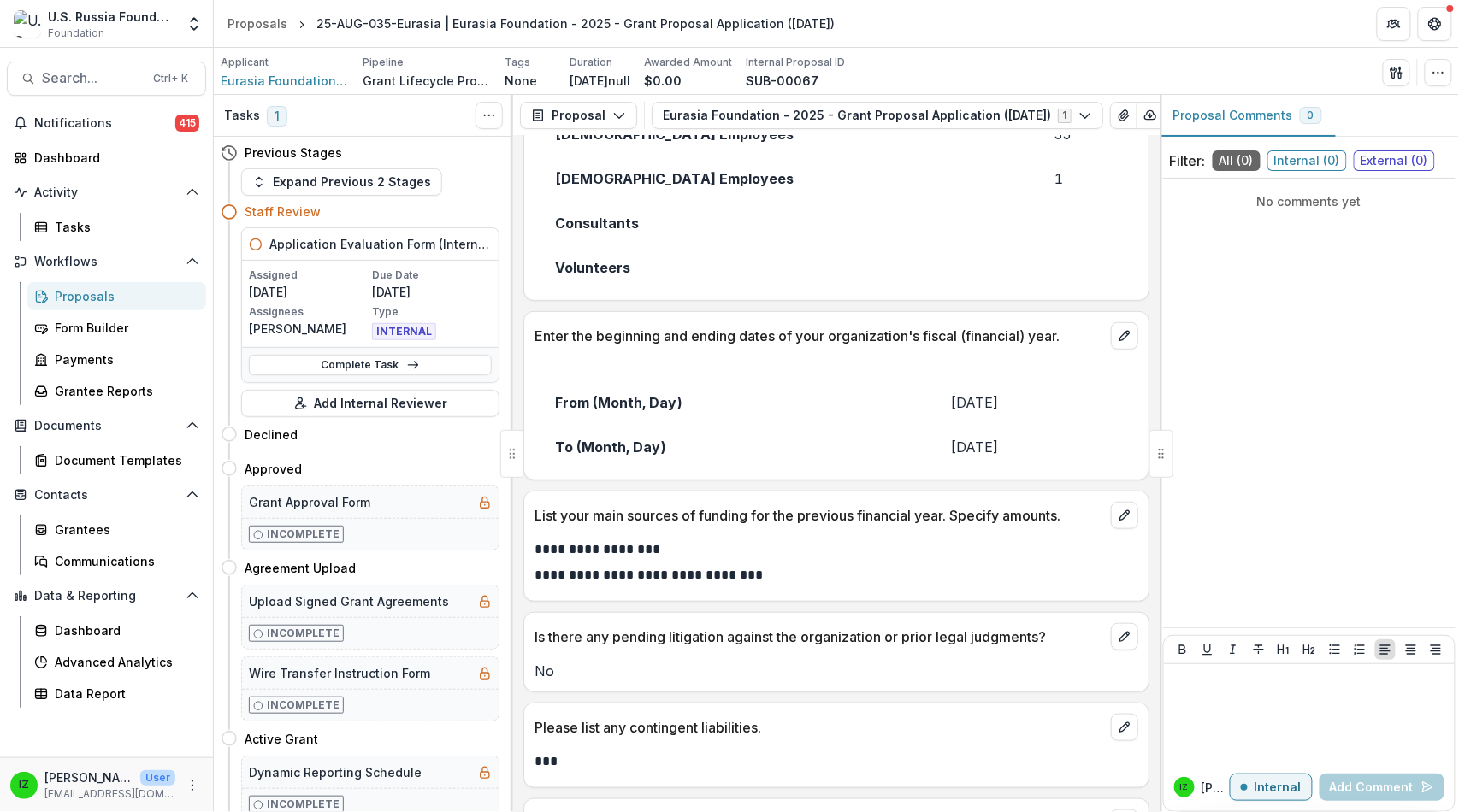
drag, startPoint x: 576, startPoint y: 199, endPoint x: 1110, endPoint y: 445, distance: 587.9
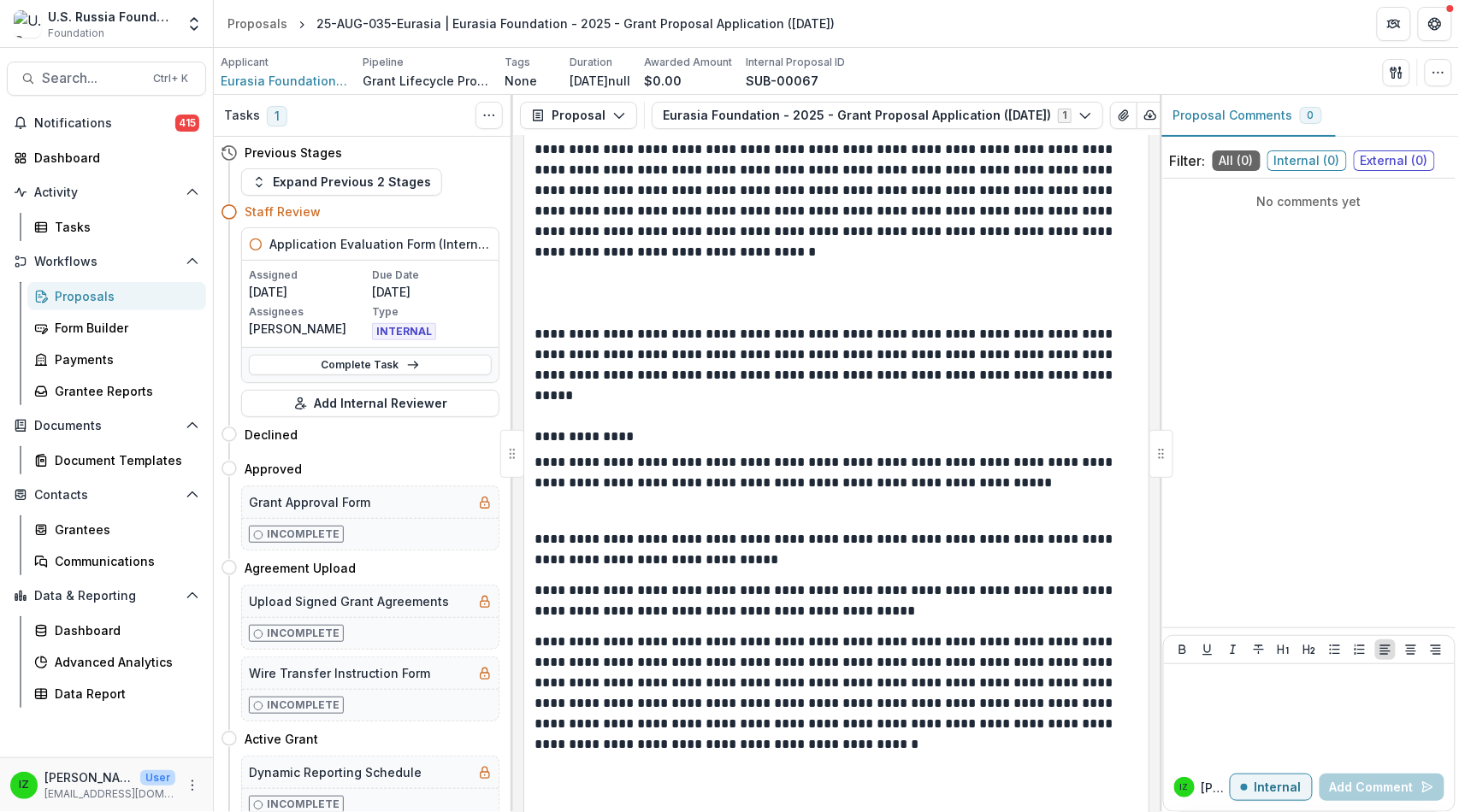
scroll to position [25303, 0]
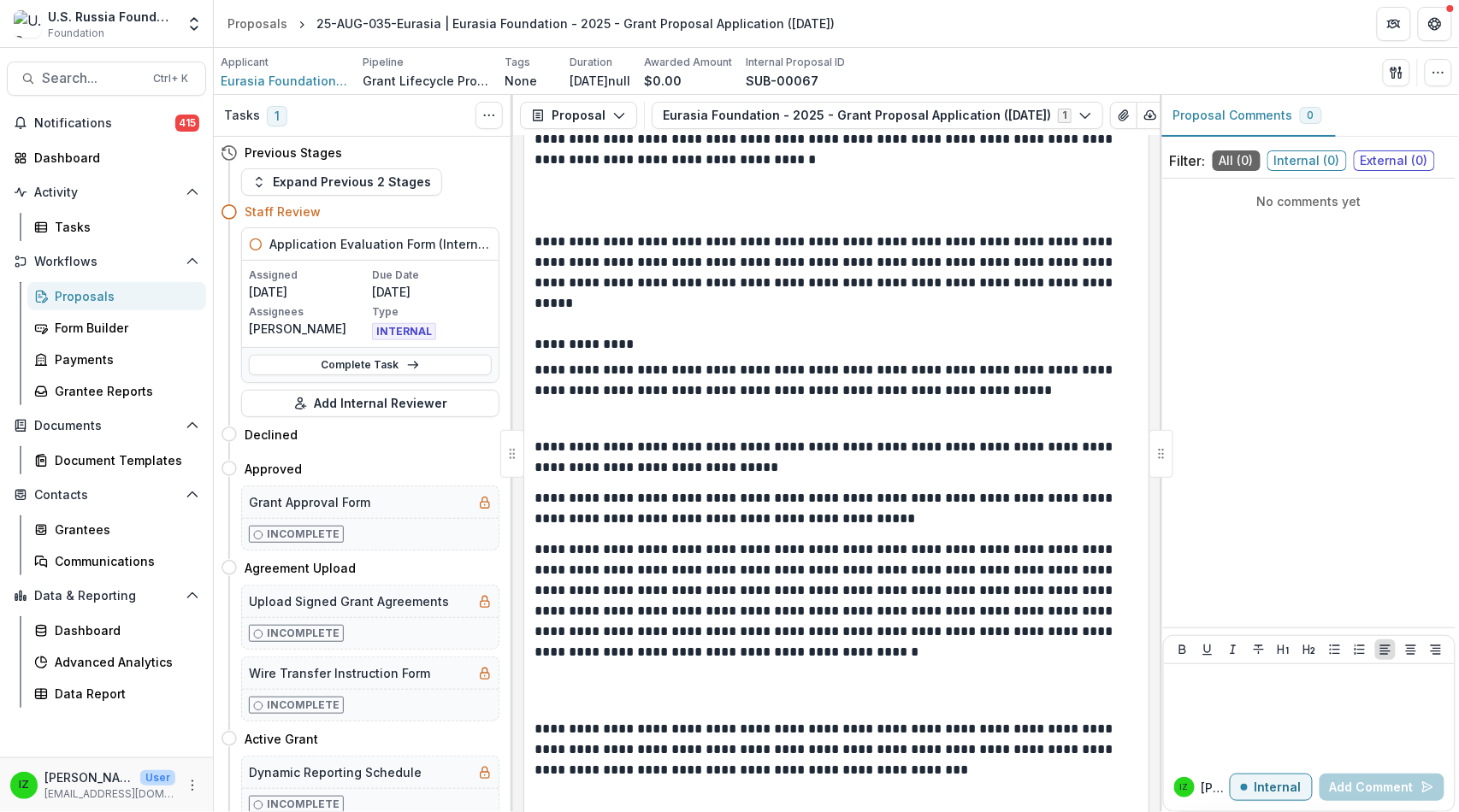
drag, startPoint x: 542, startPoint y: 279, endPoint x: 703, endPoint y: 386, distance: 193.3
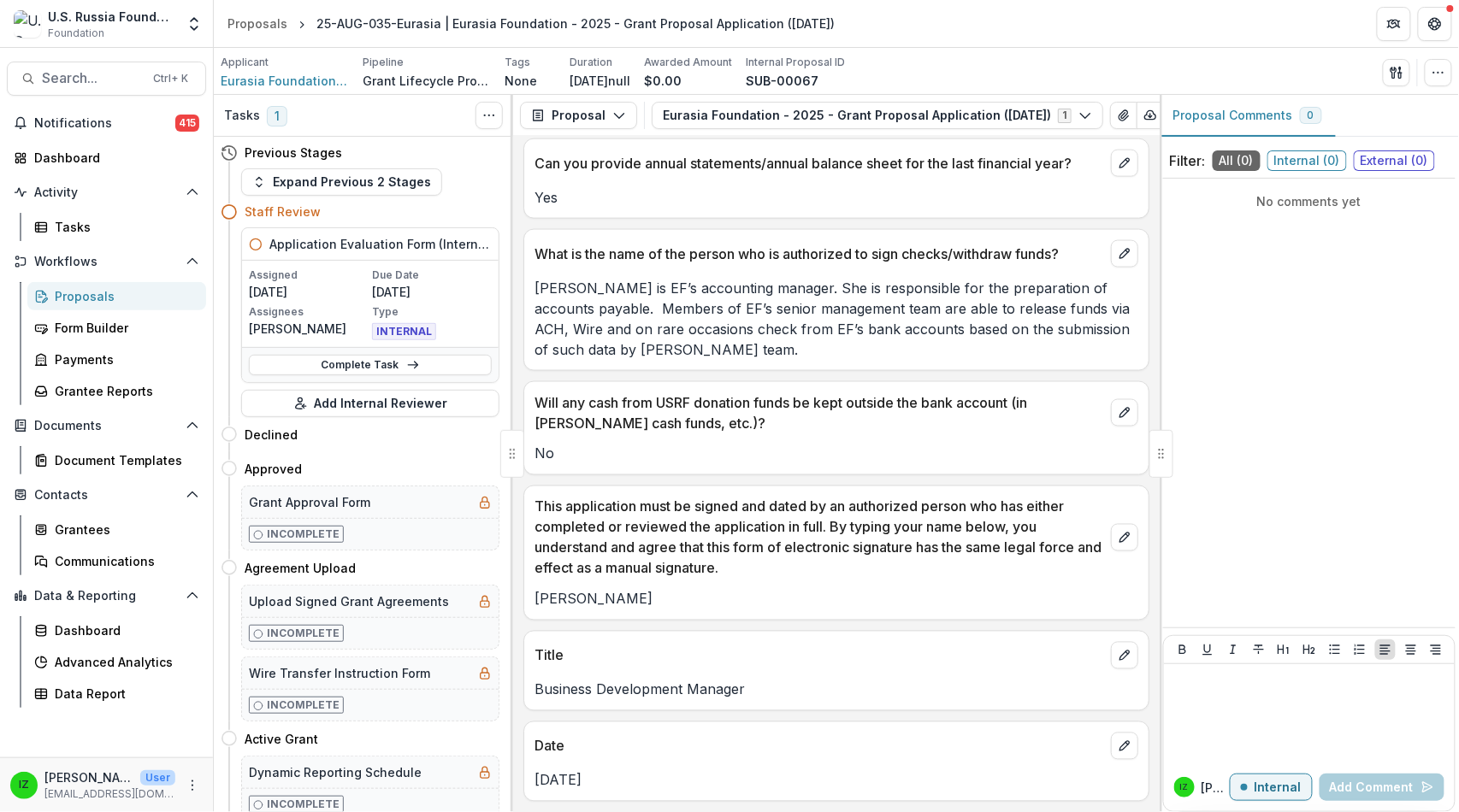
scroll to position [32141, 0]
click at [280, 21] on div "Proposals" at bounding box center [257, 23] width 60 height 18
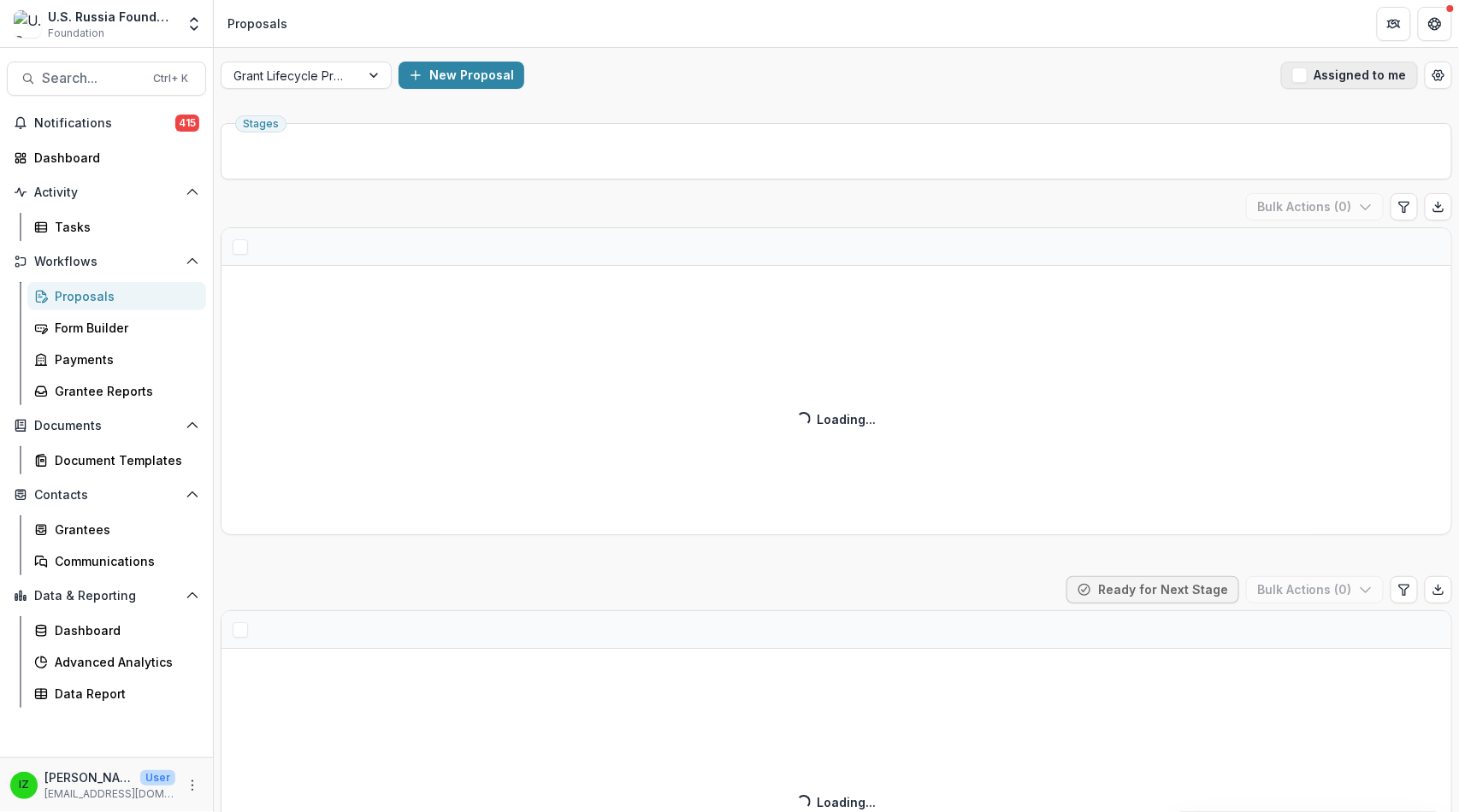
click at [1292, 83] on span "button" at bounding box center [1300, 75] width 16 height 16
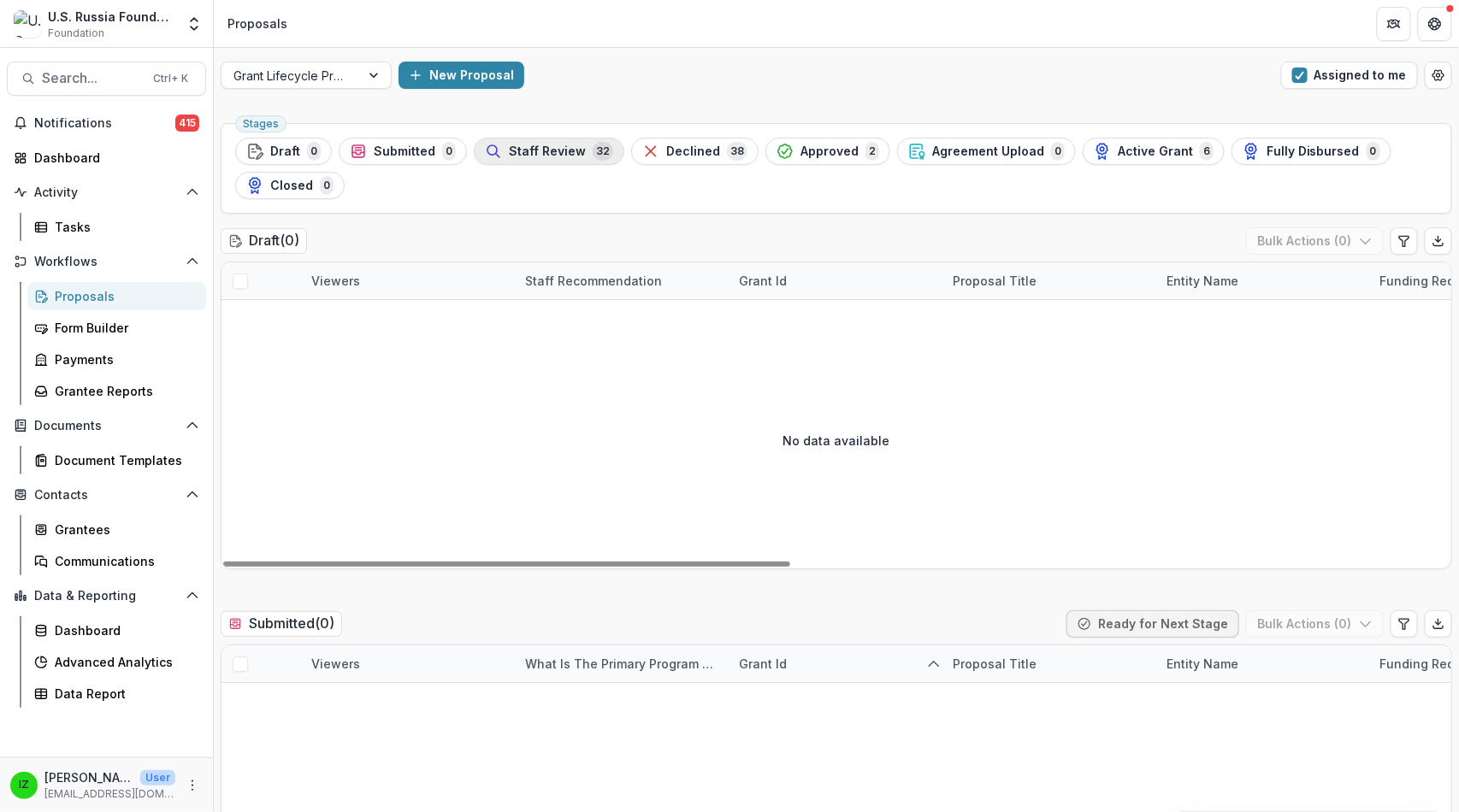
click at [586, 159] on span "Staff Review" at bounding box center [547, 152] width 77 height 15
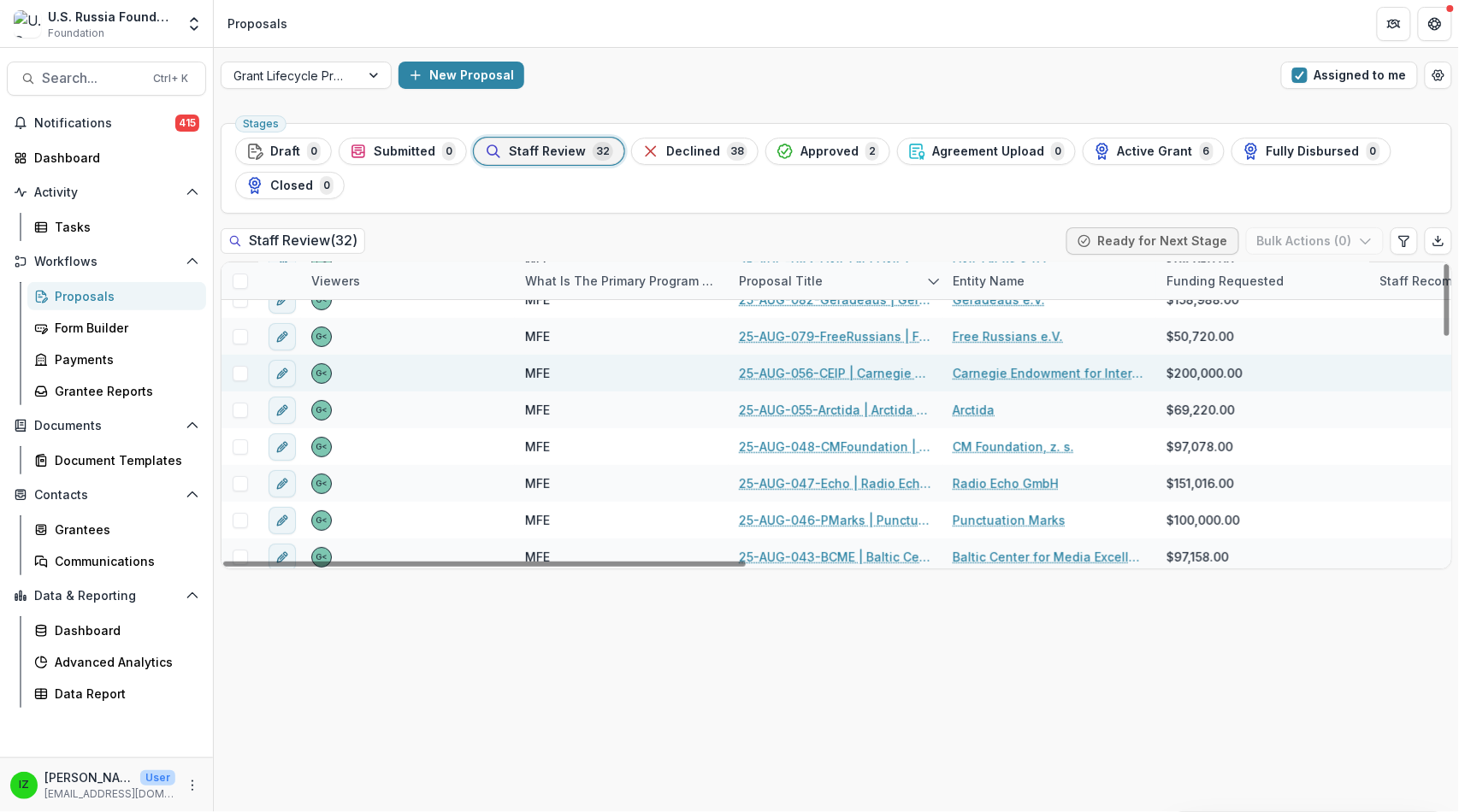
scroll to position [285, 0]
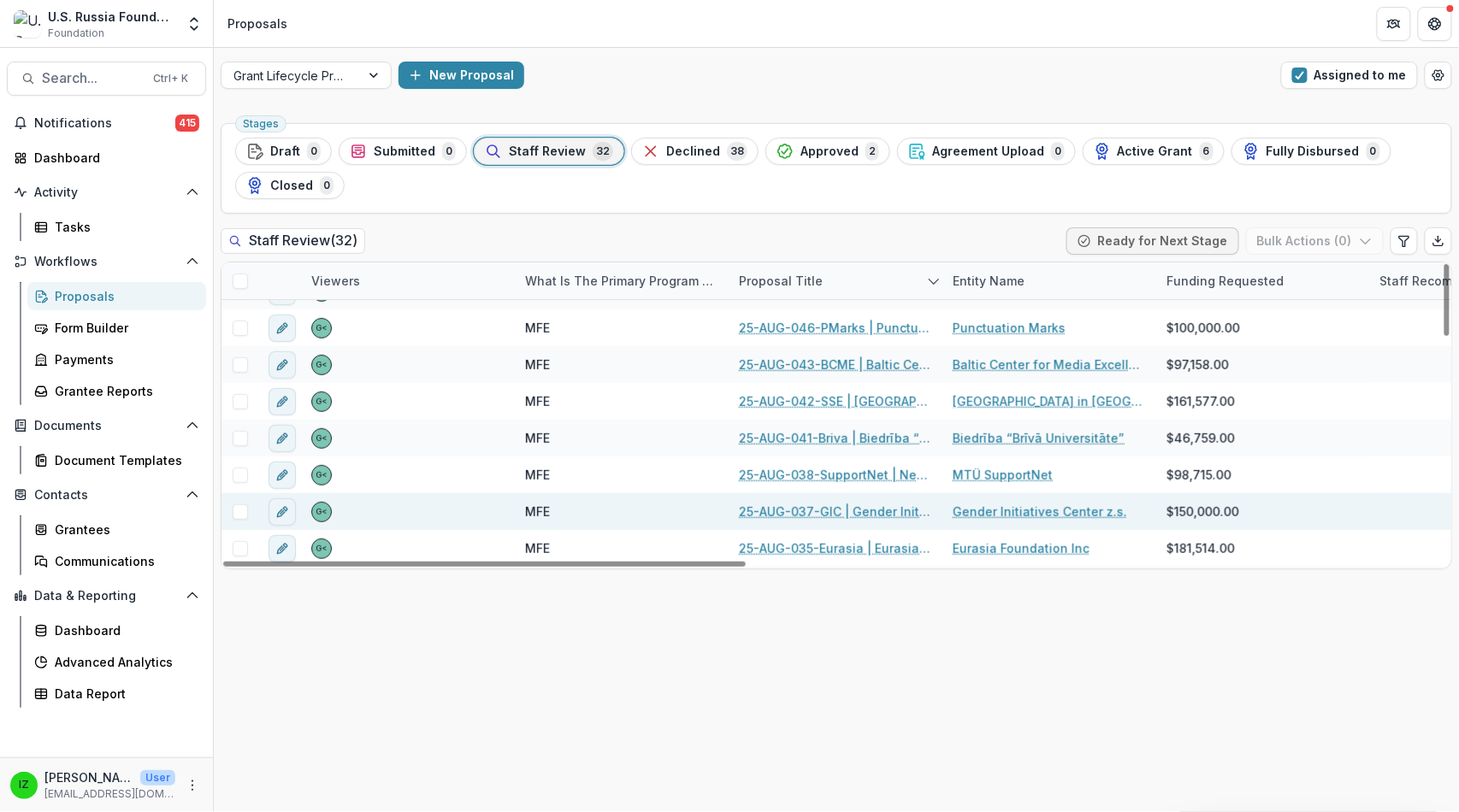
click at [853, 521] on link "25-AUG-037-GIC | Gender Initiatives Center z.s. - 2025 - Grant Proposal Applica…" at bounding box center [836, 511] width 194 height 18
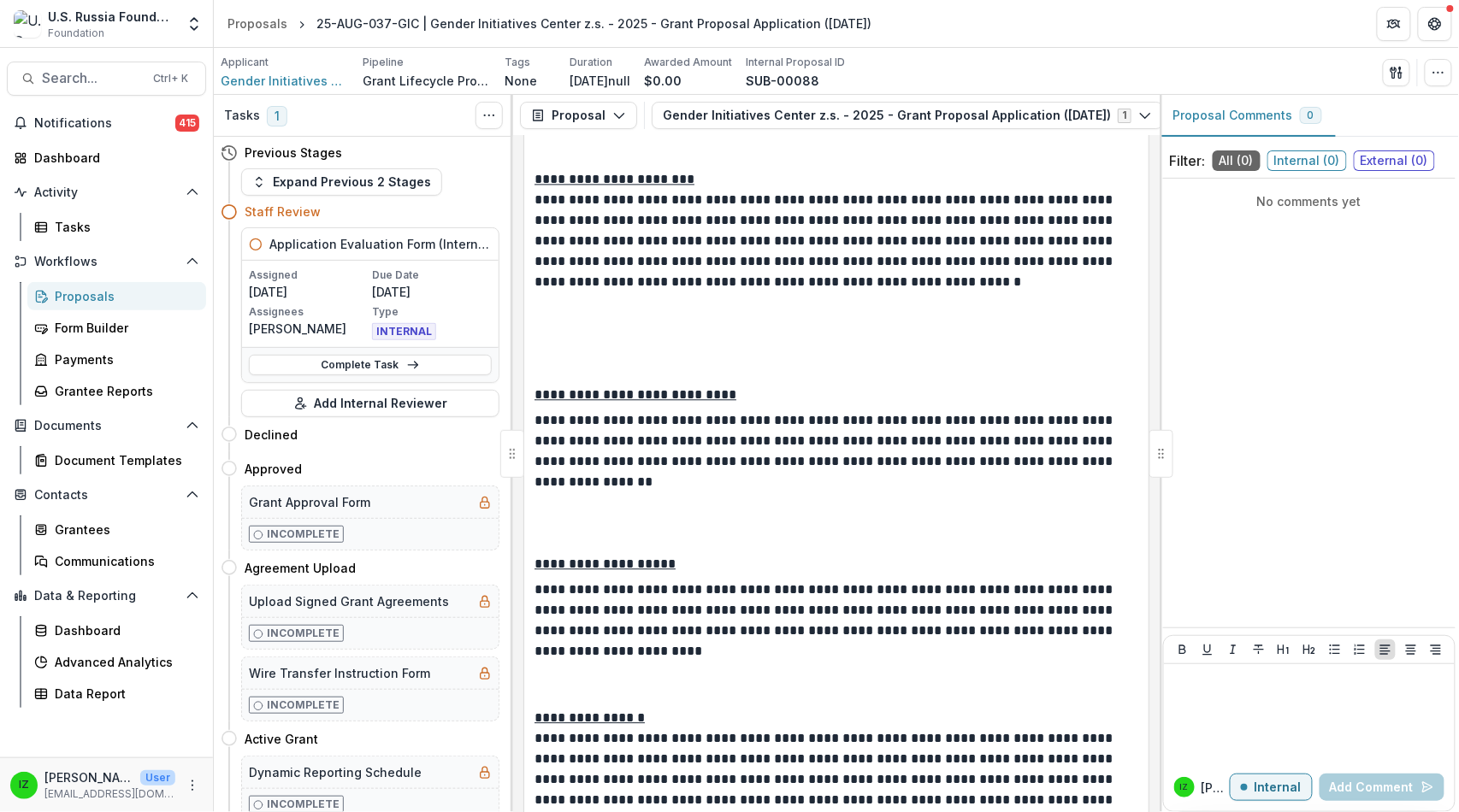
scroll to position [14443, 0]
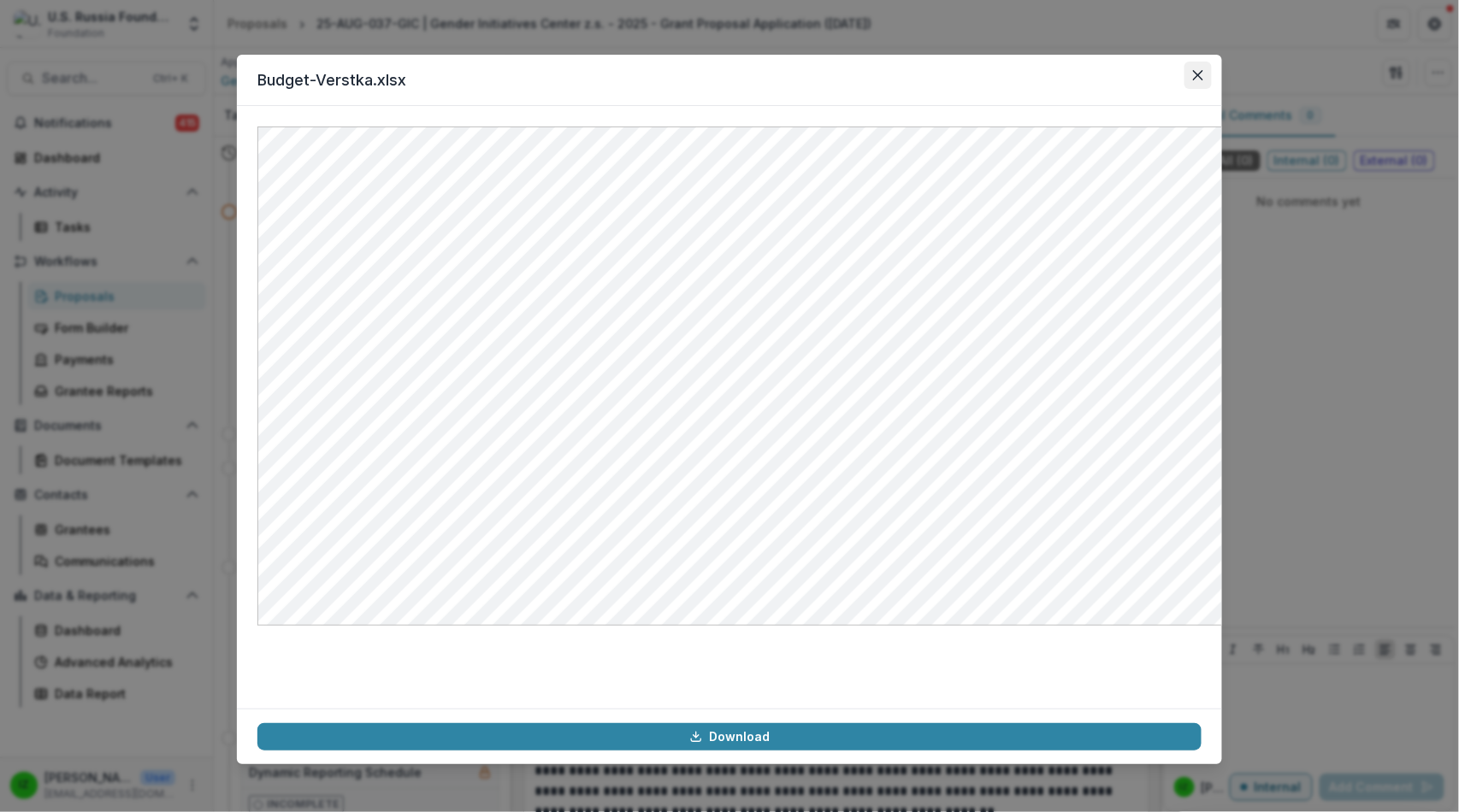
click at [1203, 80] on icon "Close" at bounding box center [1198, 74] width 10 height 10
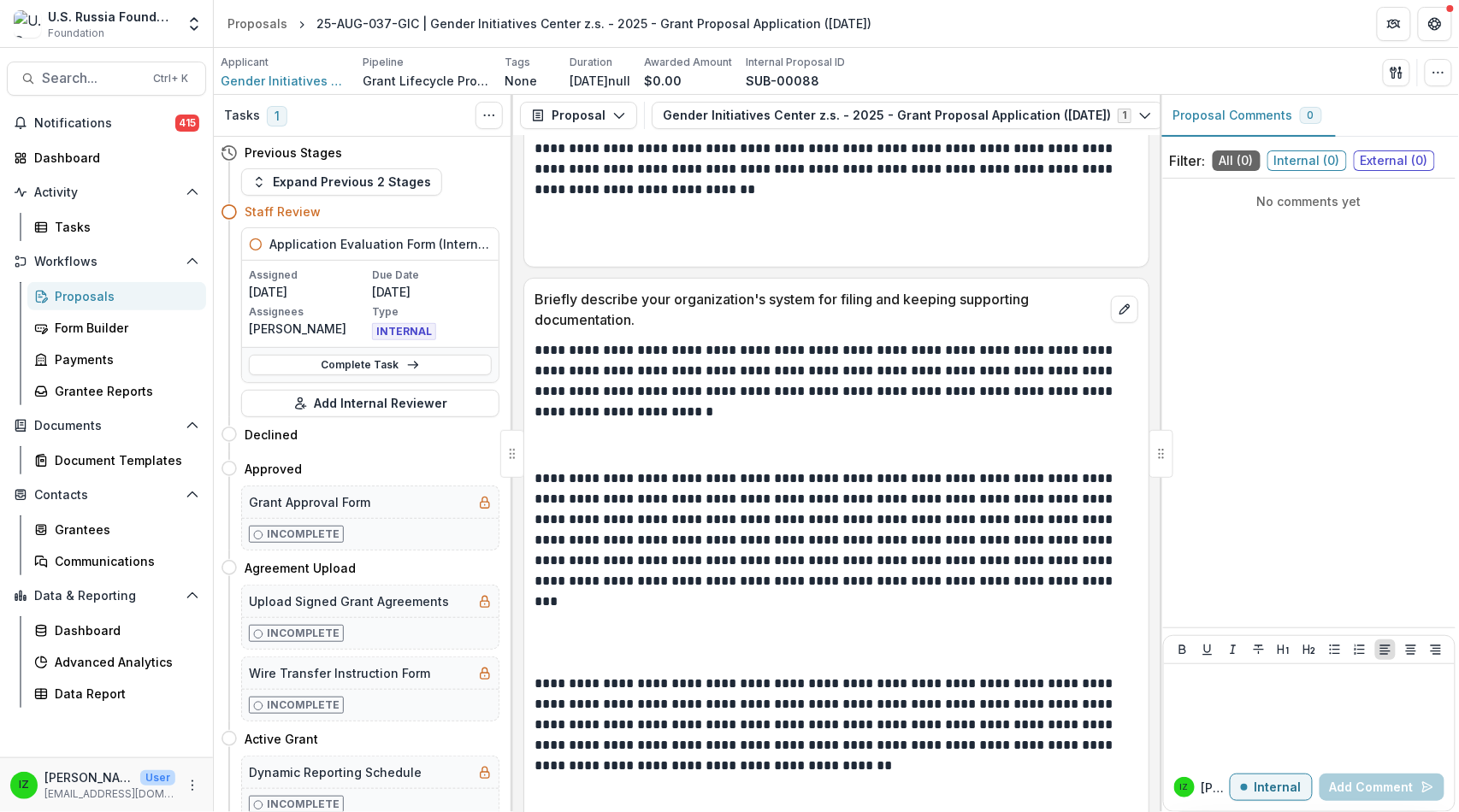
scroll to position [19953, 0]
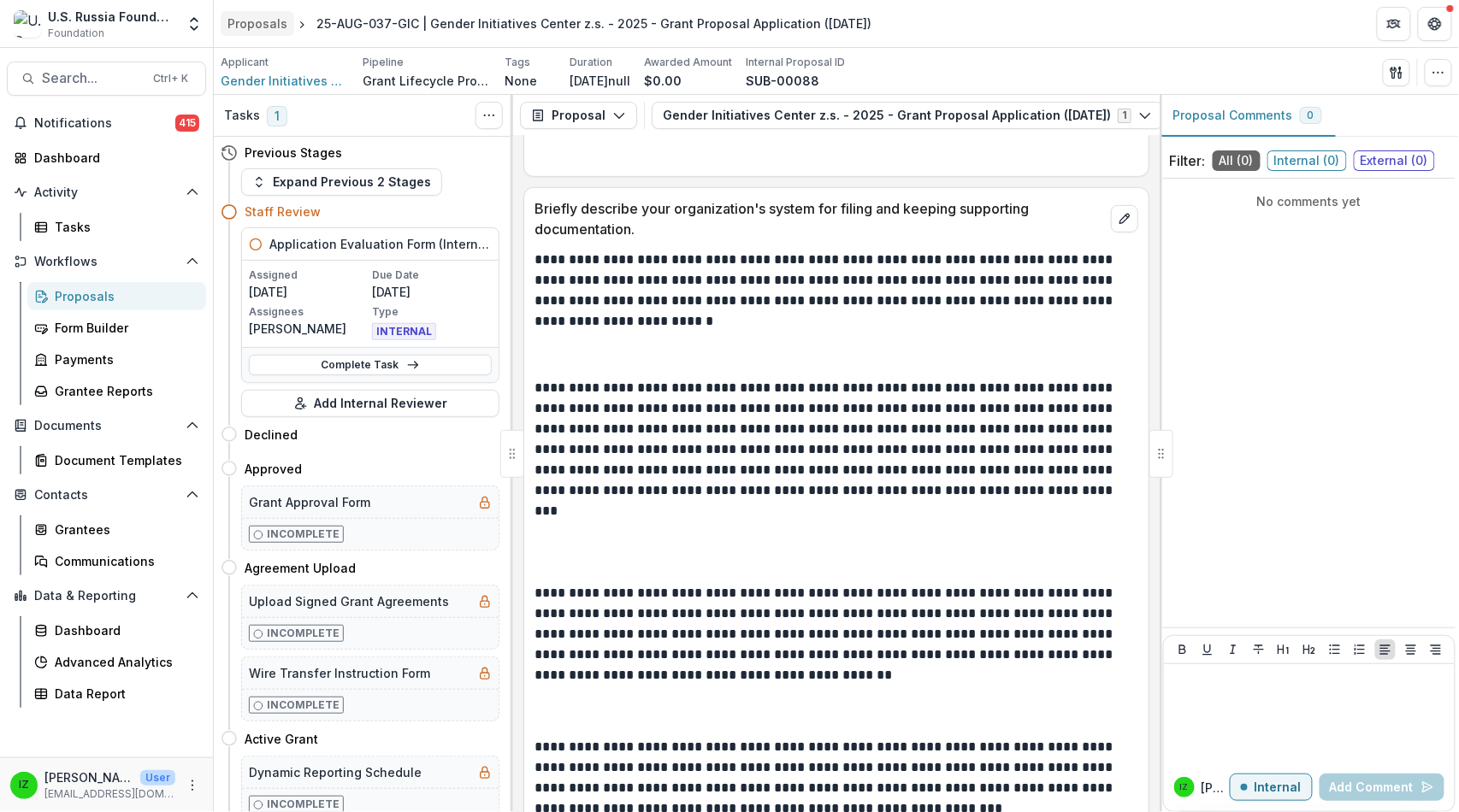
click at [261, 24] on div "Proposals" at bounding box center [257, 23] width 60 height 18
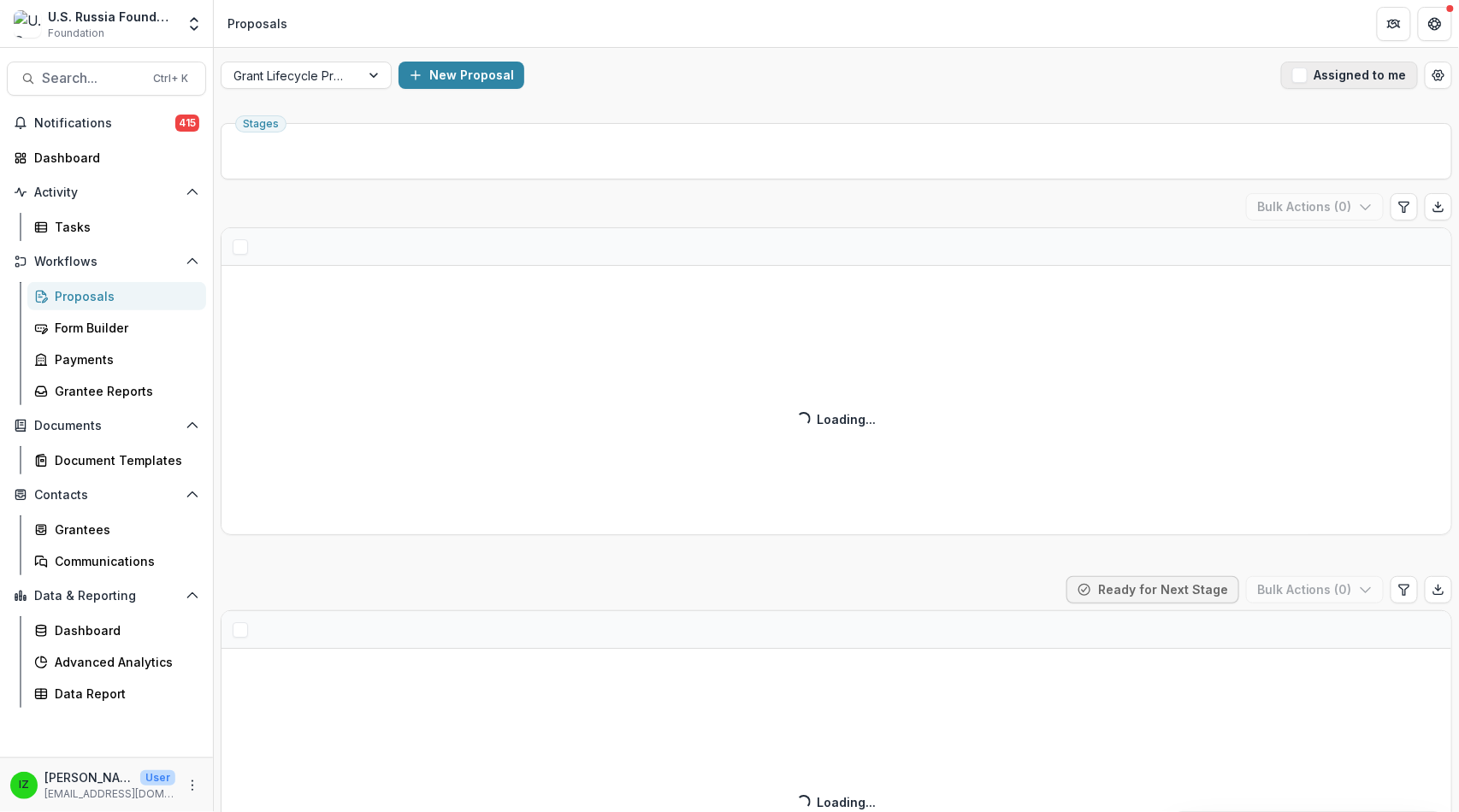
click at [1292, 83] on span "button" at bounding box center [1300, 75] width 16 height 16
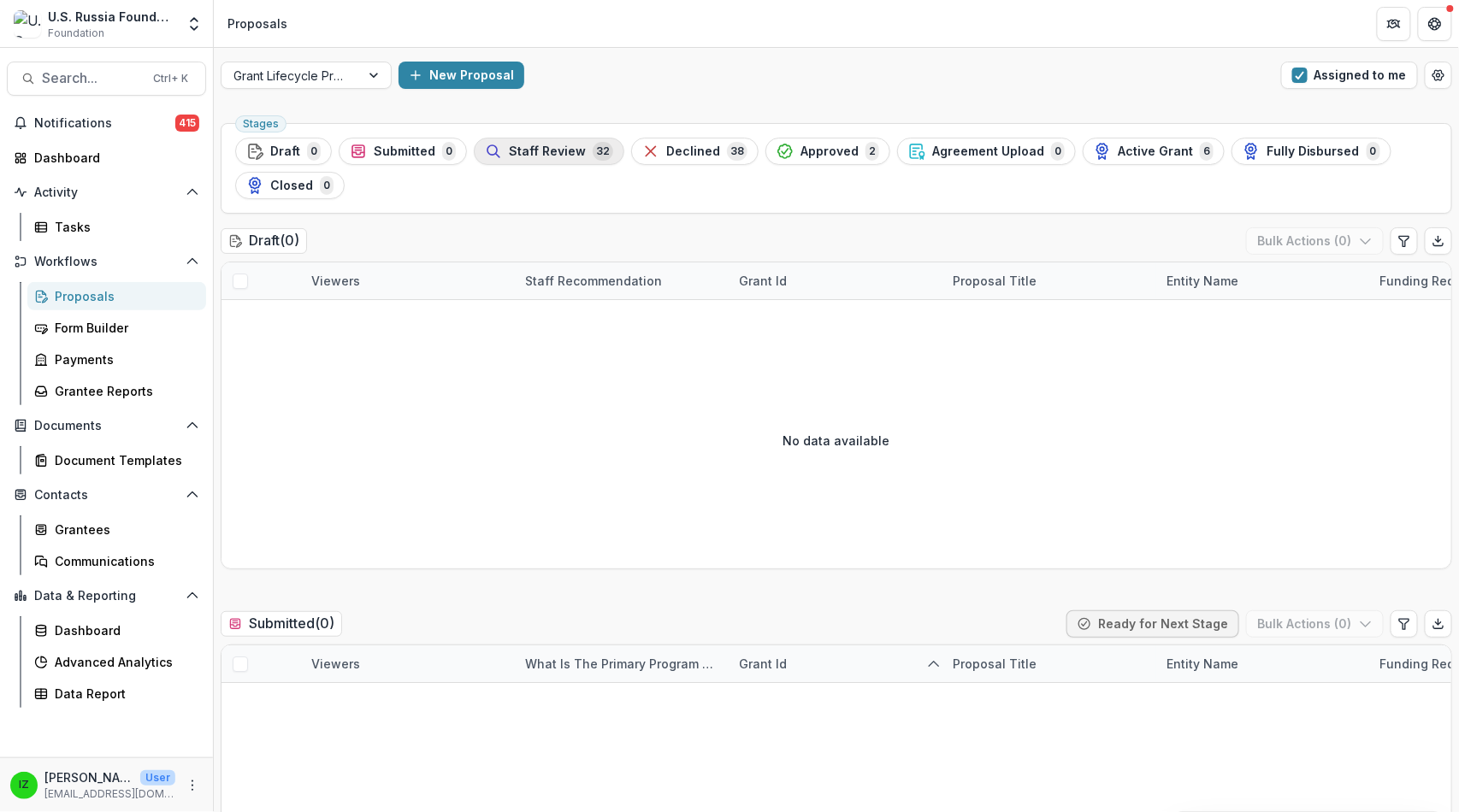
click at [586, 159] on span "Staff Review" at bounding box center [547, 152] width 77 height 15
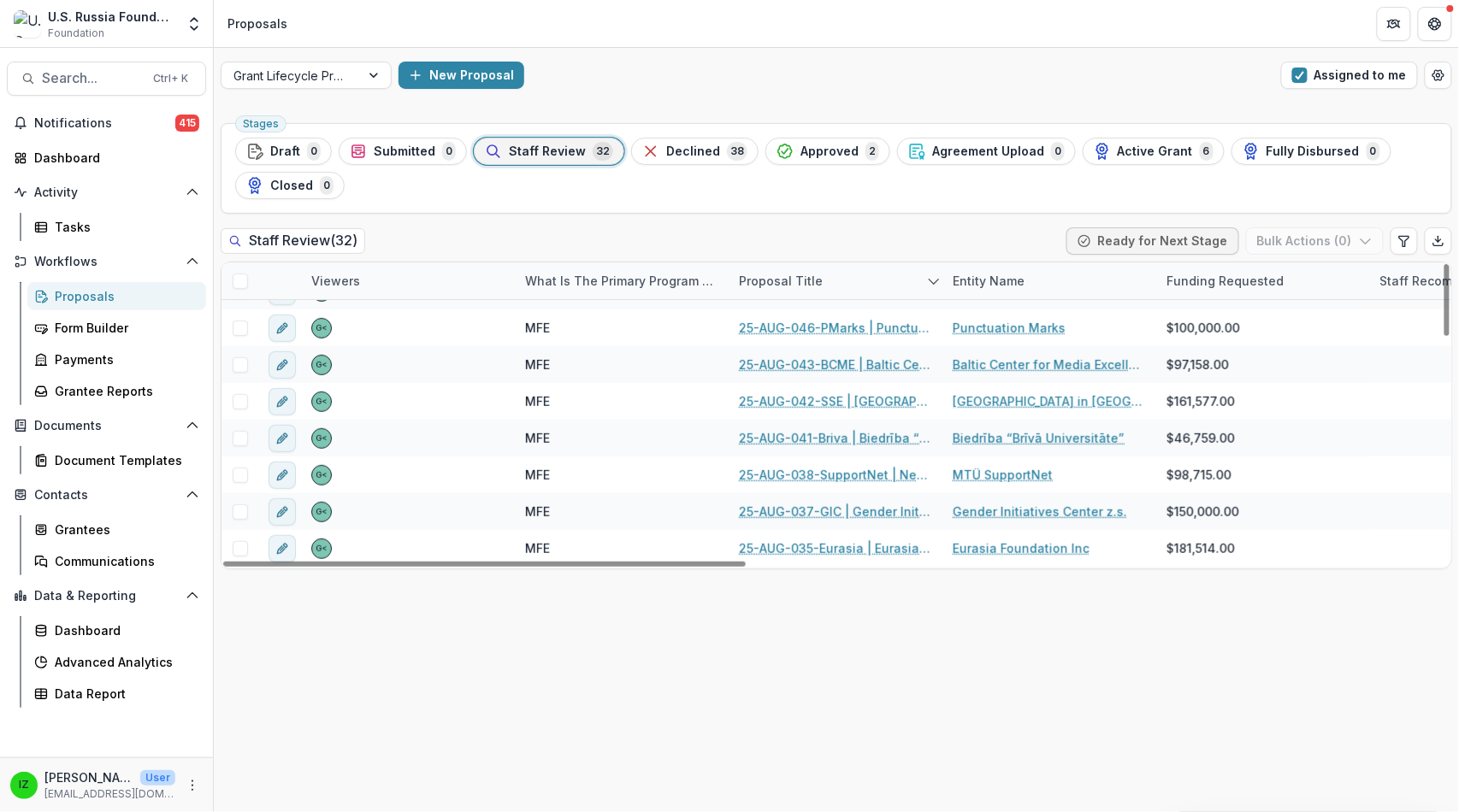
scroll to position [190, 0]
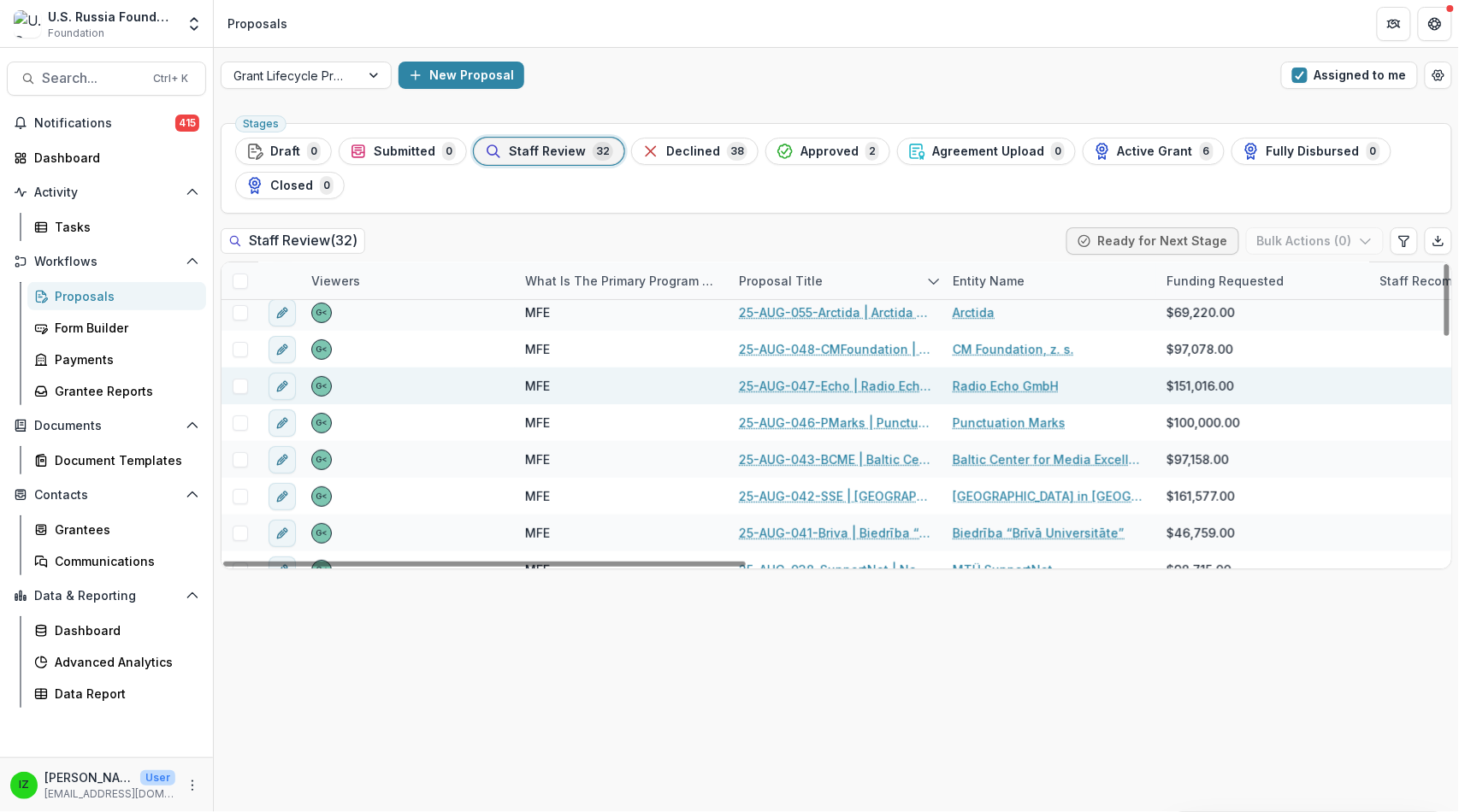
click at [859, 395] on link "25-AUG-047-Echo | Radio Echo GmbH - 2025 - Grant Proposal Application ([DATE])" at bounding box center [836, 385] width 194 height 18
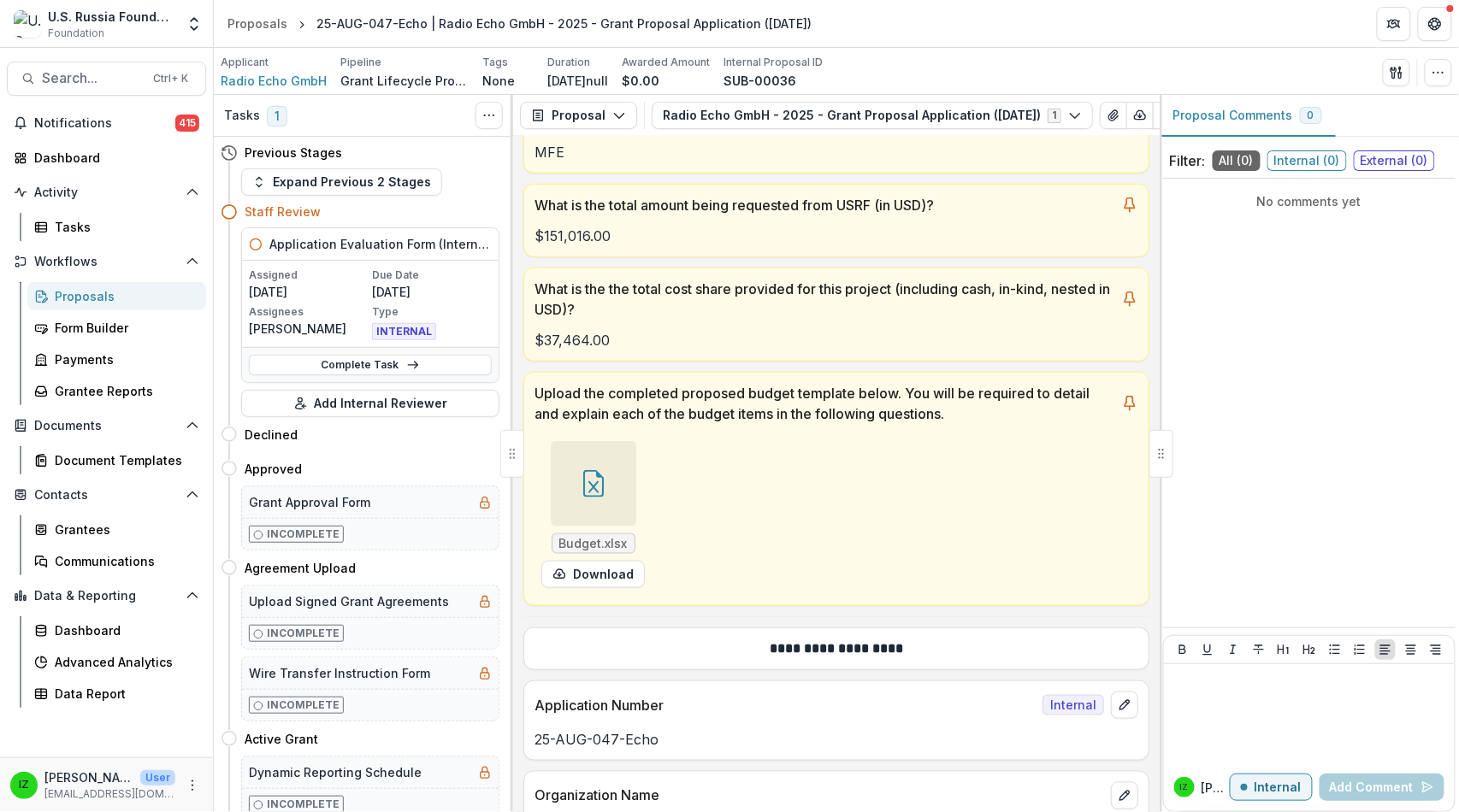
scroll to position [855, 0]
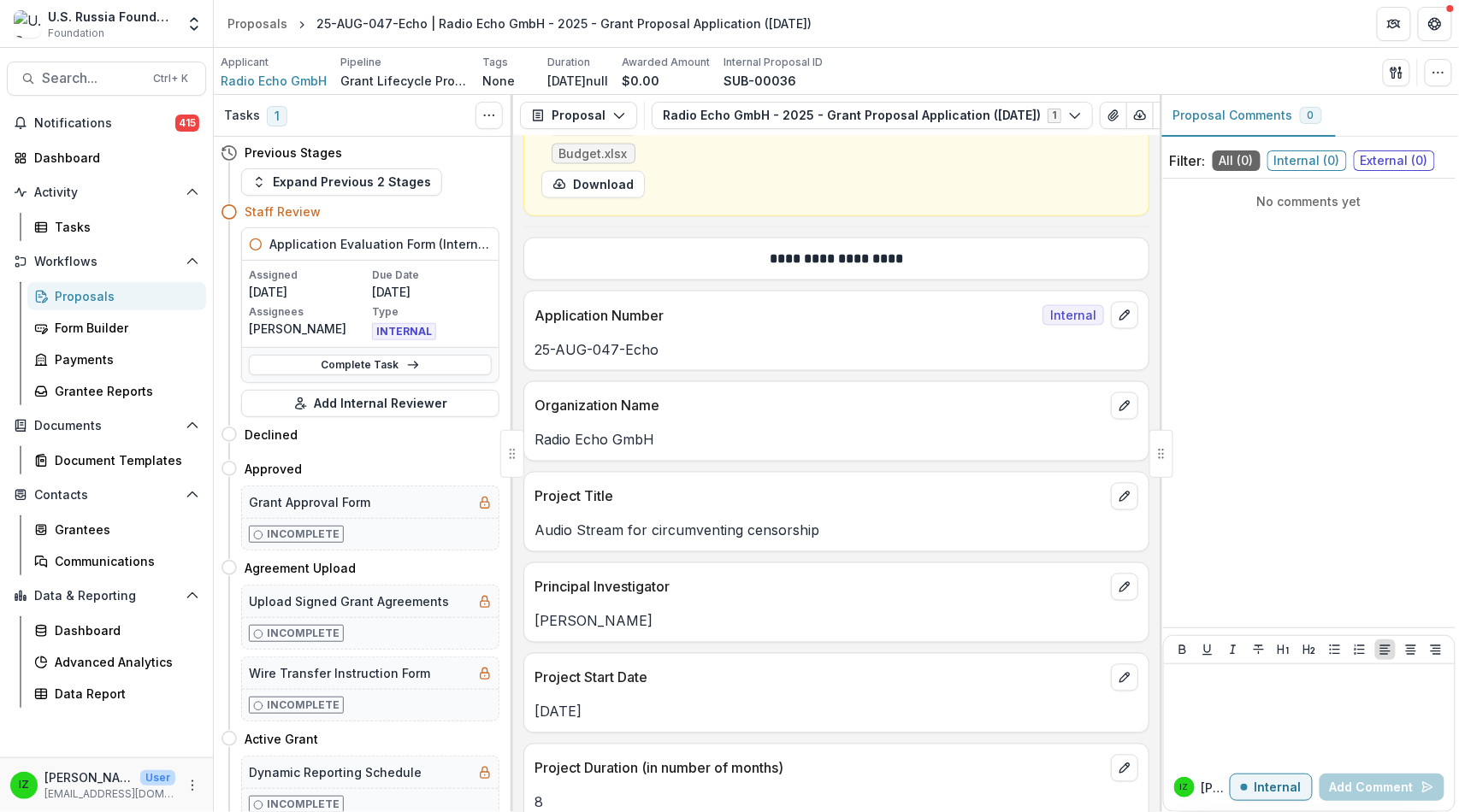
click at [608, 108] on icon at bounding box center [593, 93] width 27 height 27
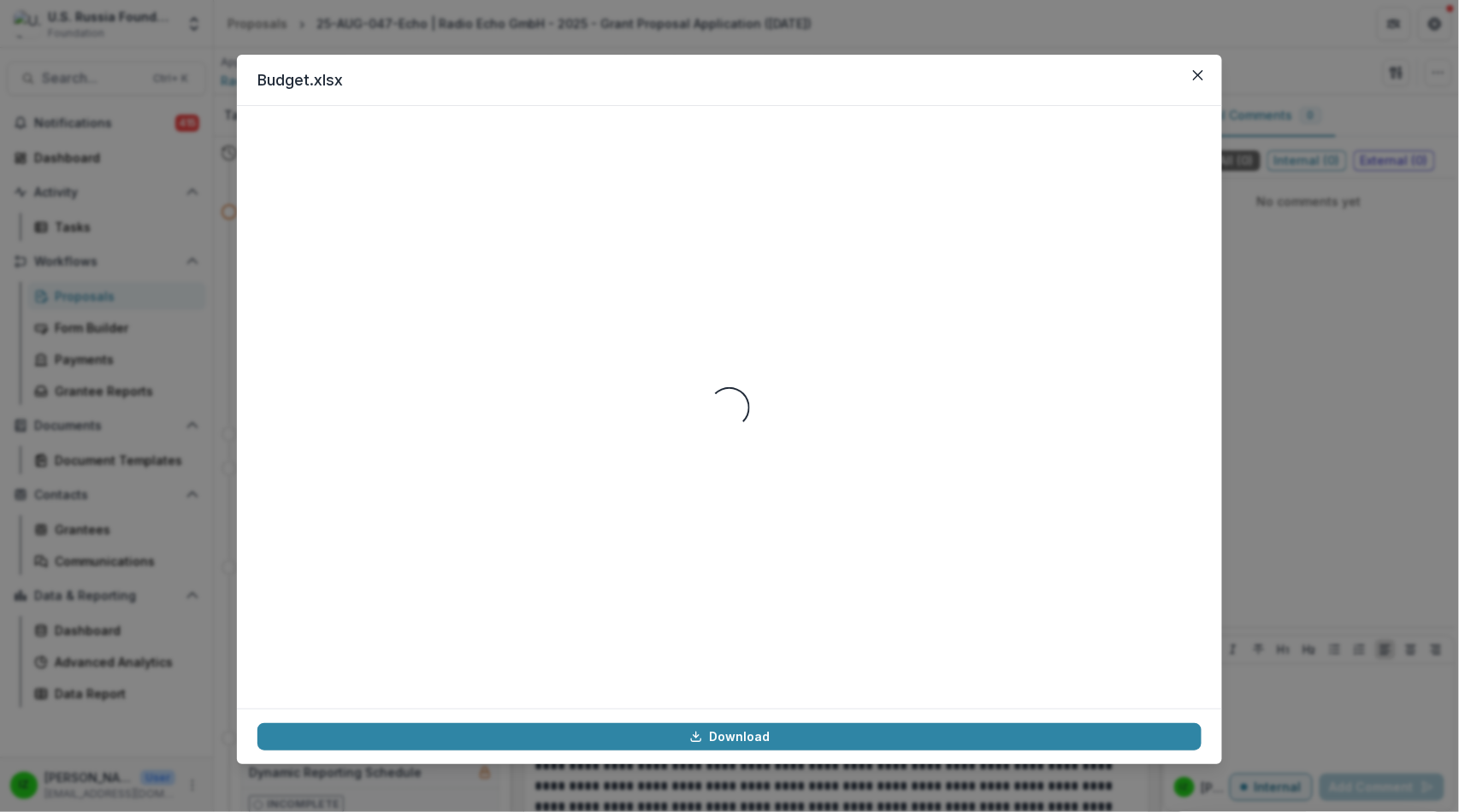
scroll to position [13118, 0]
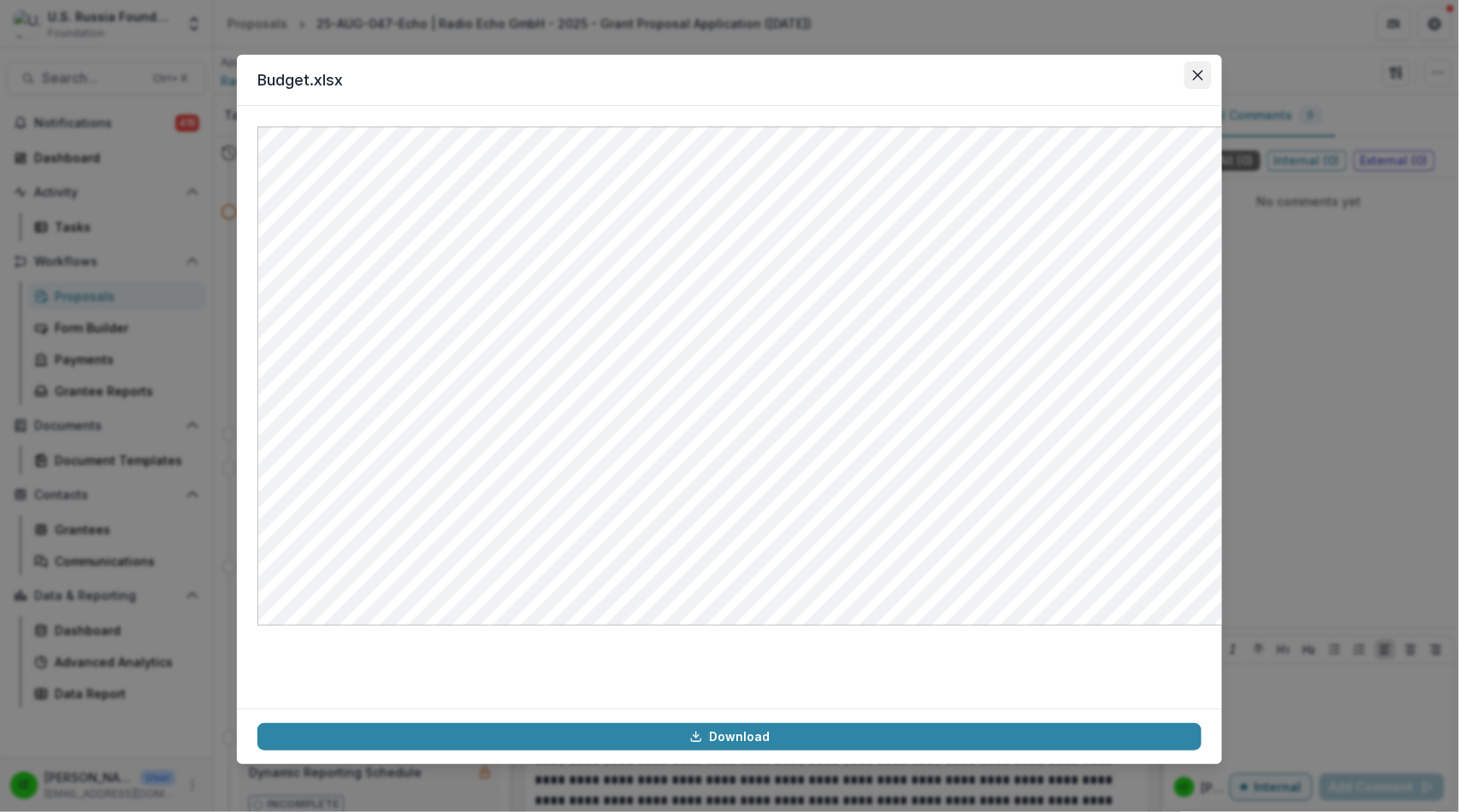
click at [1203, 80] on icon "Close" at bounding box center [1198, 74] width 10 height 10
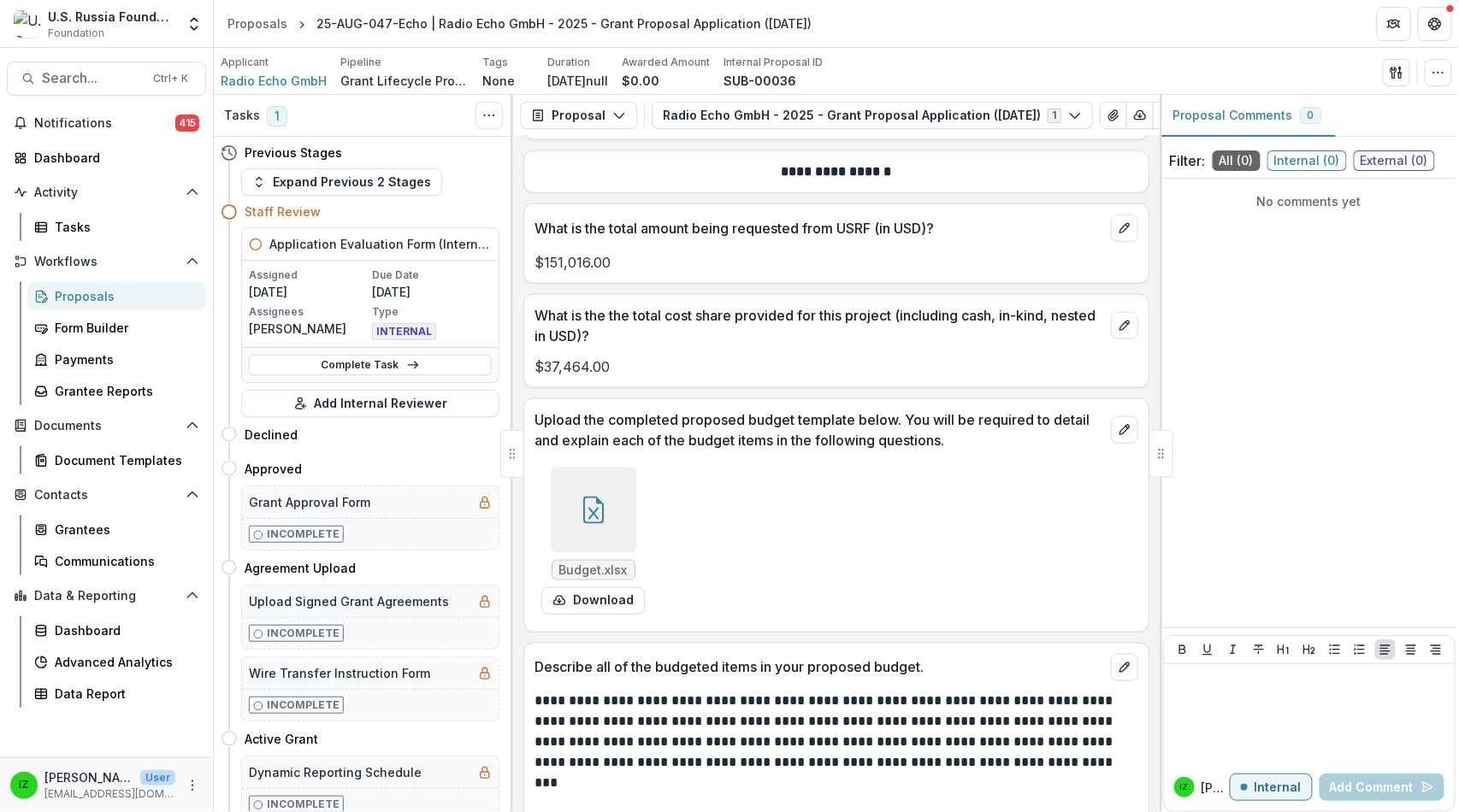
scroll to position [11421, 0]
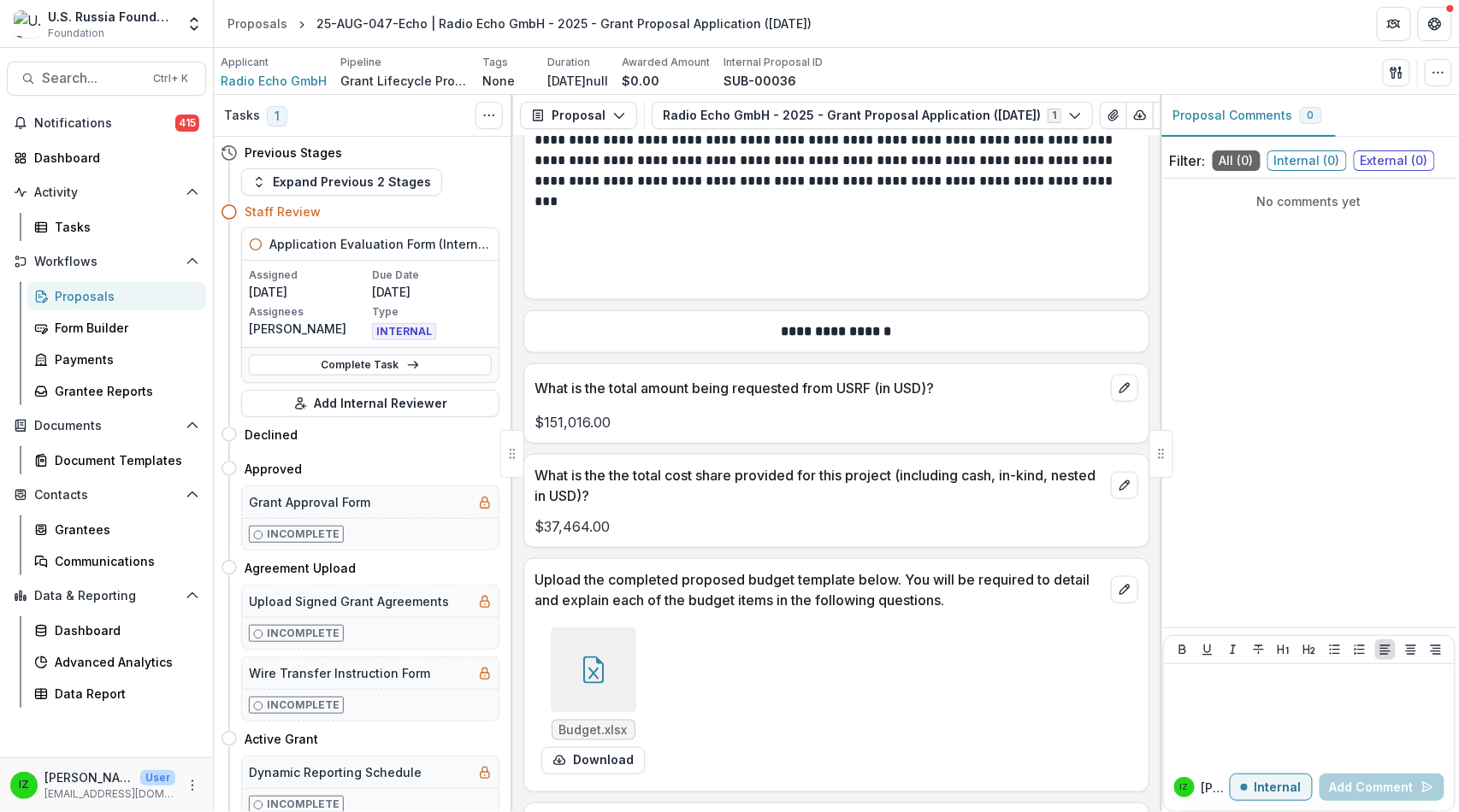
drag, startPoint x: 935, startPoint y: 543, endPoint x: 543, endPoint y: 325, distance: 448.5
copy div "**********"
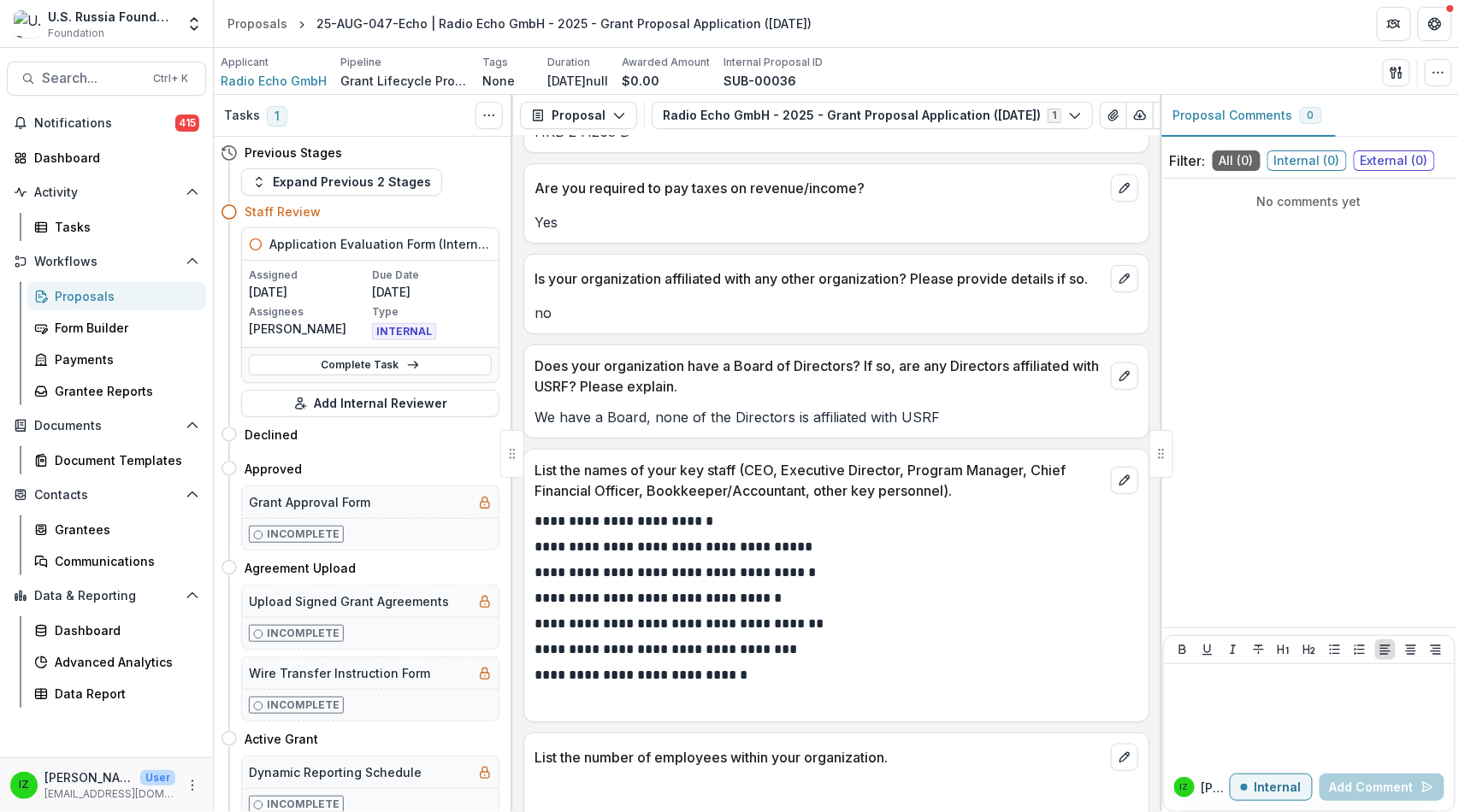
scroll to position [15410, 0]
drag, startPoint x: 278, startPoint y: 27, endPoint x: 475, endPoint y: 26, distance: 197.0
click at [278, 27] on div "Proposals" at bounding box center [257, 23] width 60 height 18
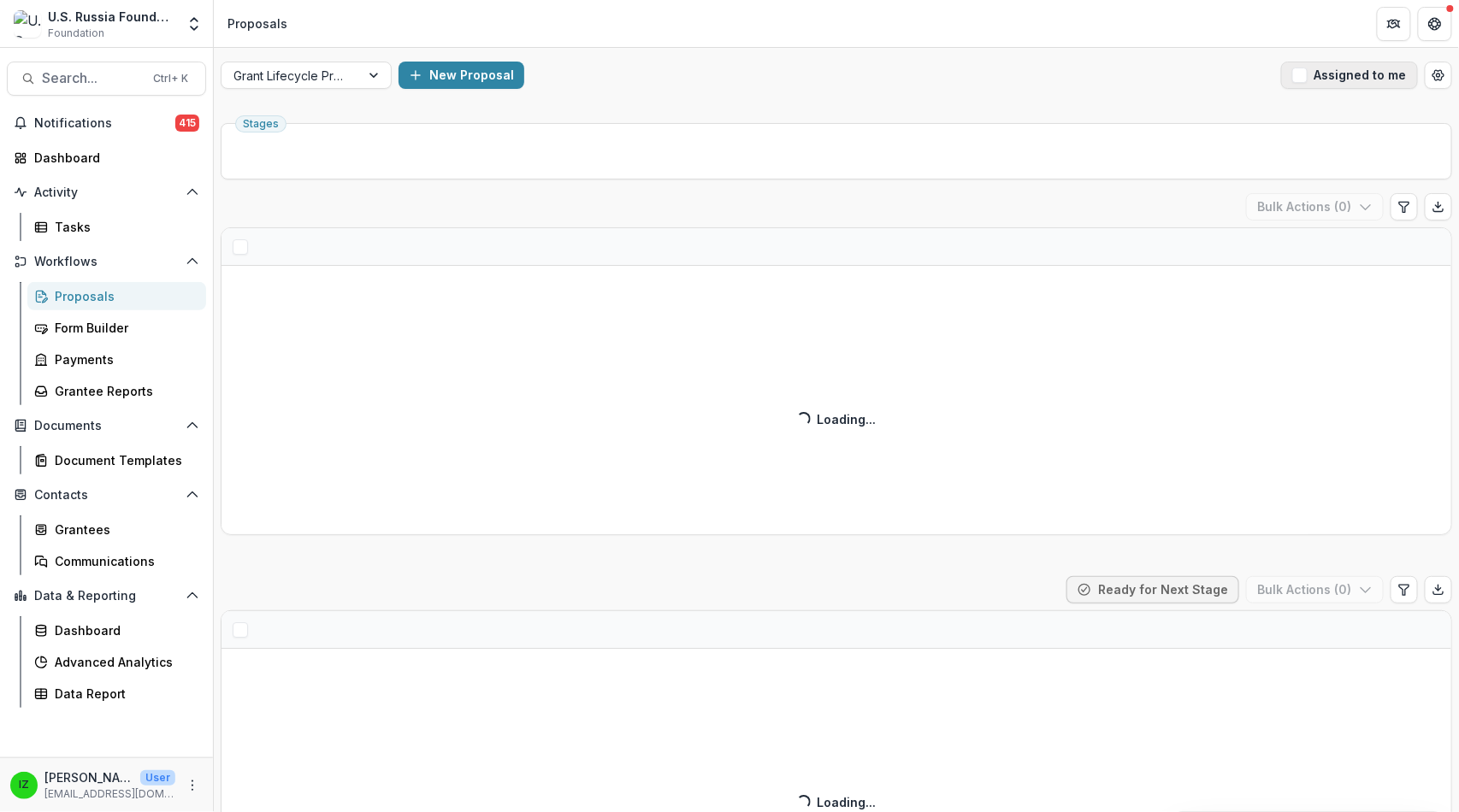
click at [1292, 83] on span "button" at bounding box center [1300, 75] width 16 height 16
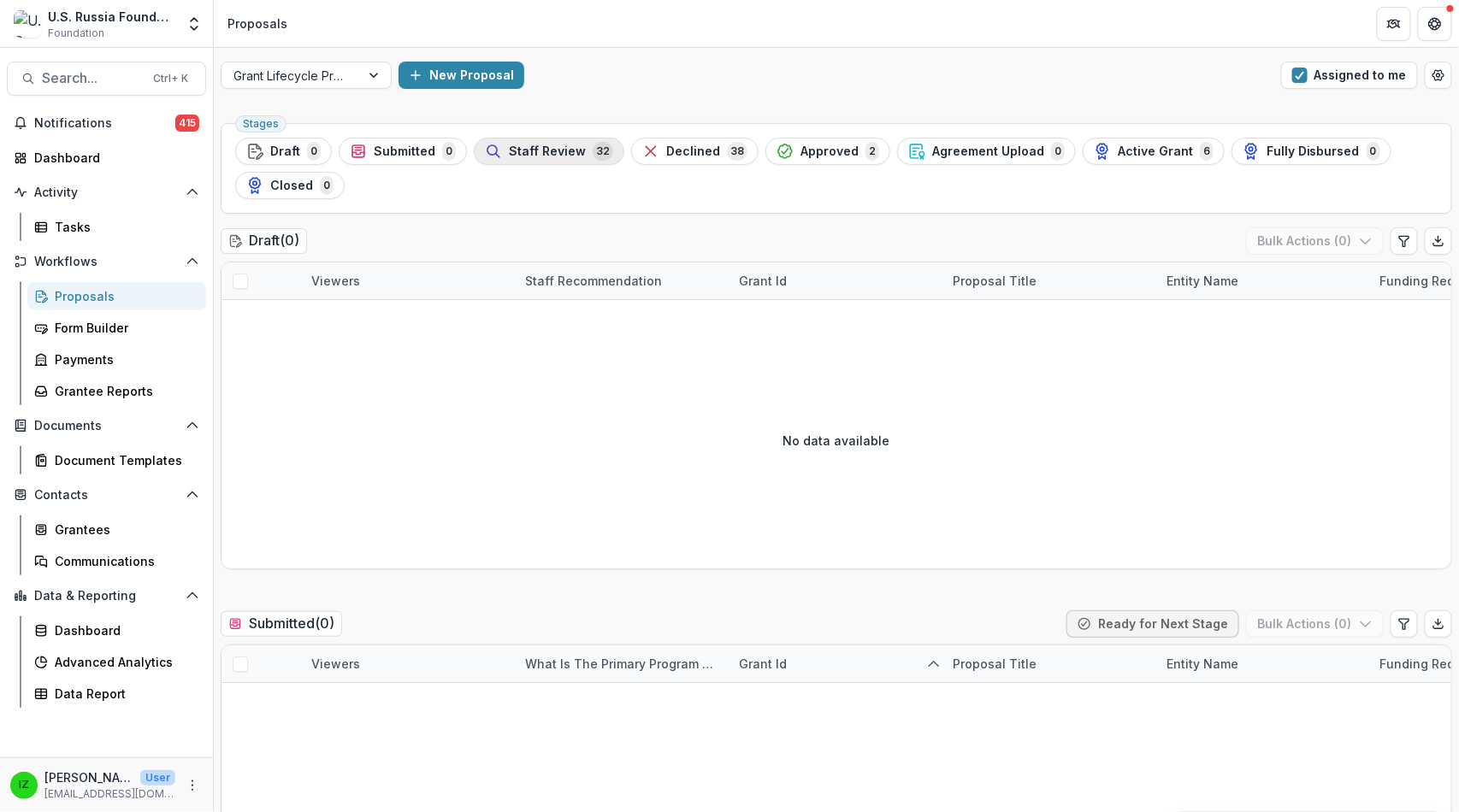
click at [586, 159] on span "Staff Review" at bounding box center [547, 152] width 77 height 15
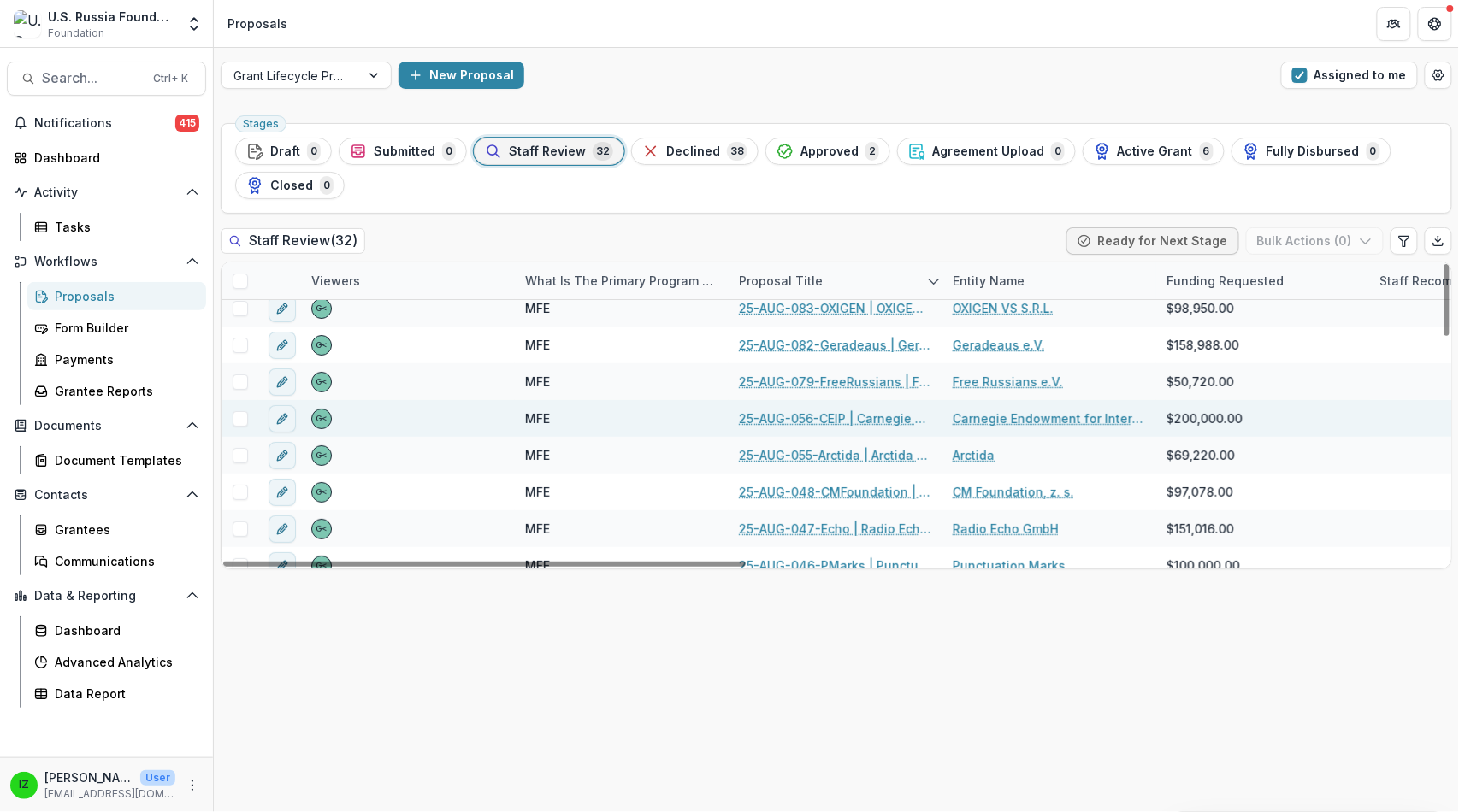
scroll to position [285, 0]
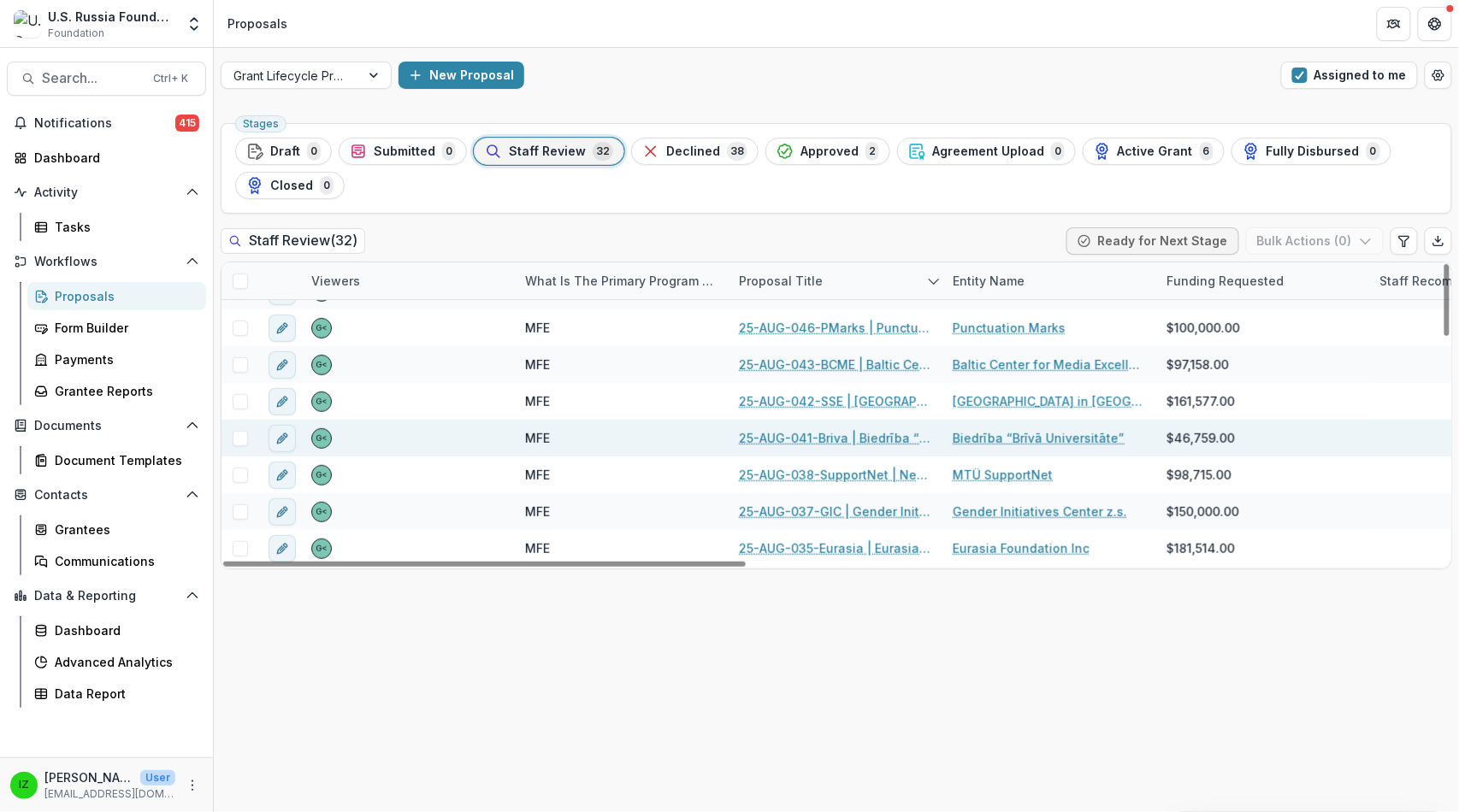
click at [848, 447] on link "25-AUG-041-Briva | Biedrība “Brīvā Universitāte” - 2025 - Grant Proposal Applic…" at bounding box center [836, 437] width 194 height 18
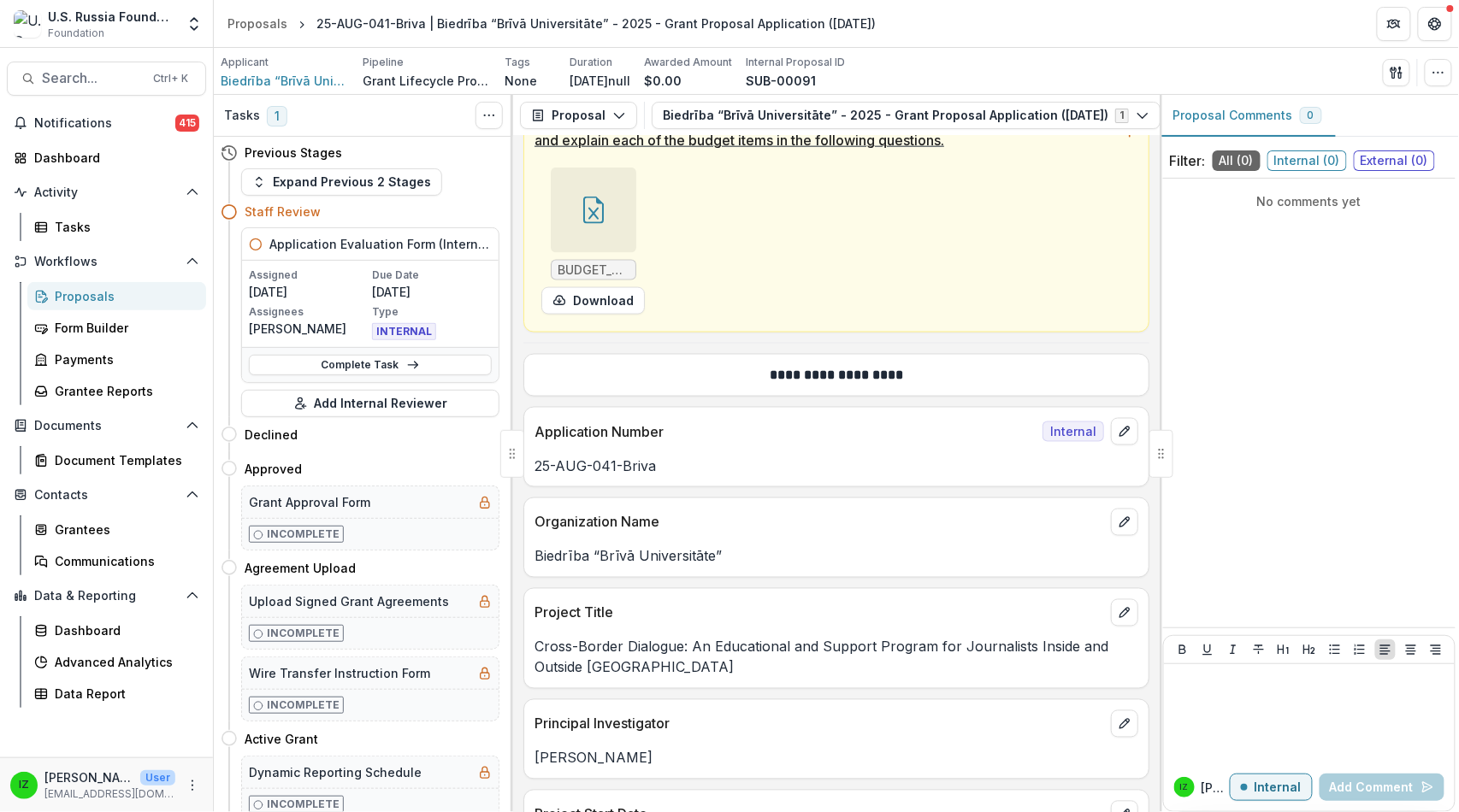
click at [608, 224] on icon at bounding box center [593, 209] width 27 height 27
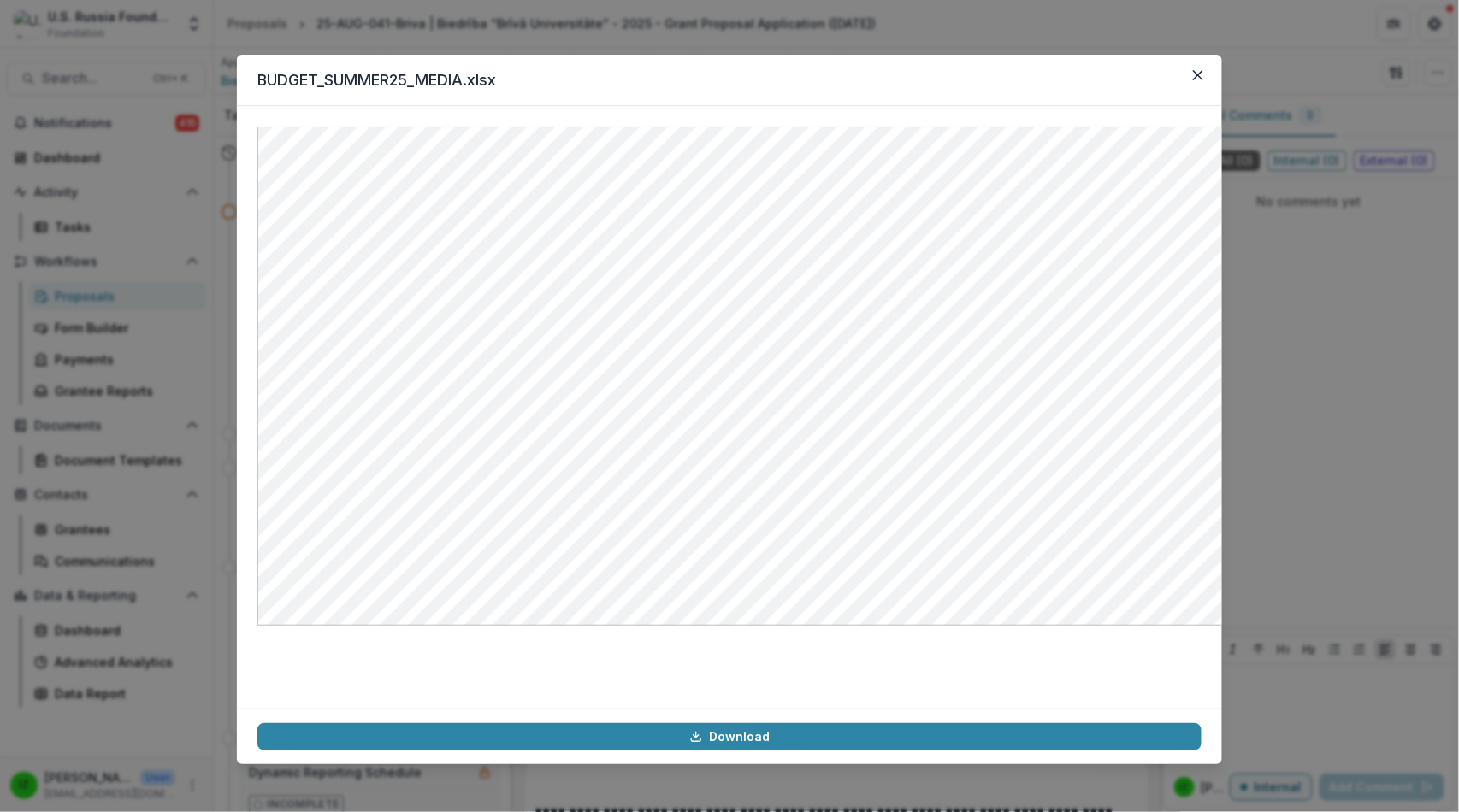
scroll to position [16132, 0]
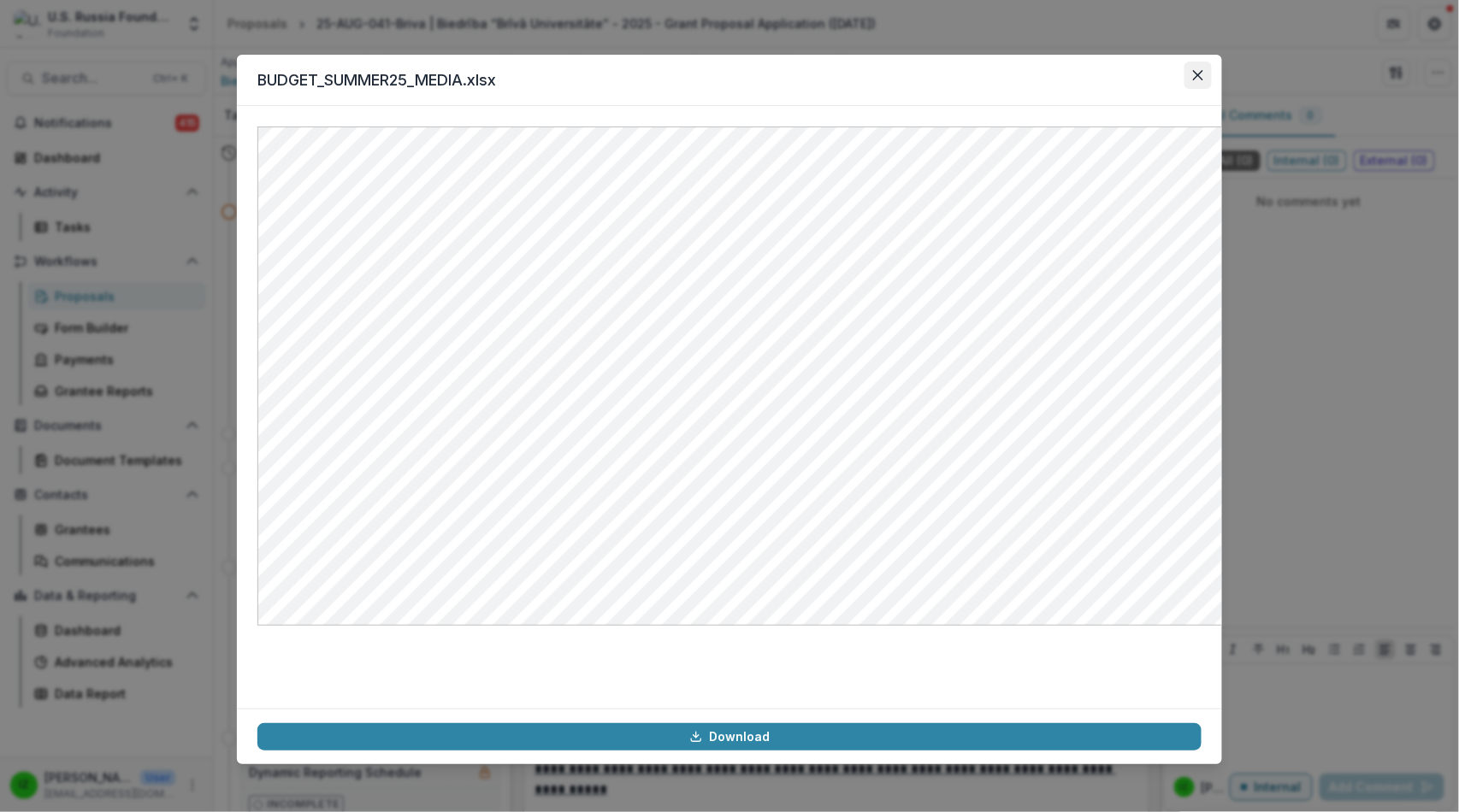
click at [1203, 80] on icon "Close" at bounding box center [1198, 74] width 10 height 10
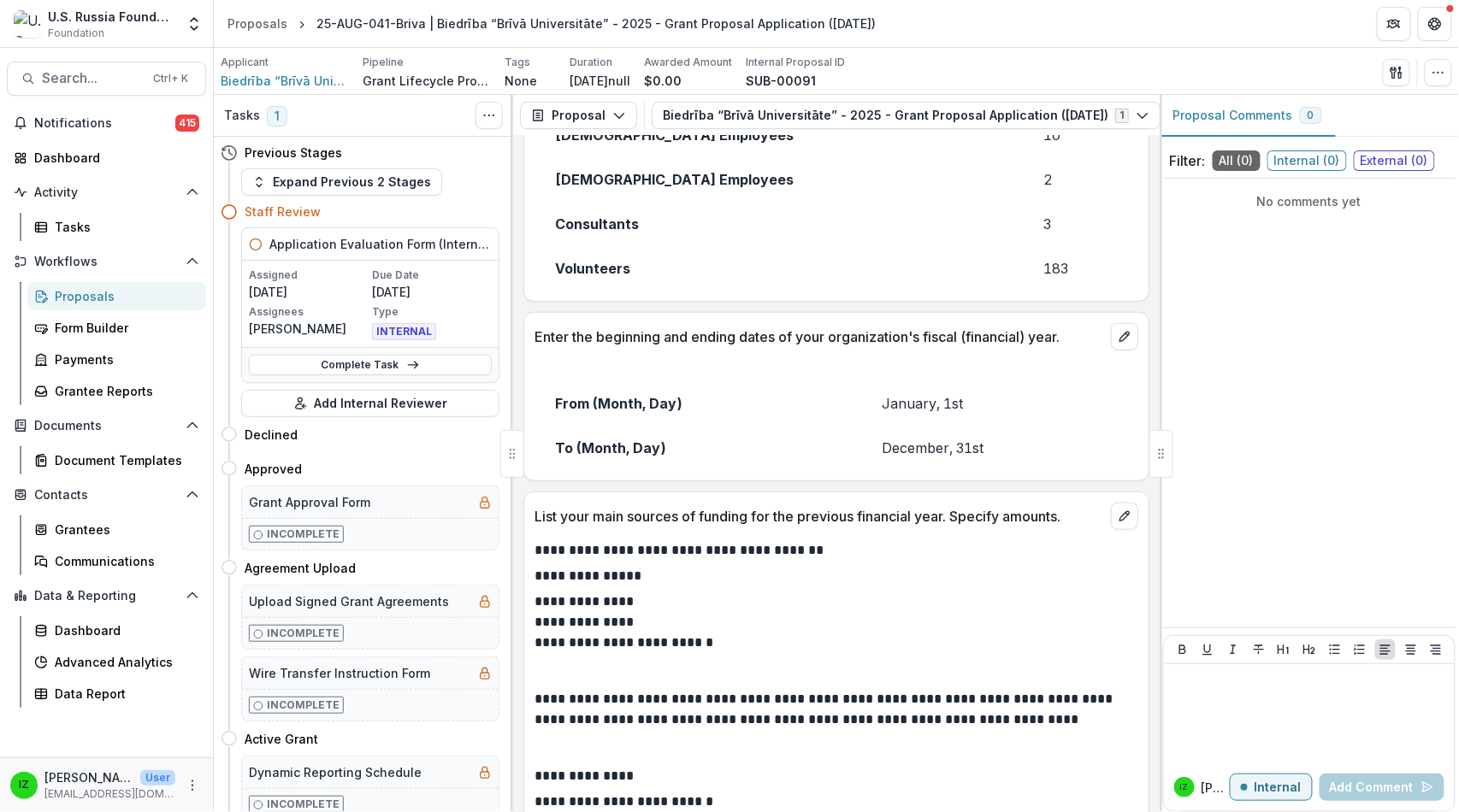
scroll to position [19752, 0]
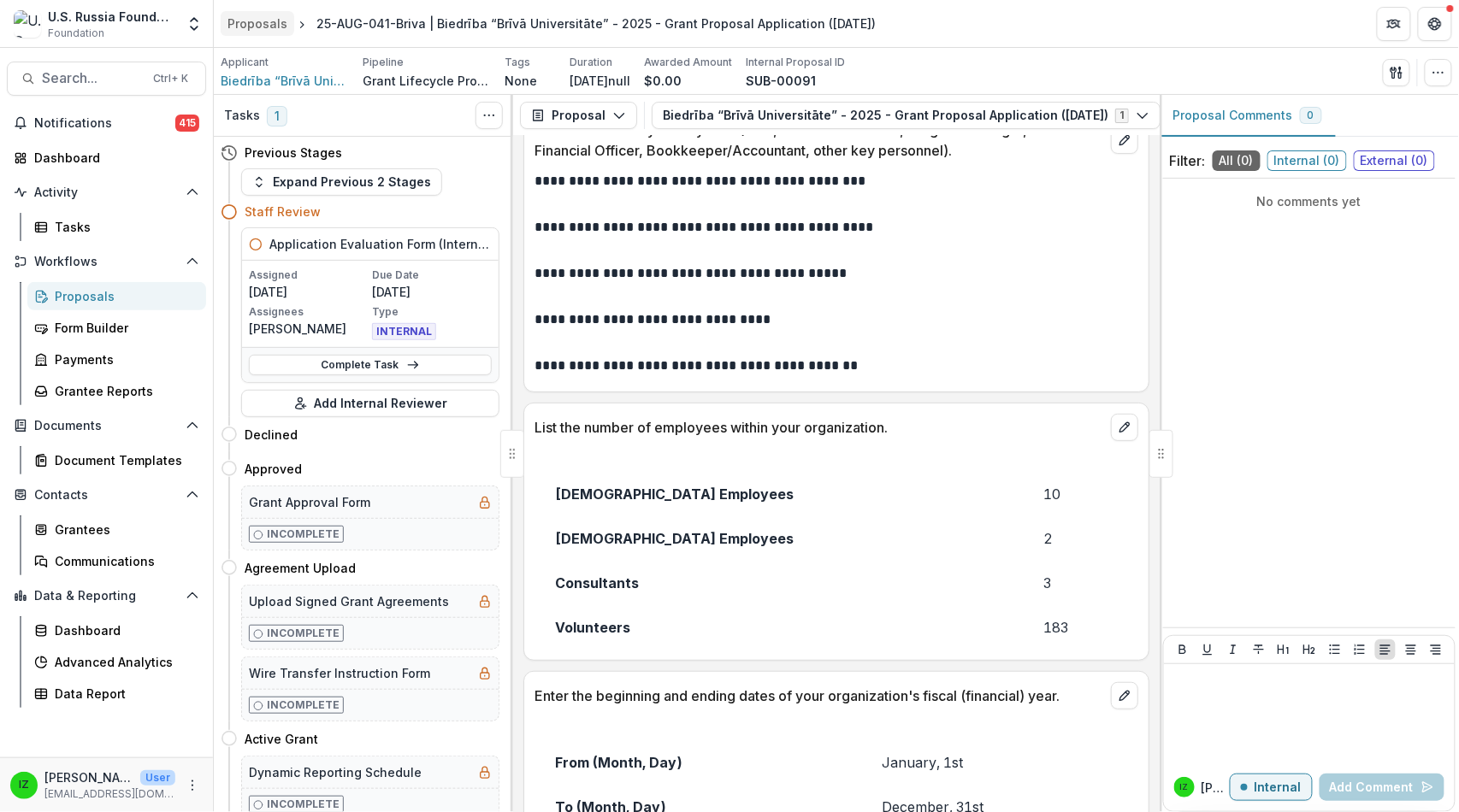
click at [247, 26] on div "Proposals" at bounding box center [257, 23] width 60 height 18
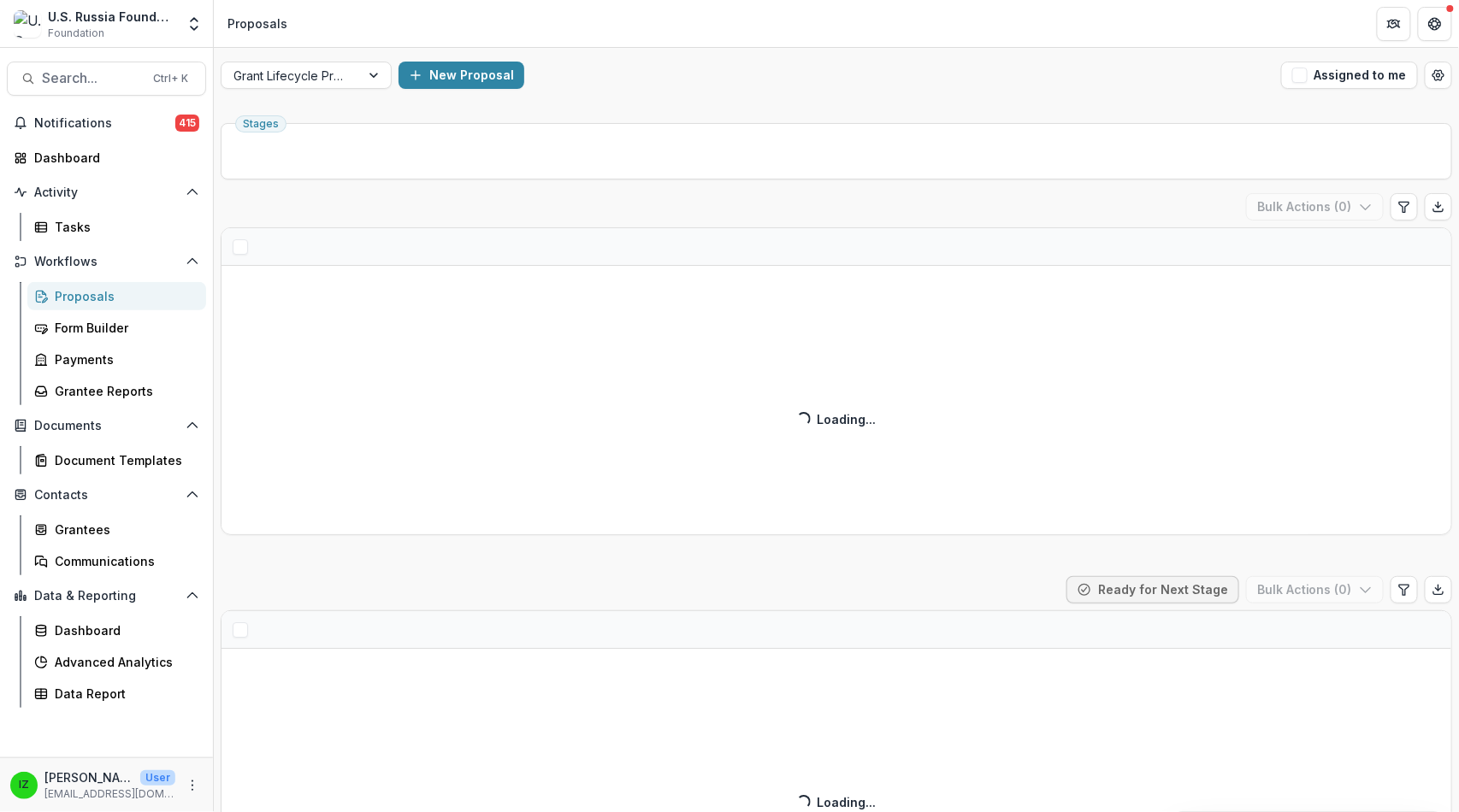
click at [1292, 83] on span "button" at bounding box center [1300, 75] width 16 height 16
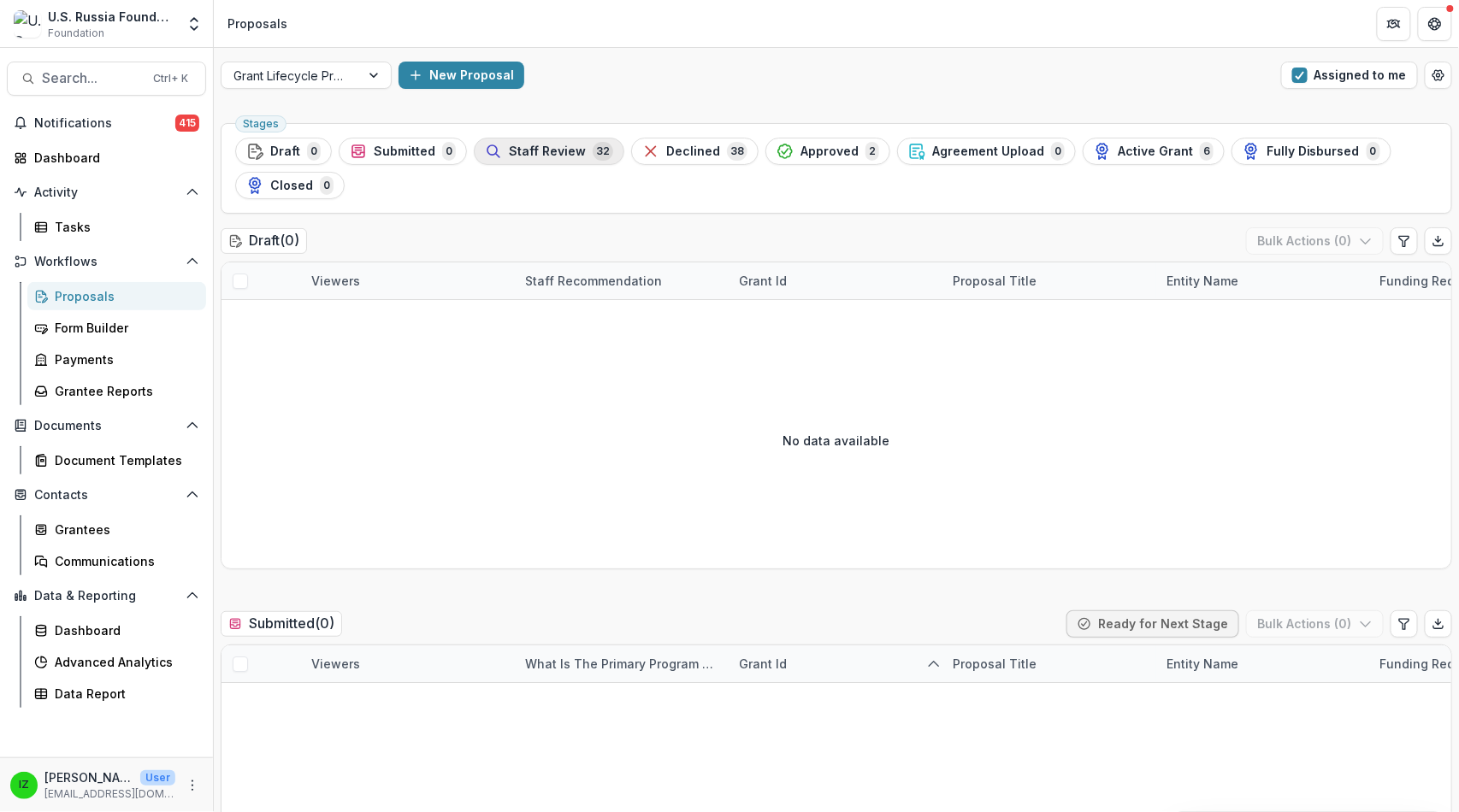
click at [586, 159] on span "Staff Review" at bounding box center [547, 152] width 77 height 15
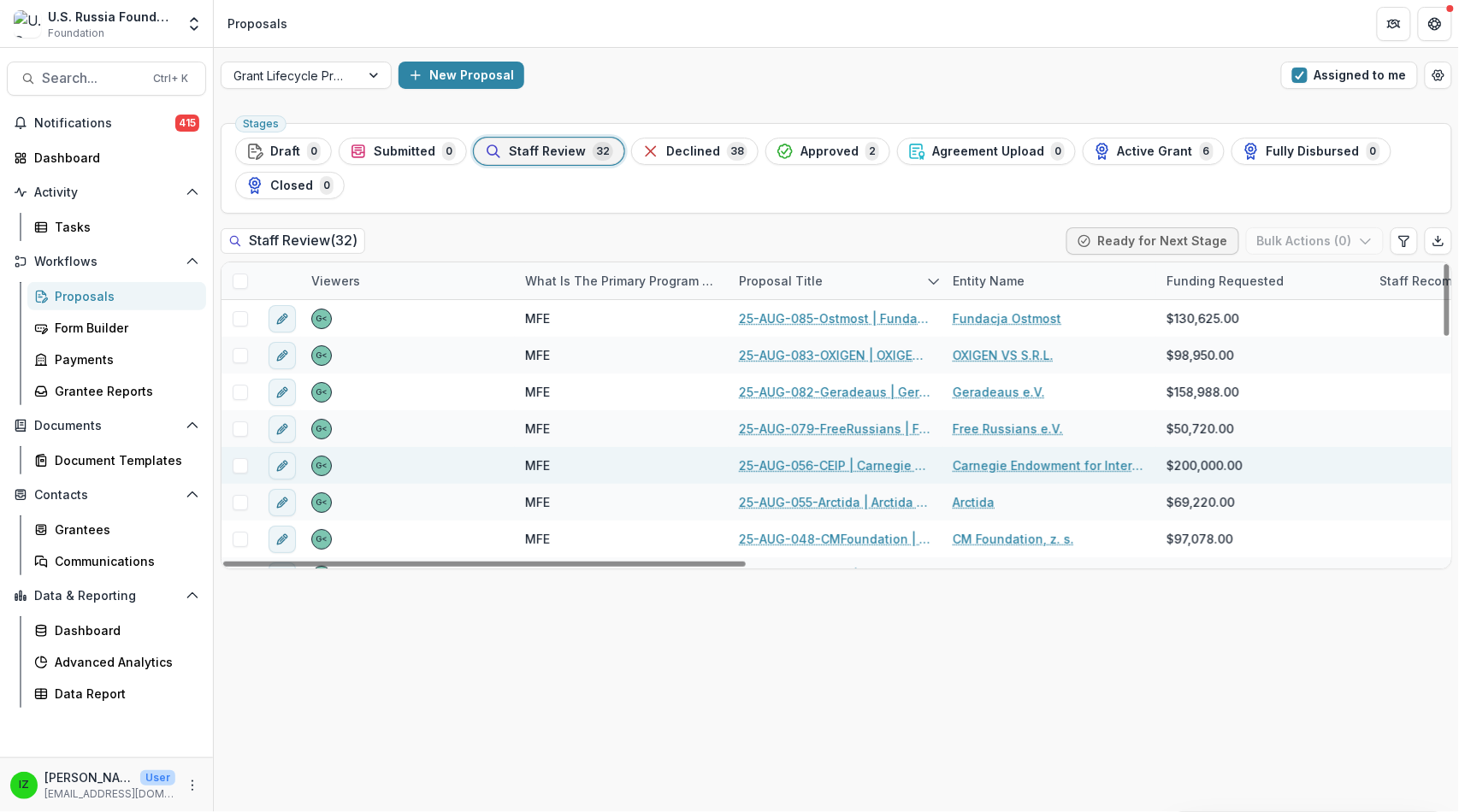
scroll to position [95, 0]
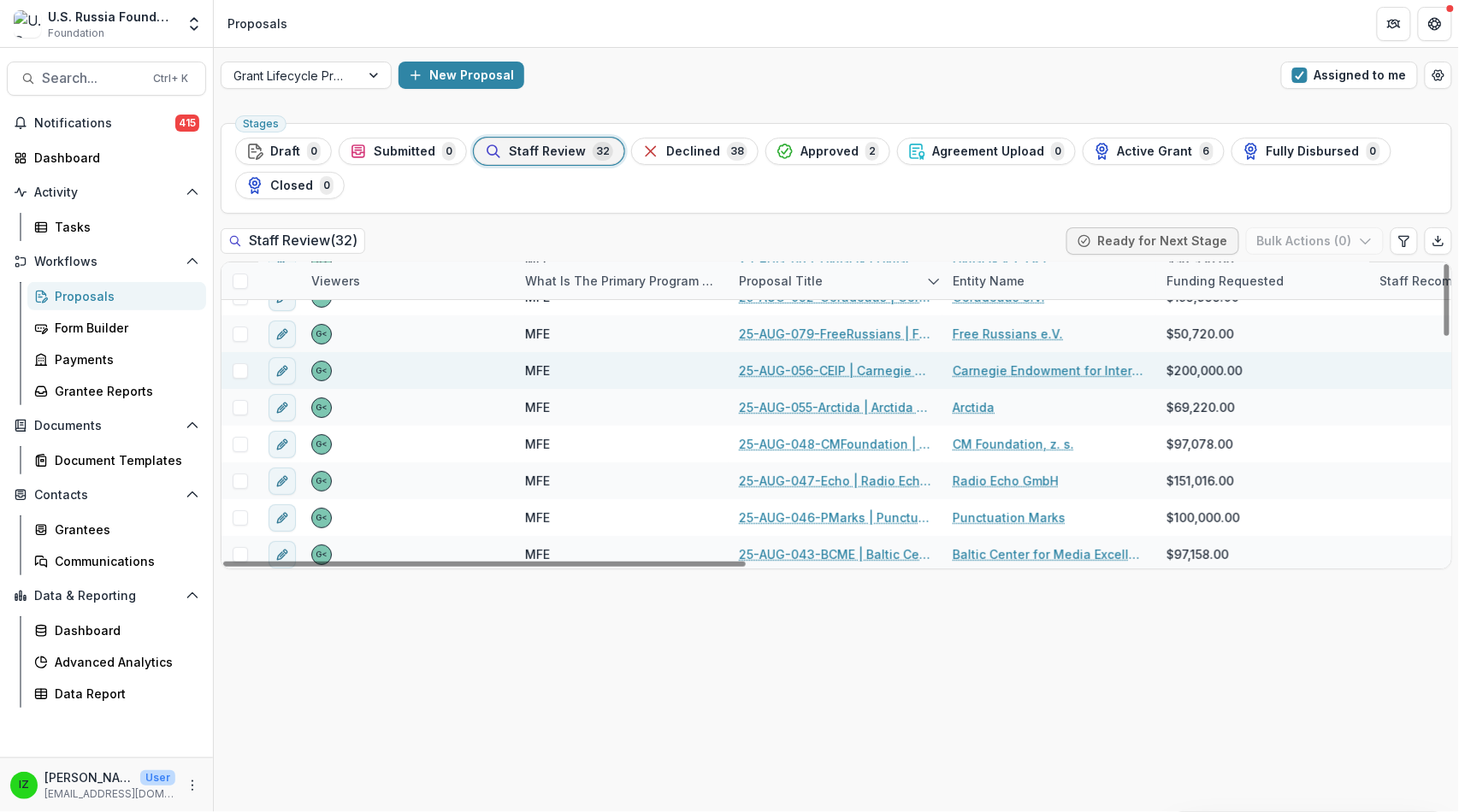
click at [845, 379] on link "25-AUG-056-CEIP | Carnegie Endowment for International Peace - 2025 - Grant Pro…" at bounding box center [836, 370] width 194 height 18
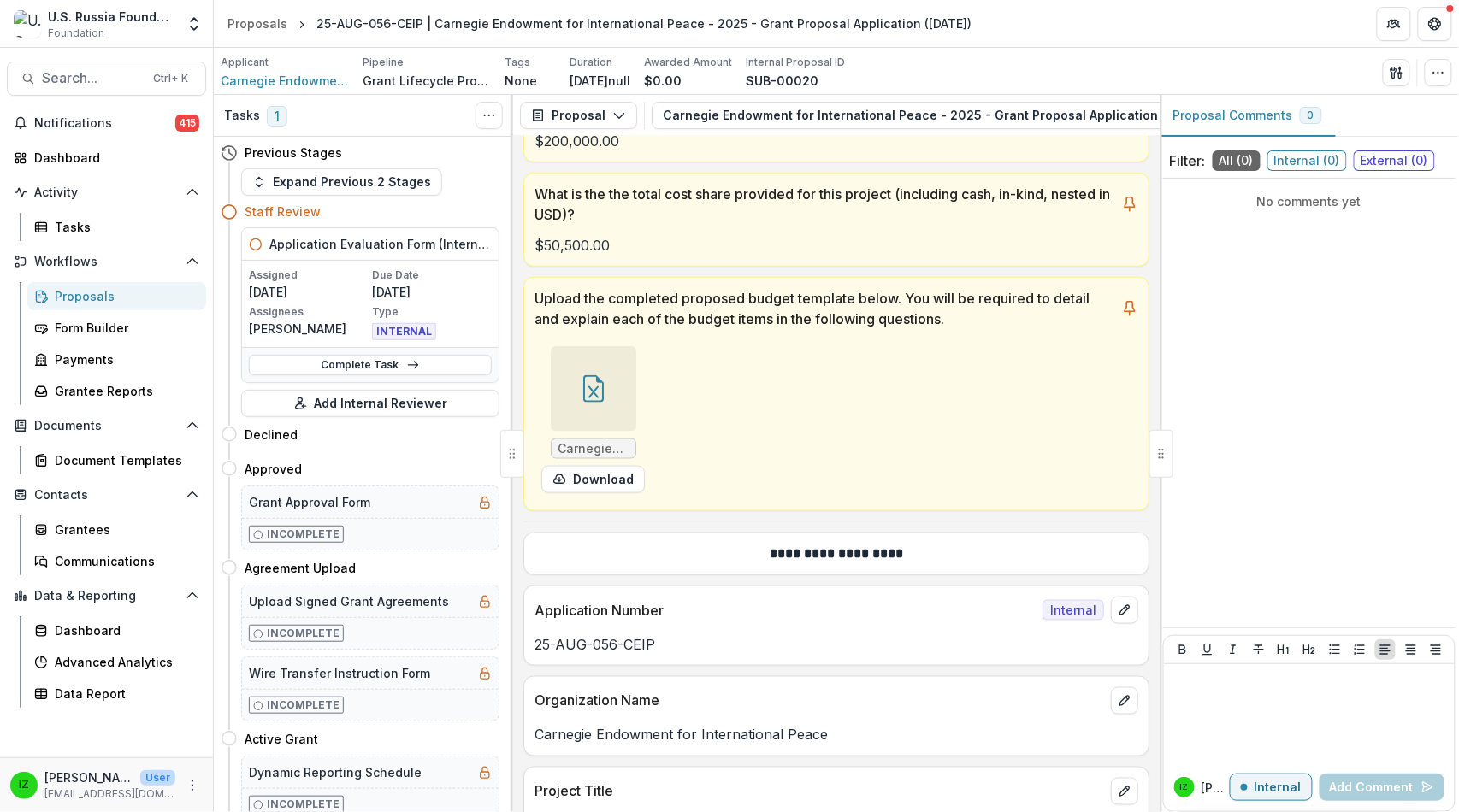
scroll to position [569, 0]
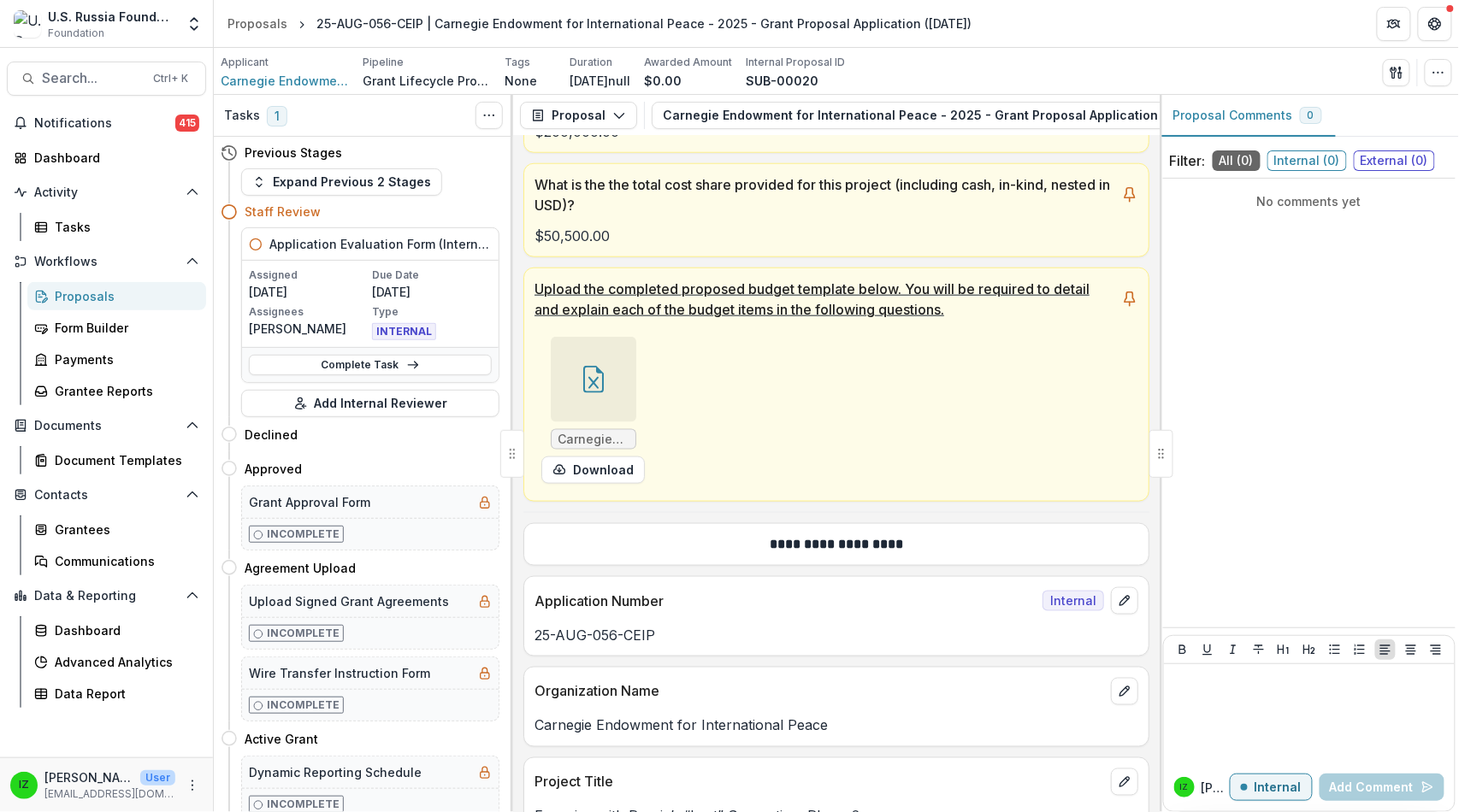
click at [597, 389] on icon at bounding box center [592, 382] width 10 height 12
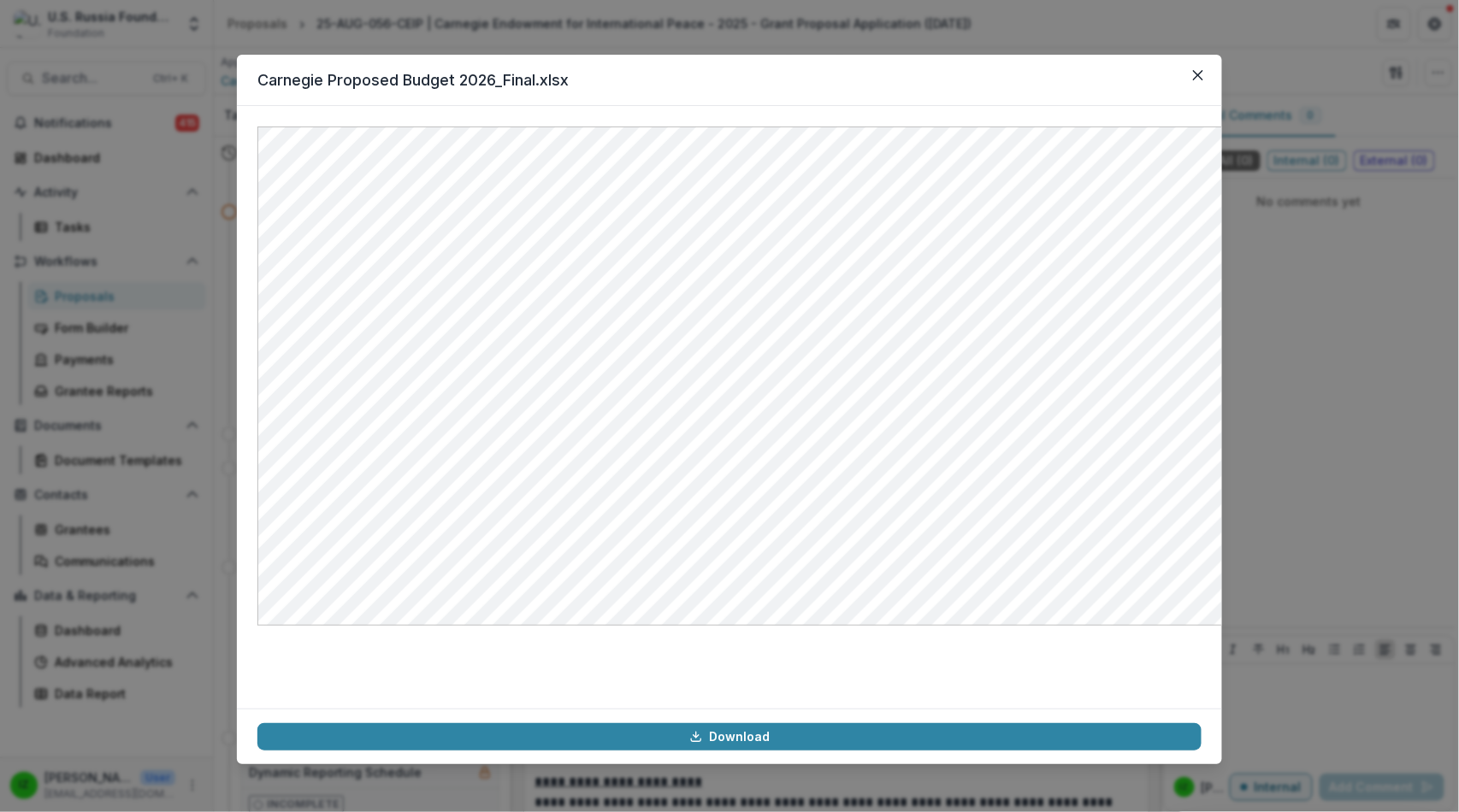
scroll to position [17232, 0]
click at [1211, 89] on button "Close" at bounding box center [1198, 74] width 27 height 27
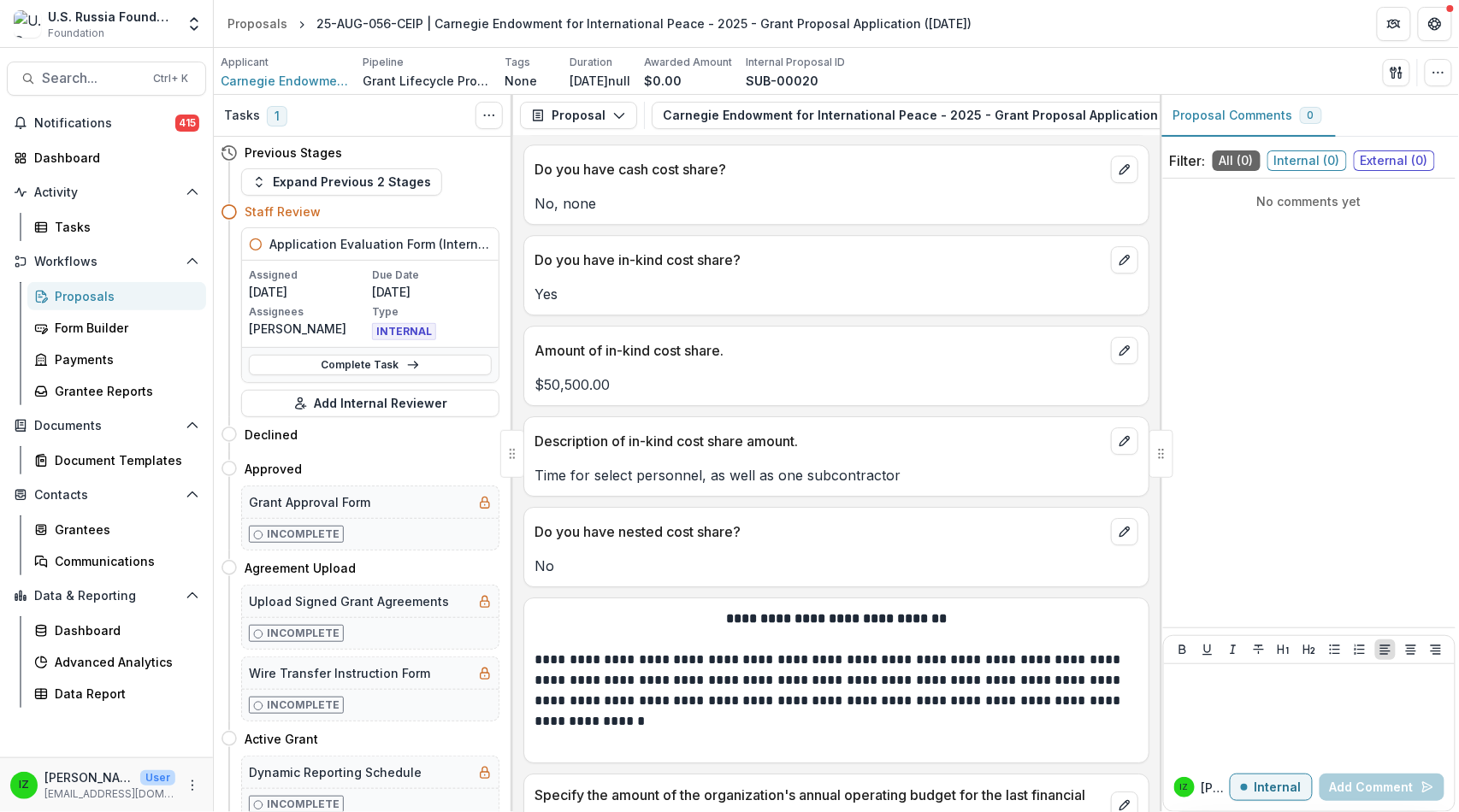
scroll to position [19322, 0]
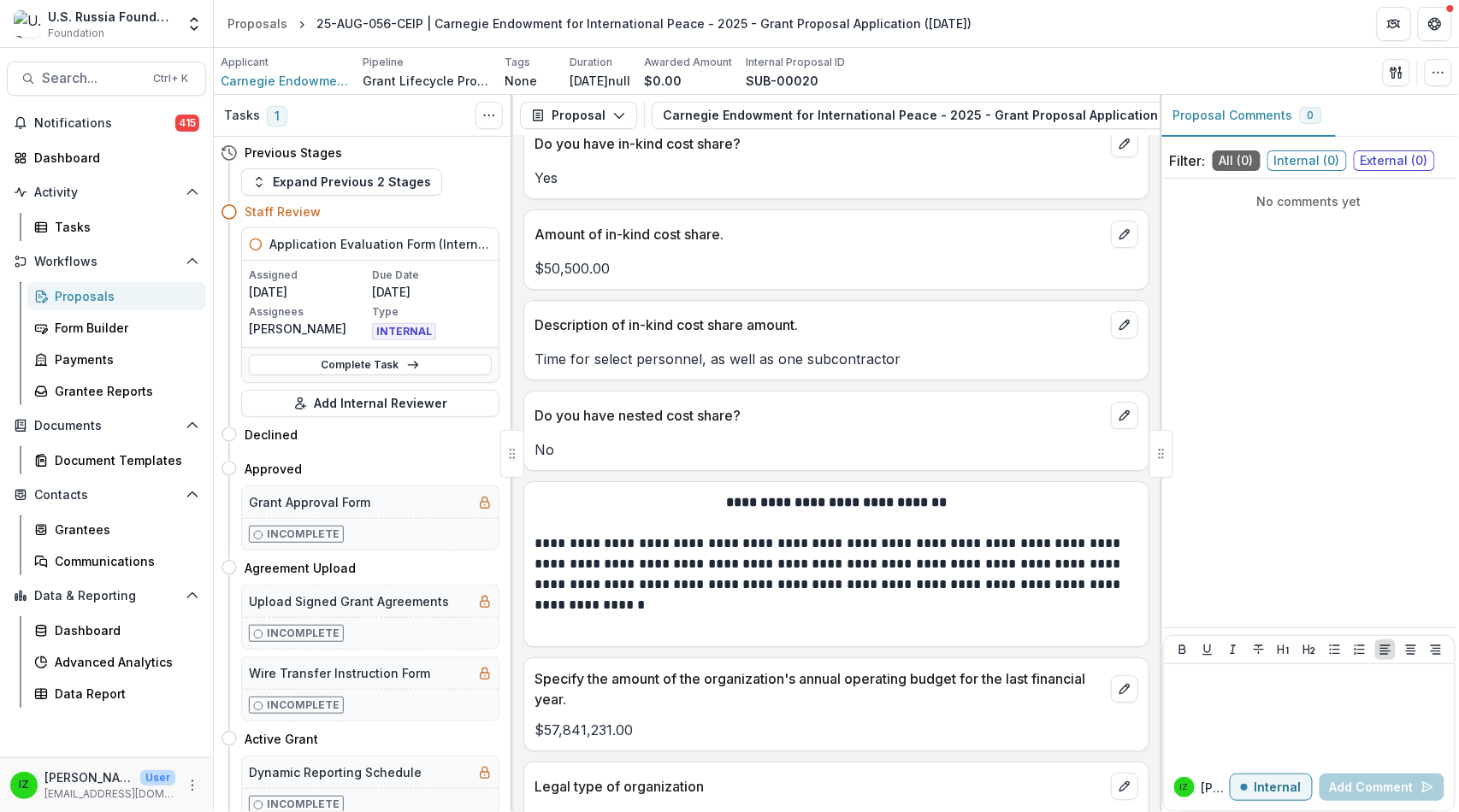
drag, startPoint x: 542, startPoint y: 267, endPoint x: 914, endPoint y: 323, distance: 376.2
copy p "**********"
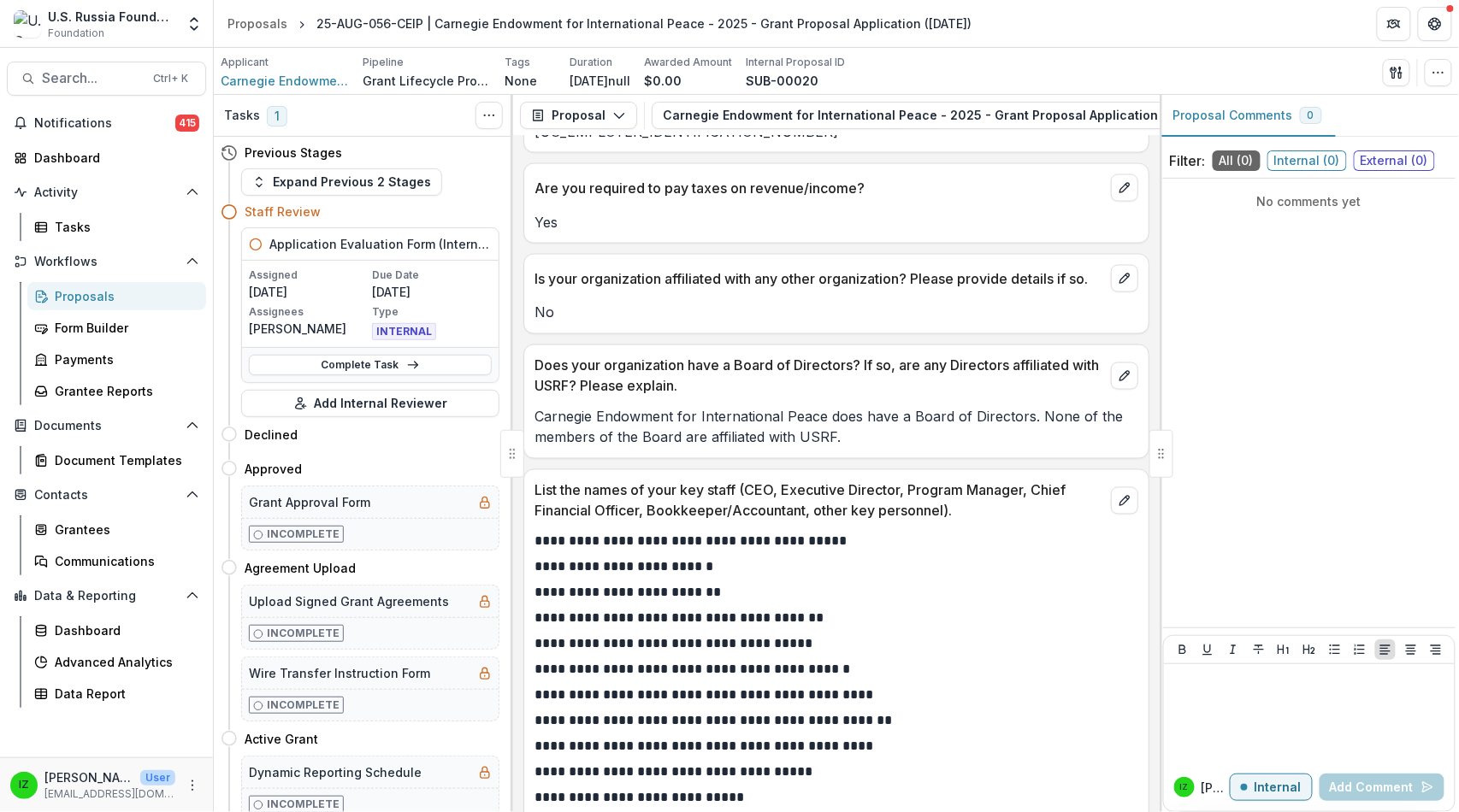
scroll to position [20651, 0]
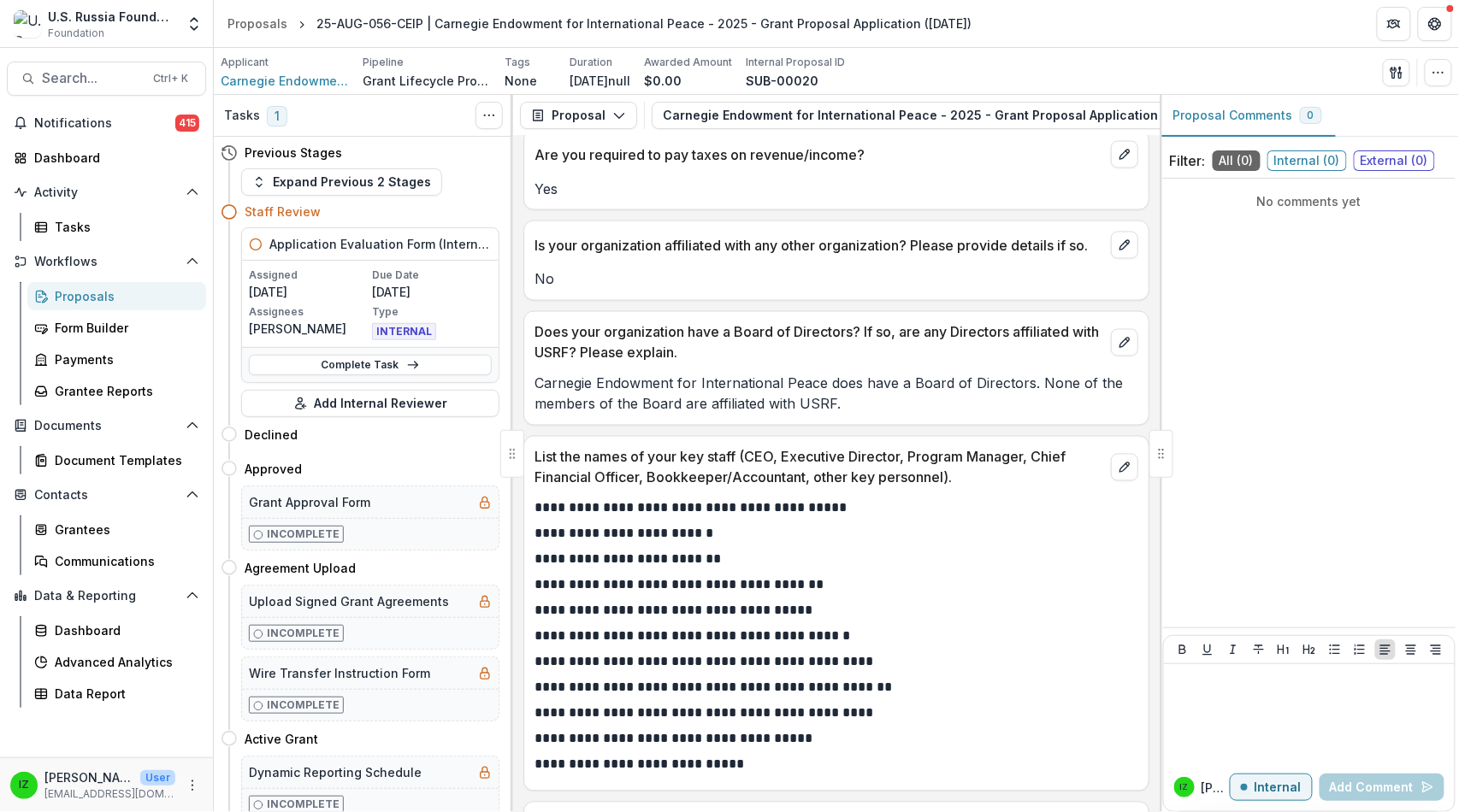
drag, startPoint x: 806, startPoint y: 380, endPoint x: 559, endPoint y: 276, distance: 268.0
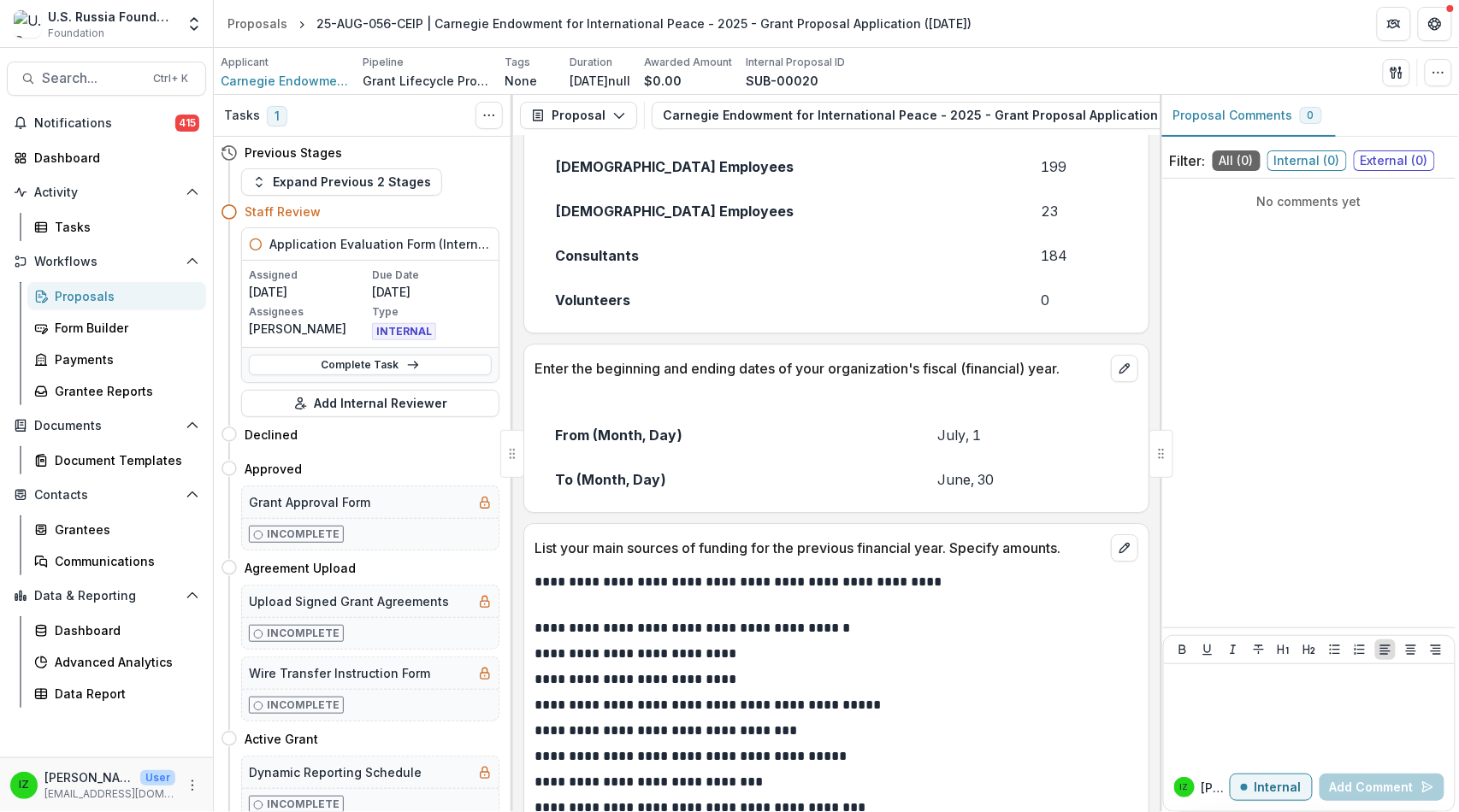
scroll to position [21411, 0]
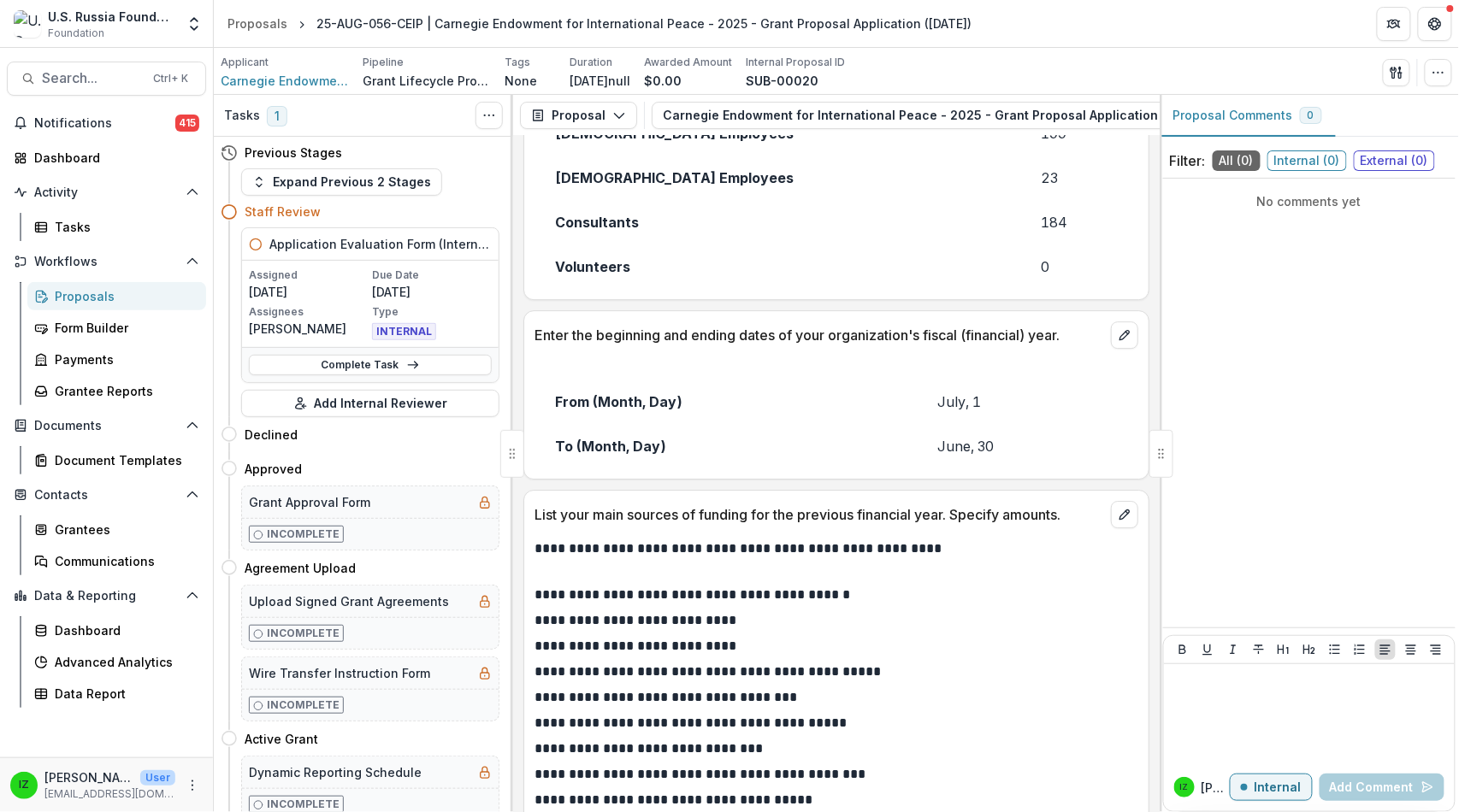
drag, startPoint x: 1005, startPoint y: 483, endPoint x: 544, endPoint y: 499, distance: 461.3
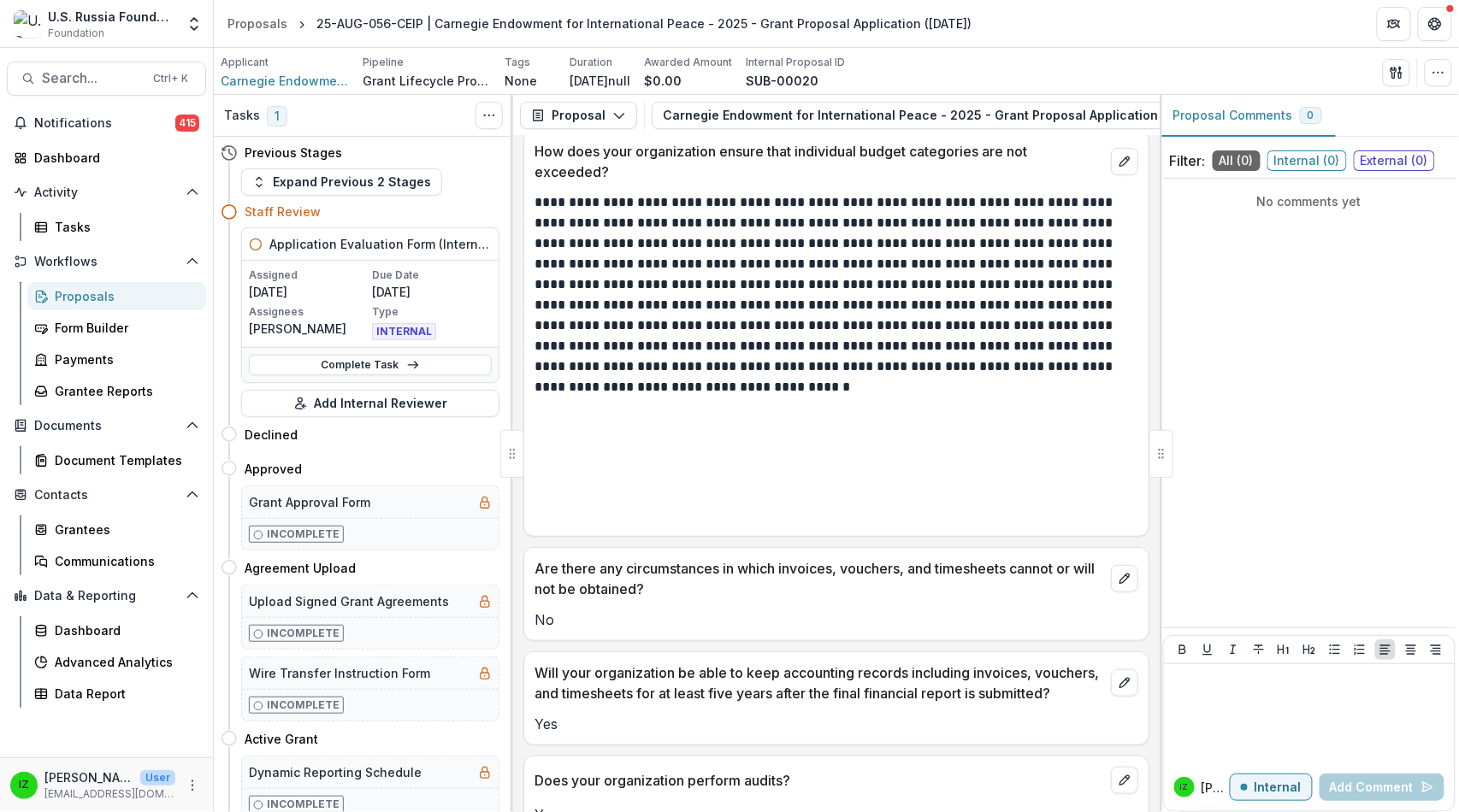
scroll to position [24260, 0]
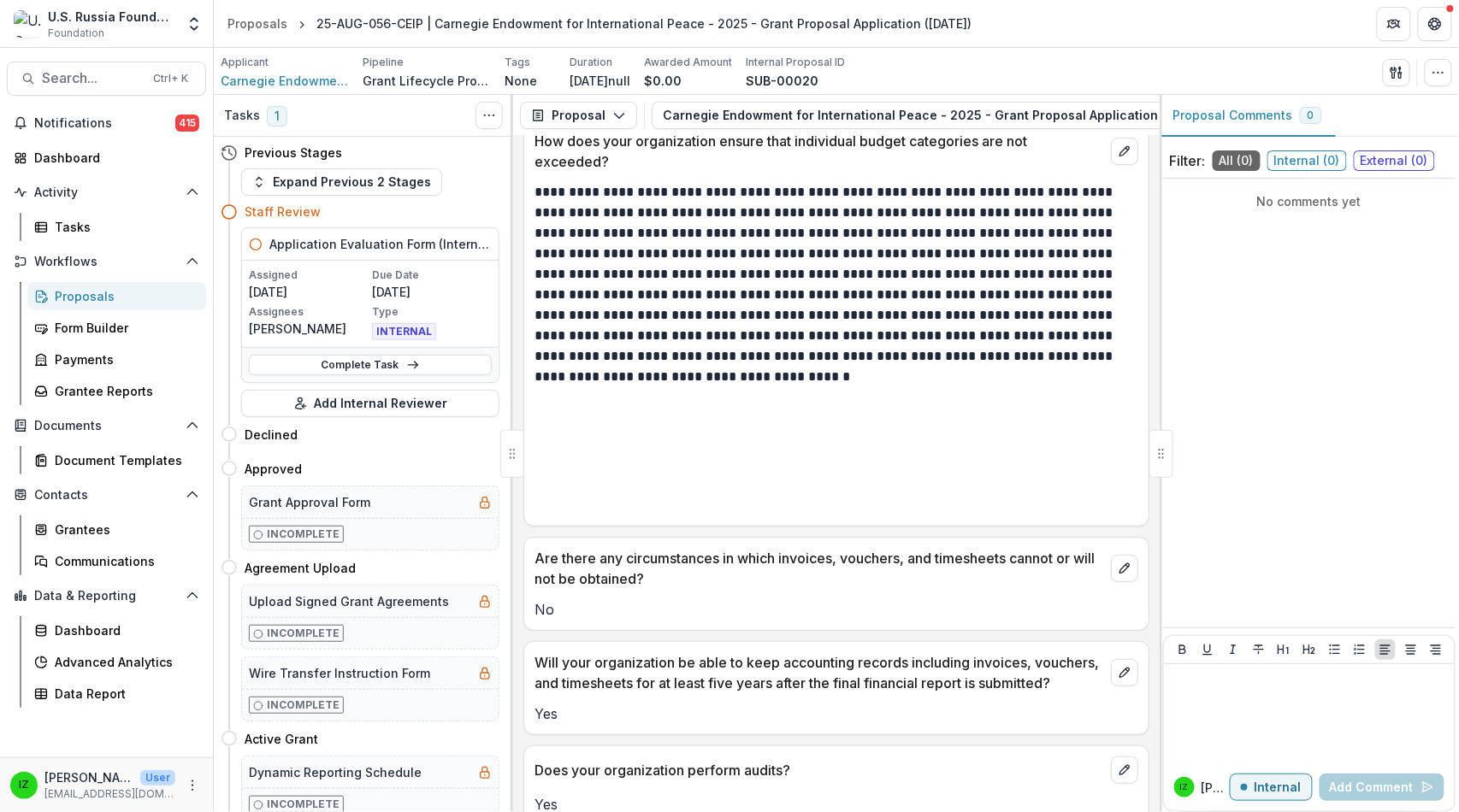
drag, startPoint x: 539, startPoint y: 458, endPoint x: 1032, endPoint y: 754, distance: 575.0
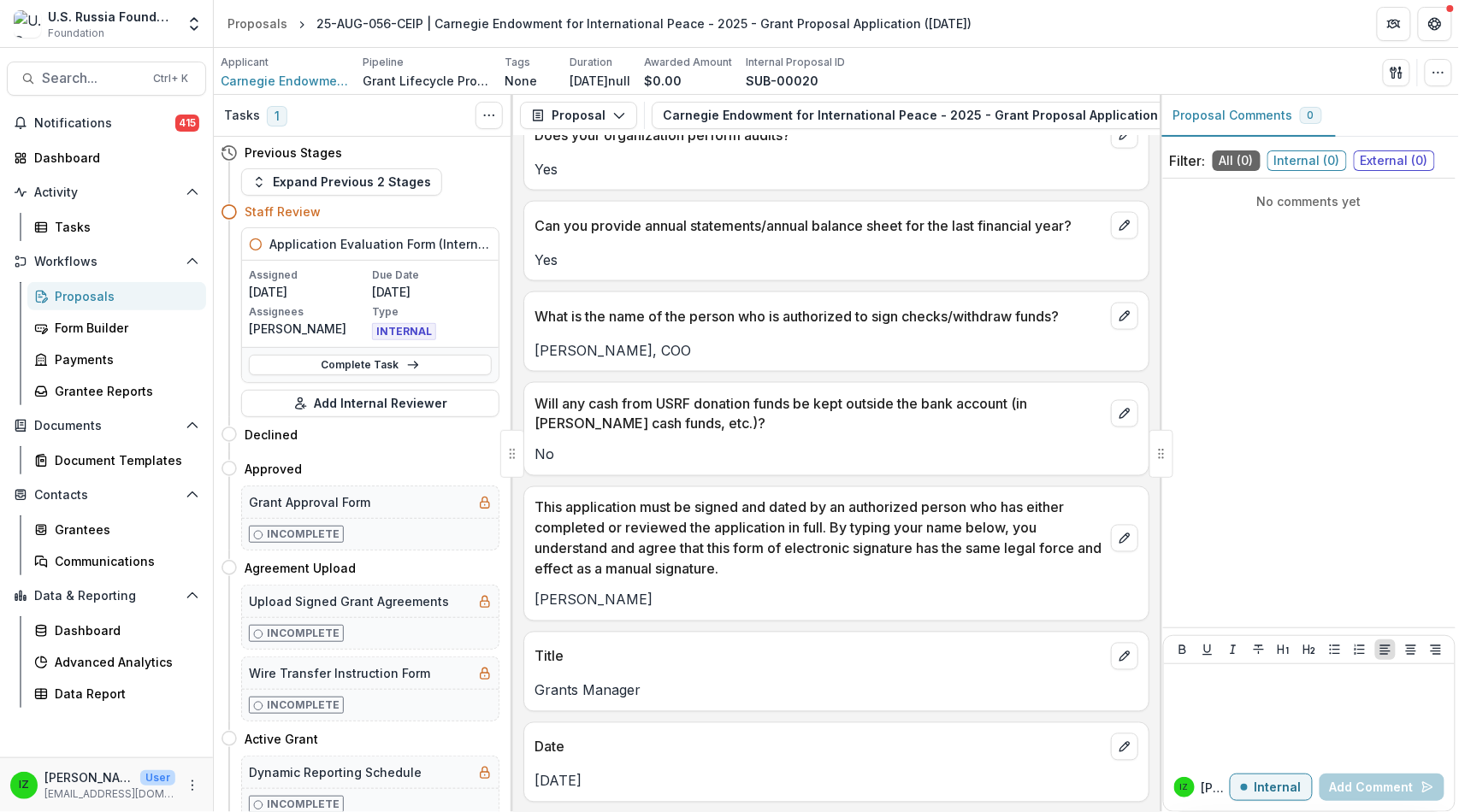
scroll to position [25874, 0]
click at [254, 24] on div "Proposals" at bounding box center [257, 23] width 60 height 18
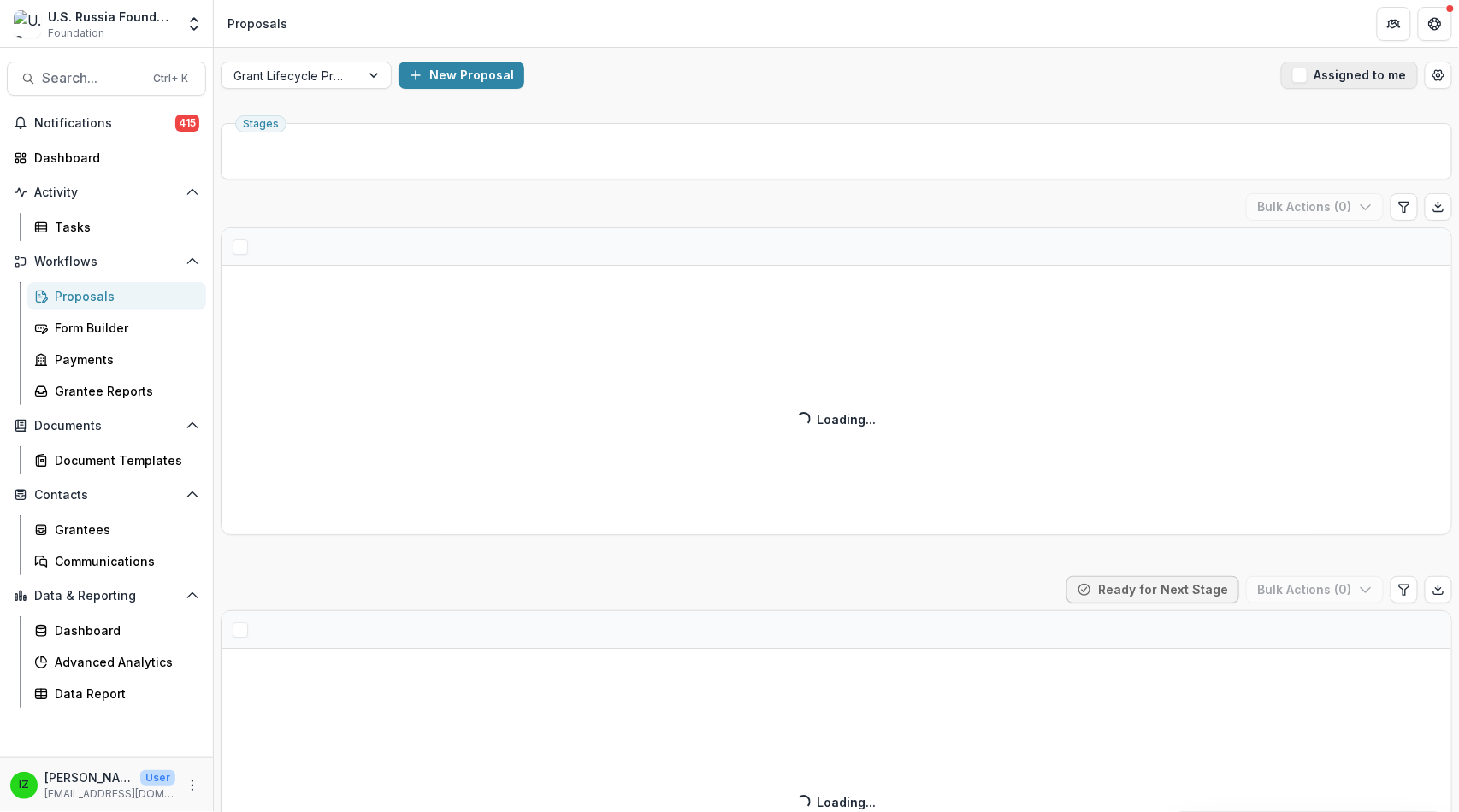
click at [1292, 83] on span "button" at bounding box center [1300, 75] width 16 height 16
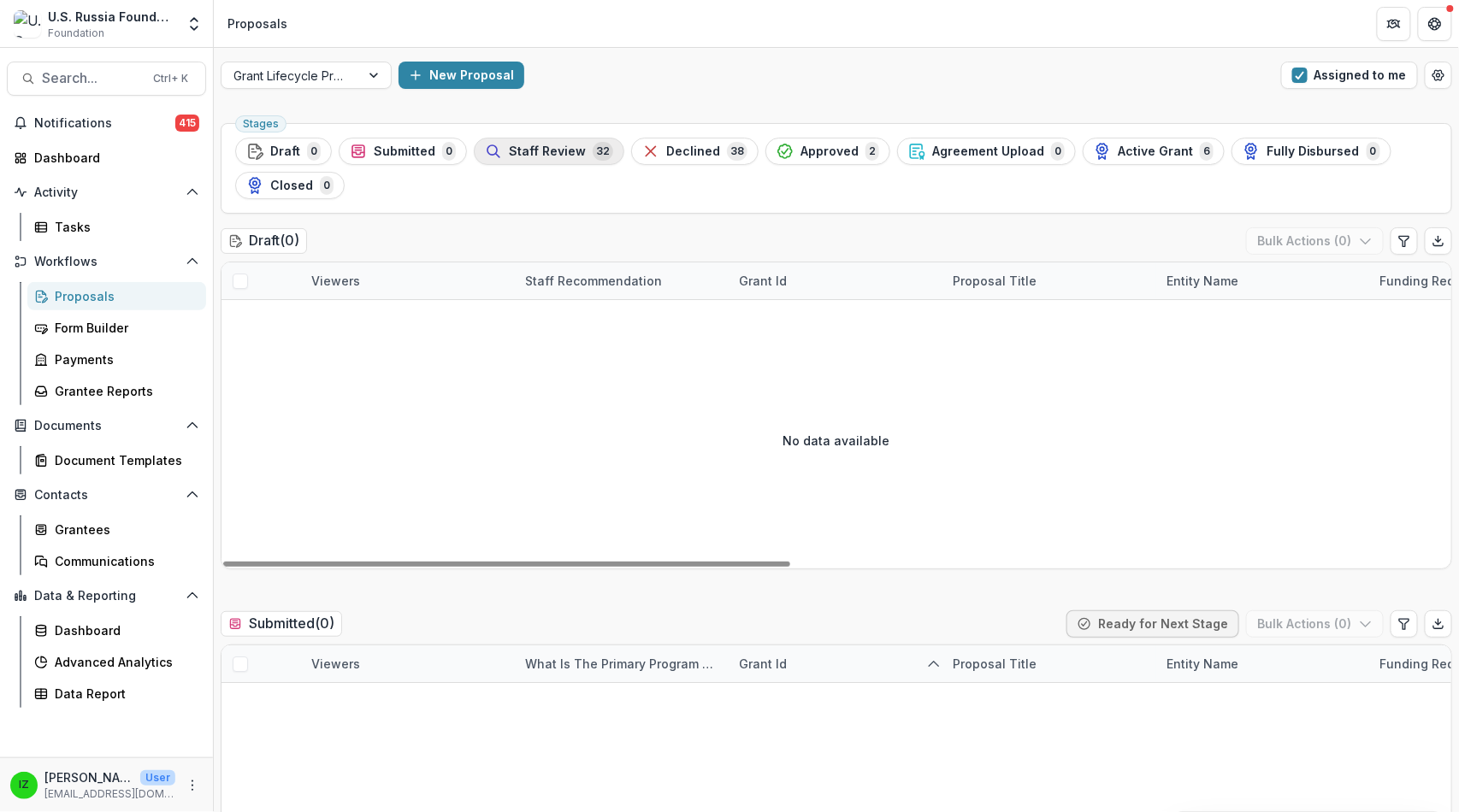
click at [586, 159] on span "Staff Review" at bounding box center [547, 152] width 77 height 15
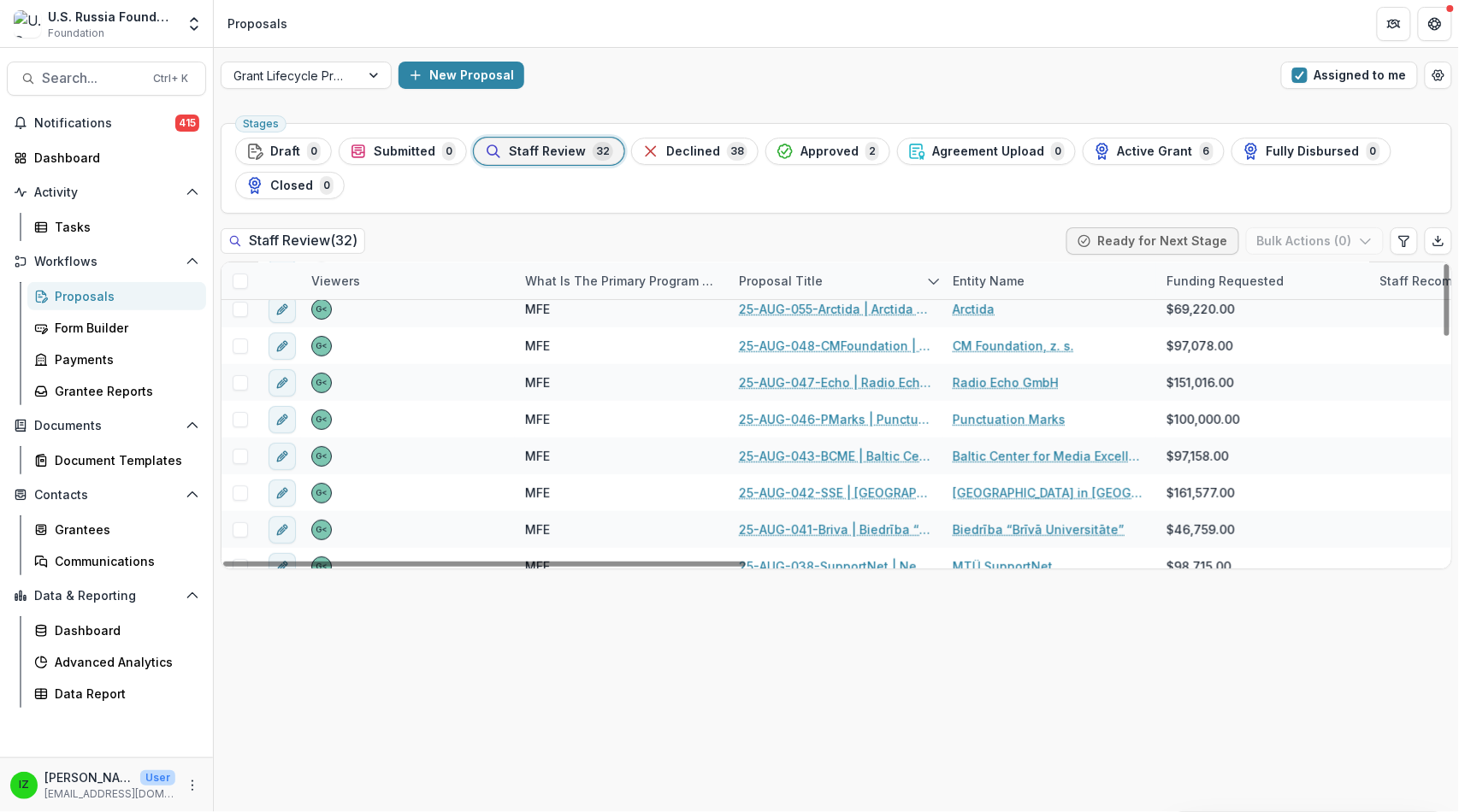
scroll to position [190, 0]
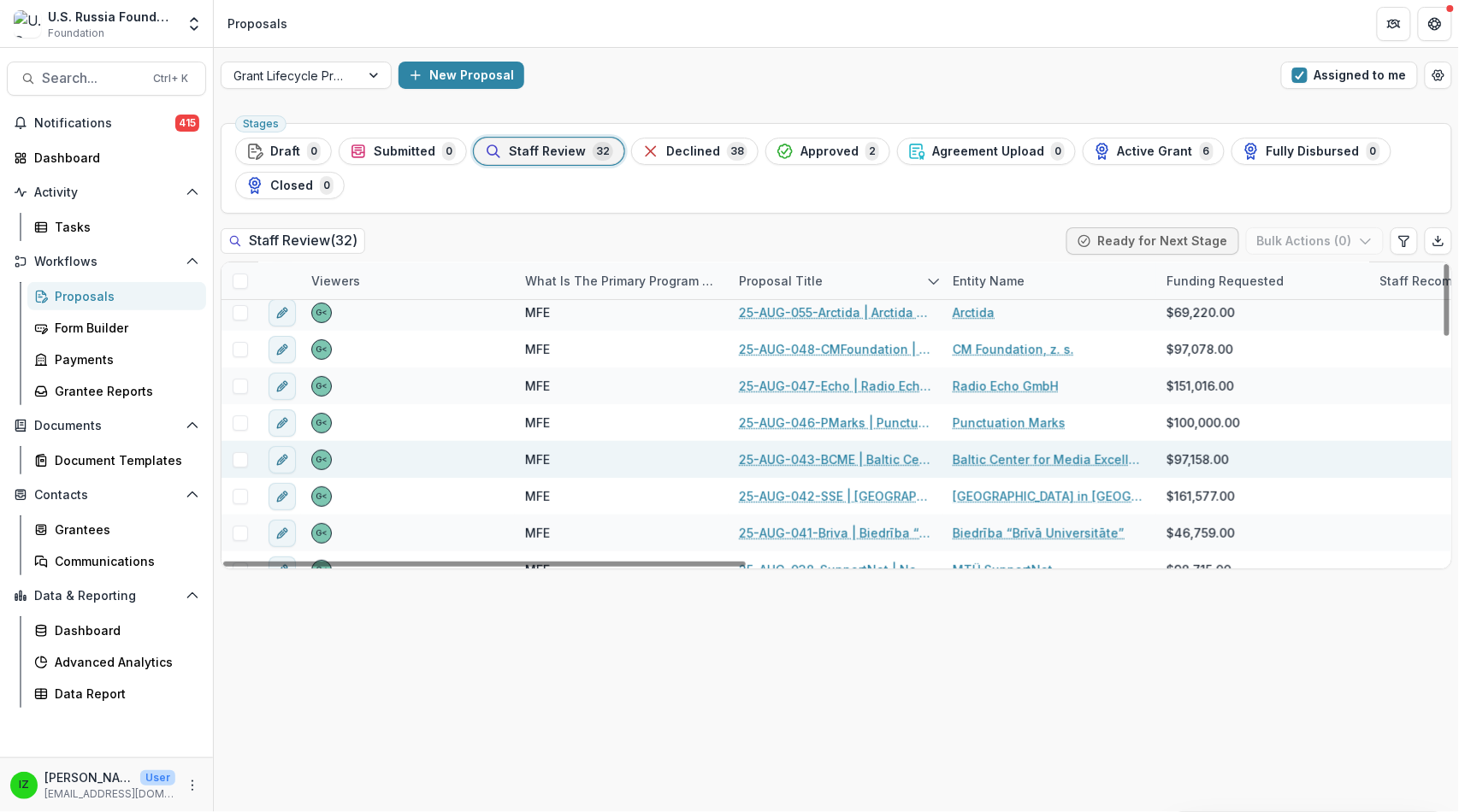
click at [848, 469] on link "25-AUG-043-BCME | Baltic Center for Media Excellence - 2025 - Grant Proposal Ap…" at bounding box center [836, 459] width 194 height 18
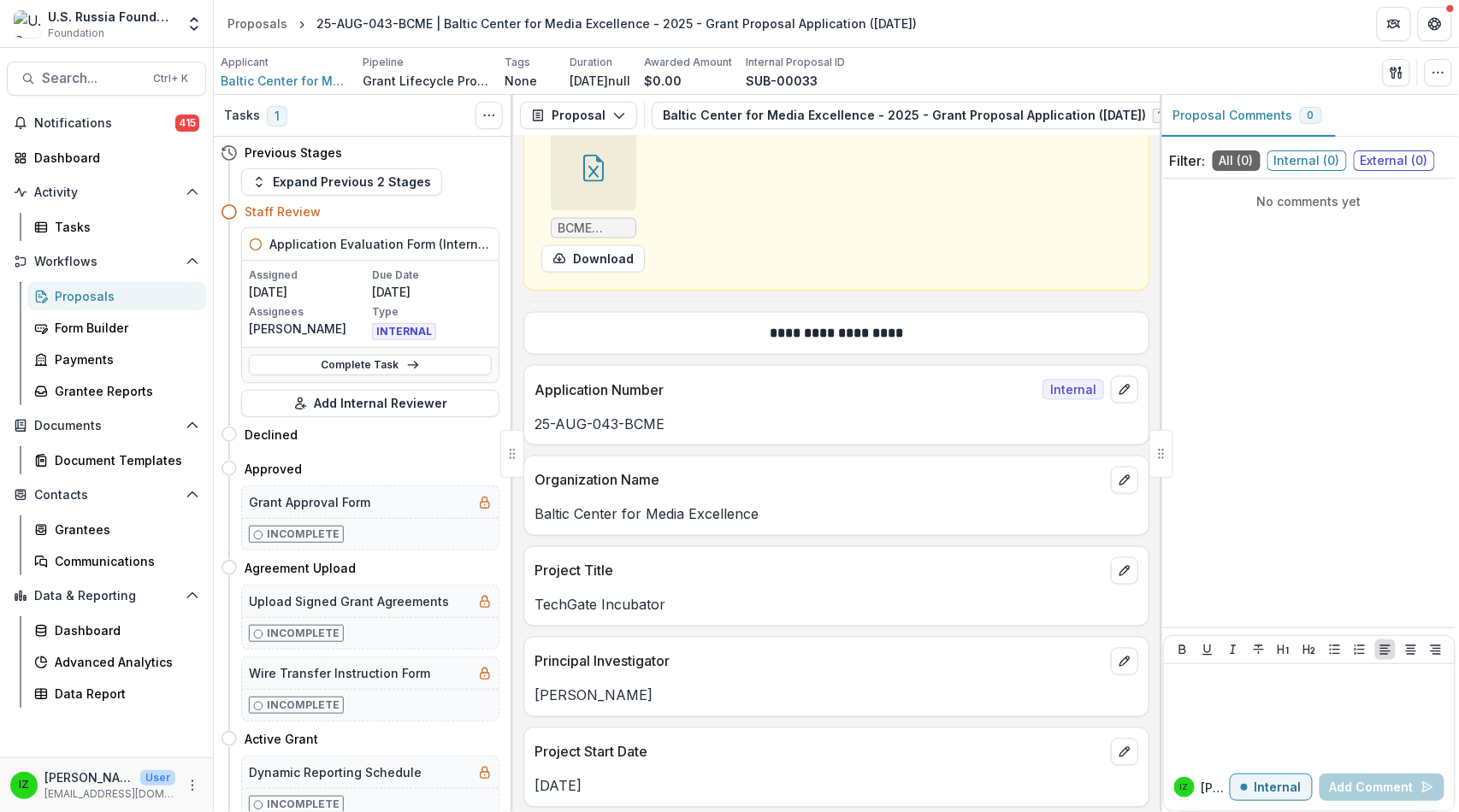
scroll to position [855, 0]
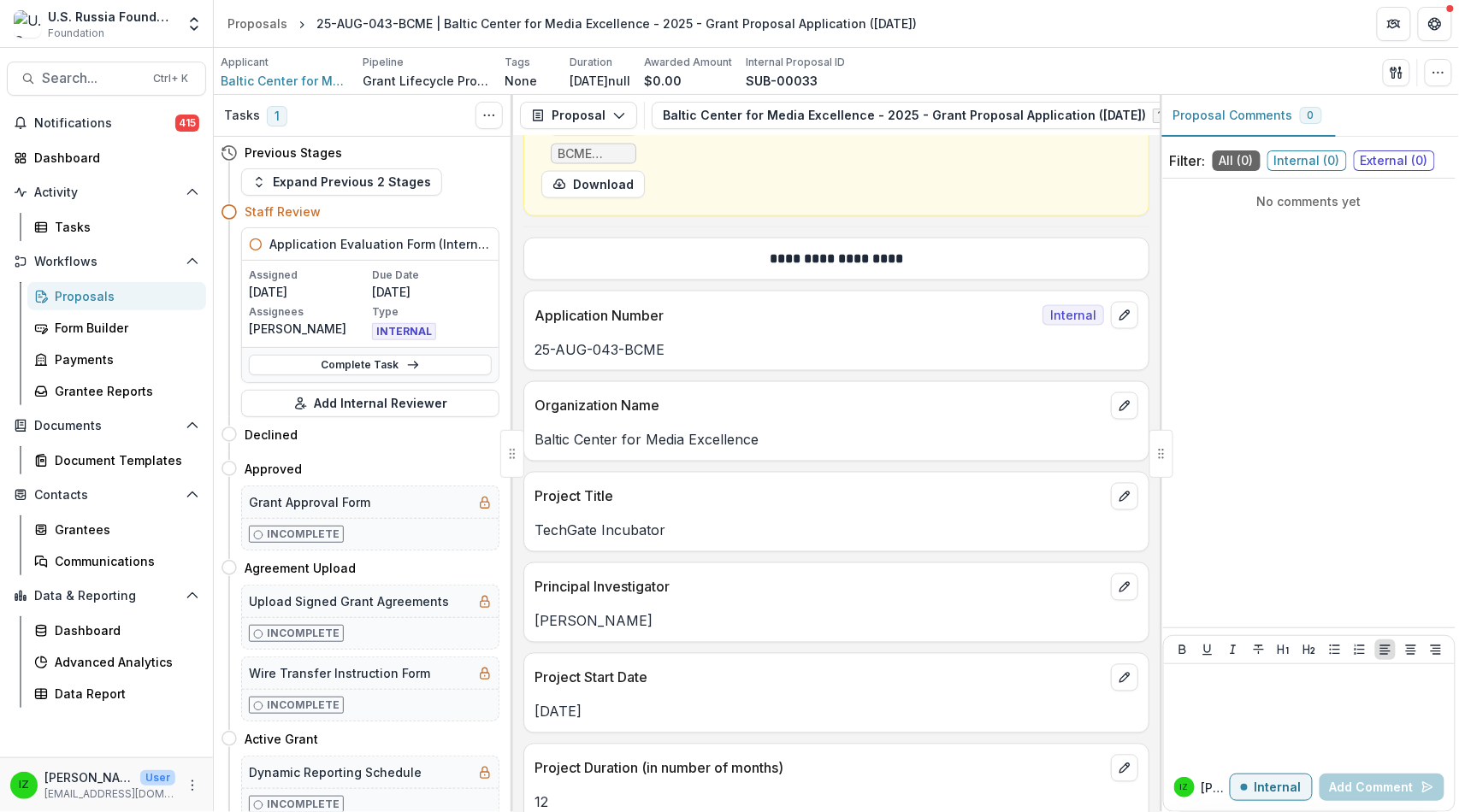
click at [608, 108] on icon at bounding box center [593, 93] width 27 height 27
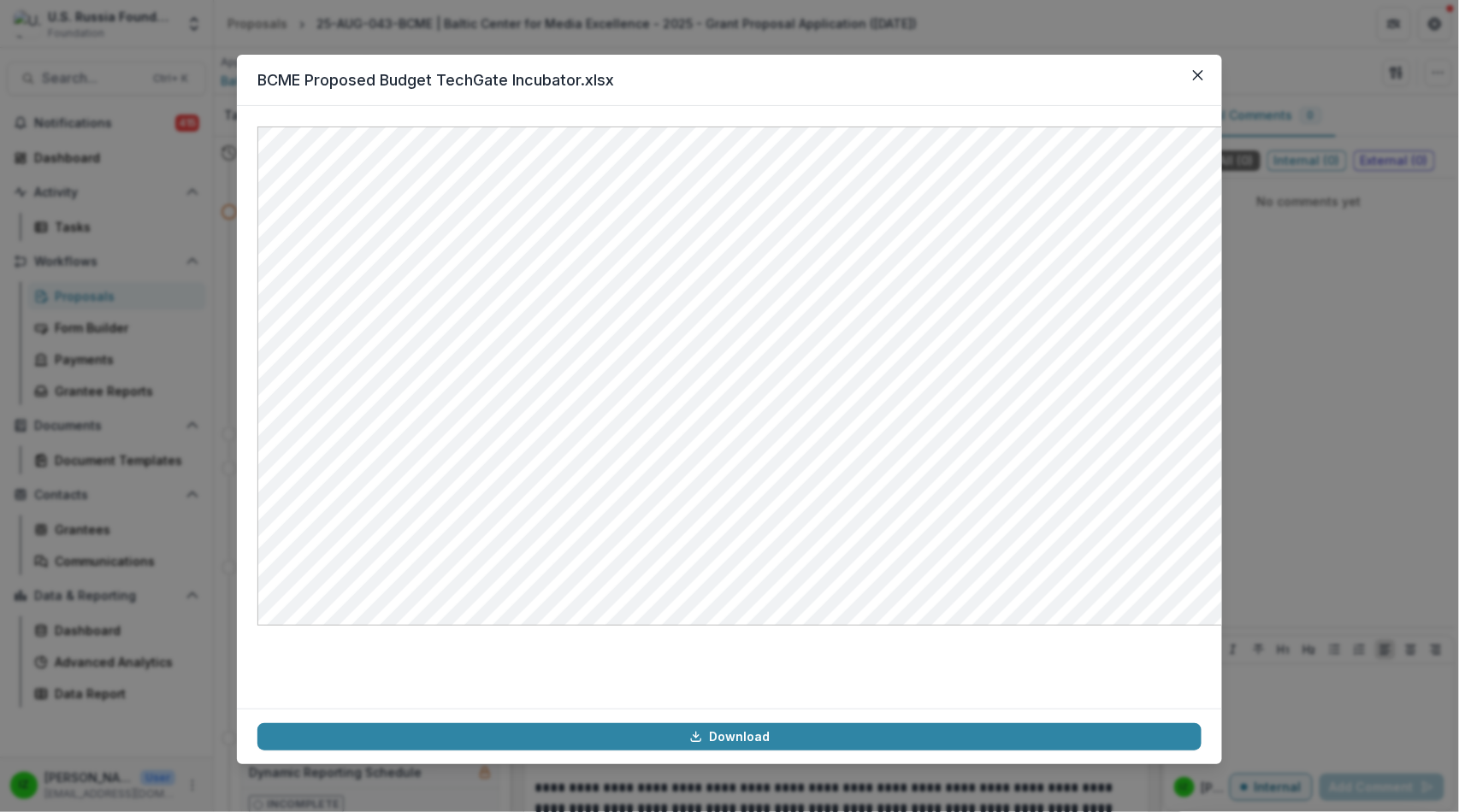
scroll to position [20752, 0]
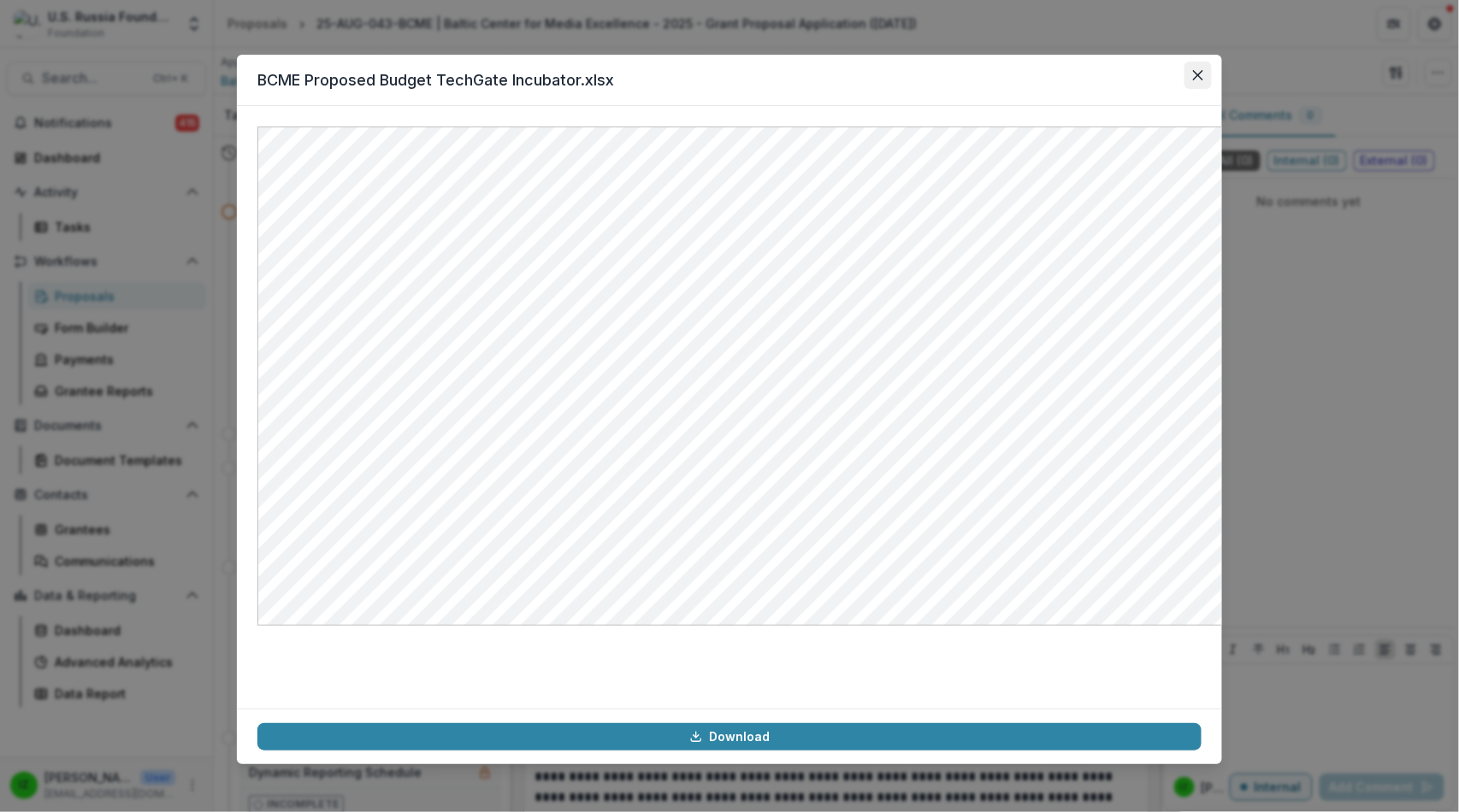
click at [1211, 87] on button "Close" at bounding box center [1198, 74] width 27 height 27
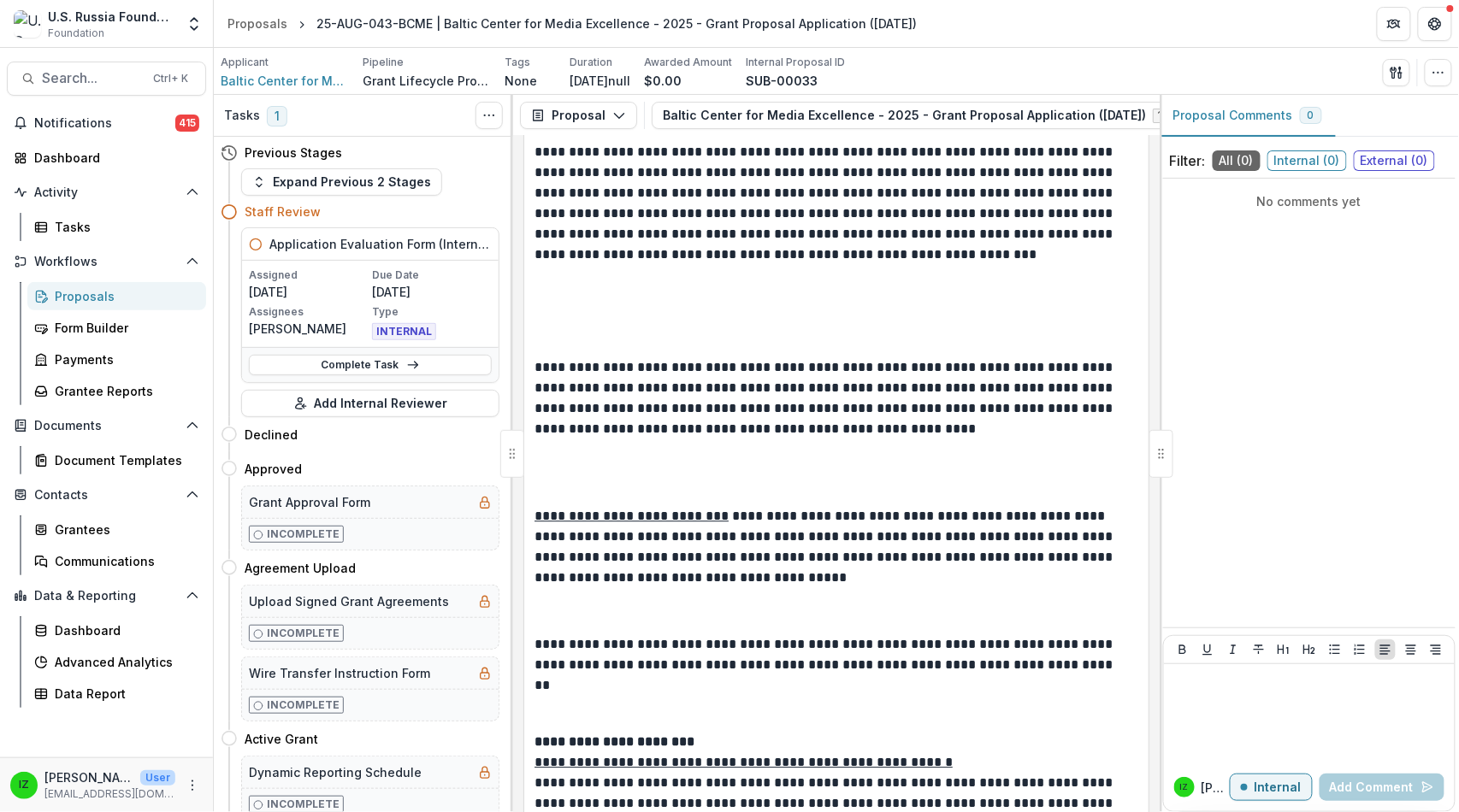
scroll to position [18871, 0]
drag, startPoint x: 543, startPoint y: 320, endPoint x: 882, endPoint y: 353, distance: 340.6
drag, startPoint x: 664, startPoint y: 449, endPoint x: 819, endPoint y: 481, distance: 158.3
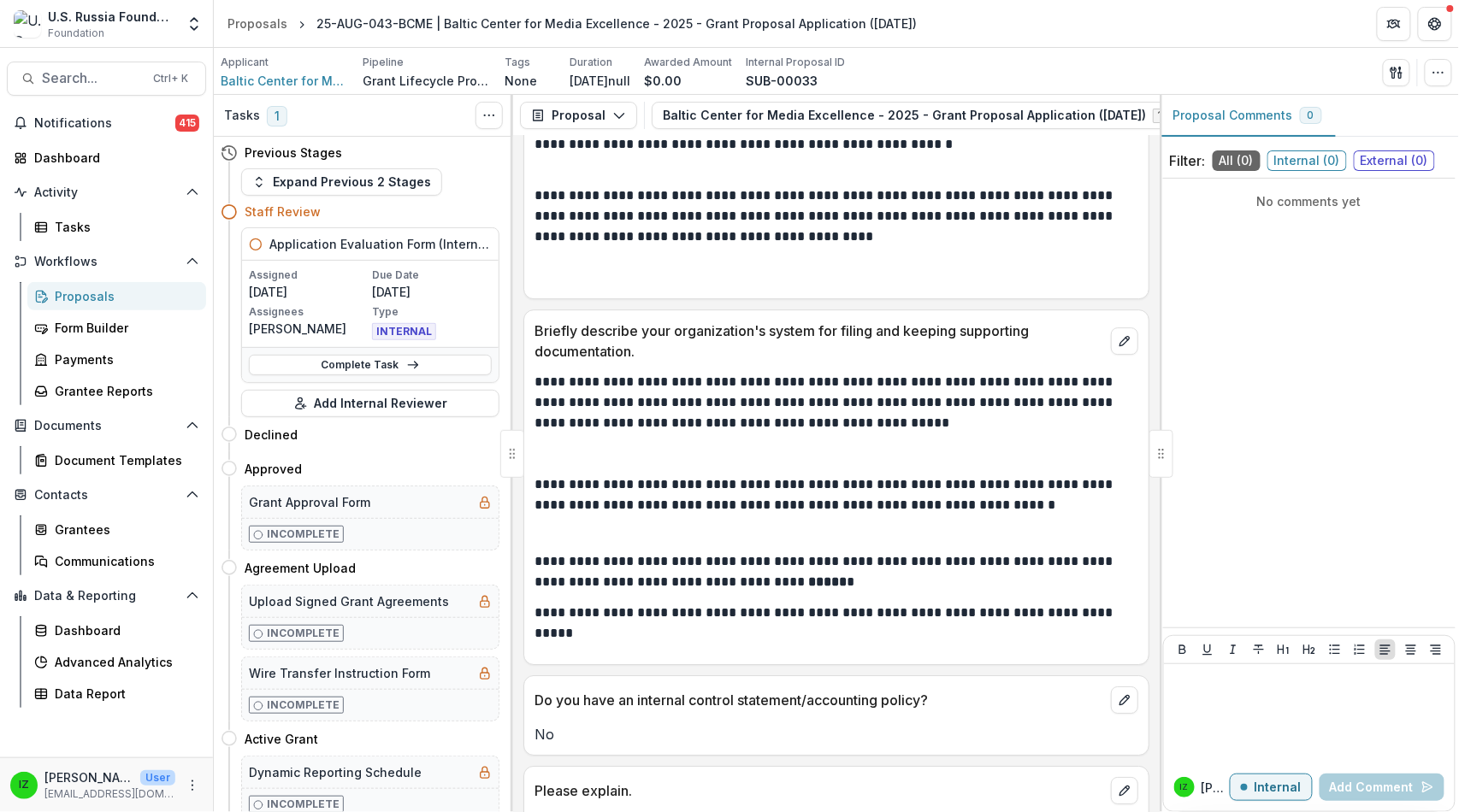
scroll to position [26376, 0]
